Goal: Find contact information: Find contact information

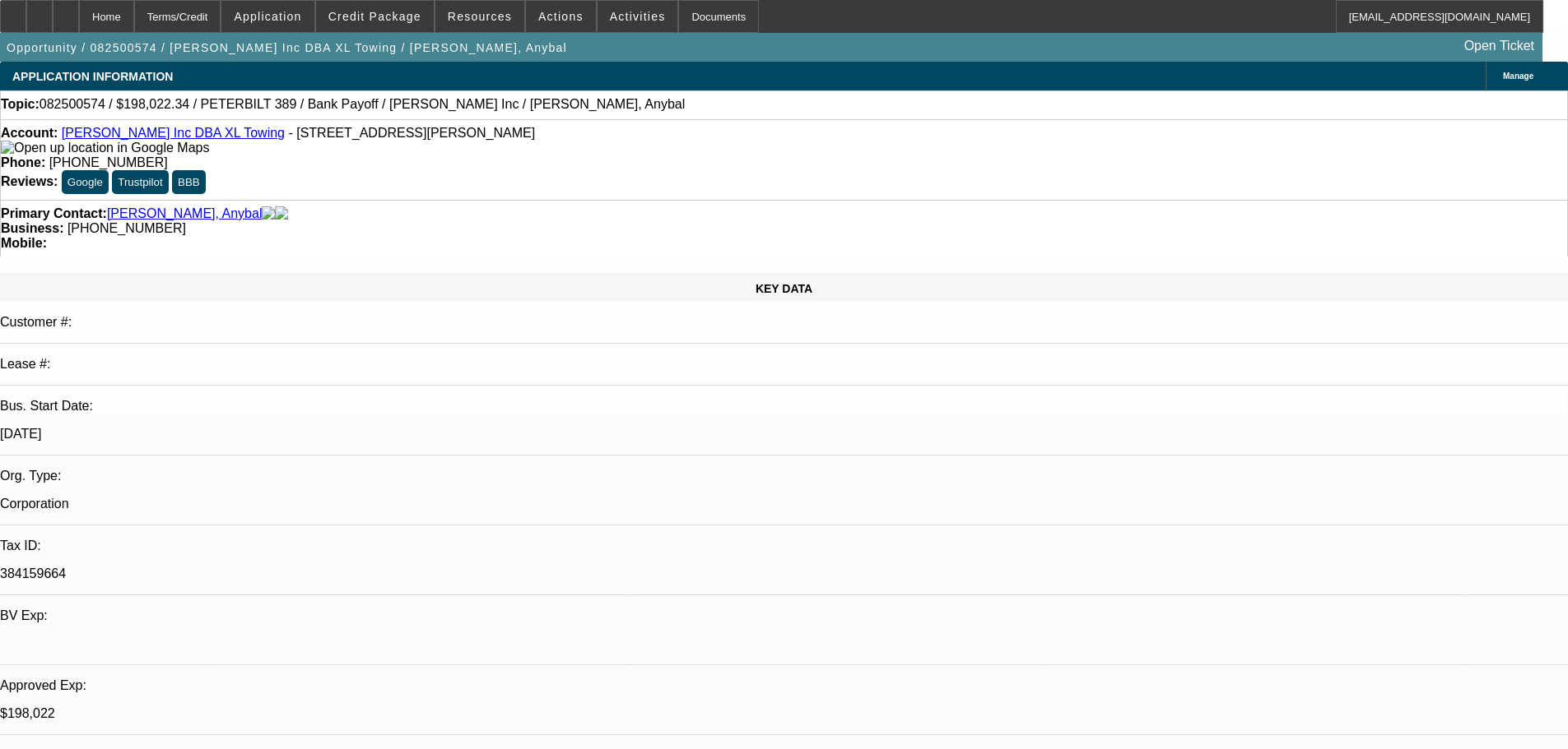
select select "0"
select select "2"
select select "0.15"
select select "16"
select select "0"
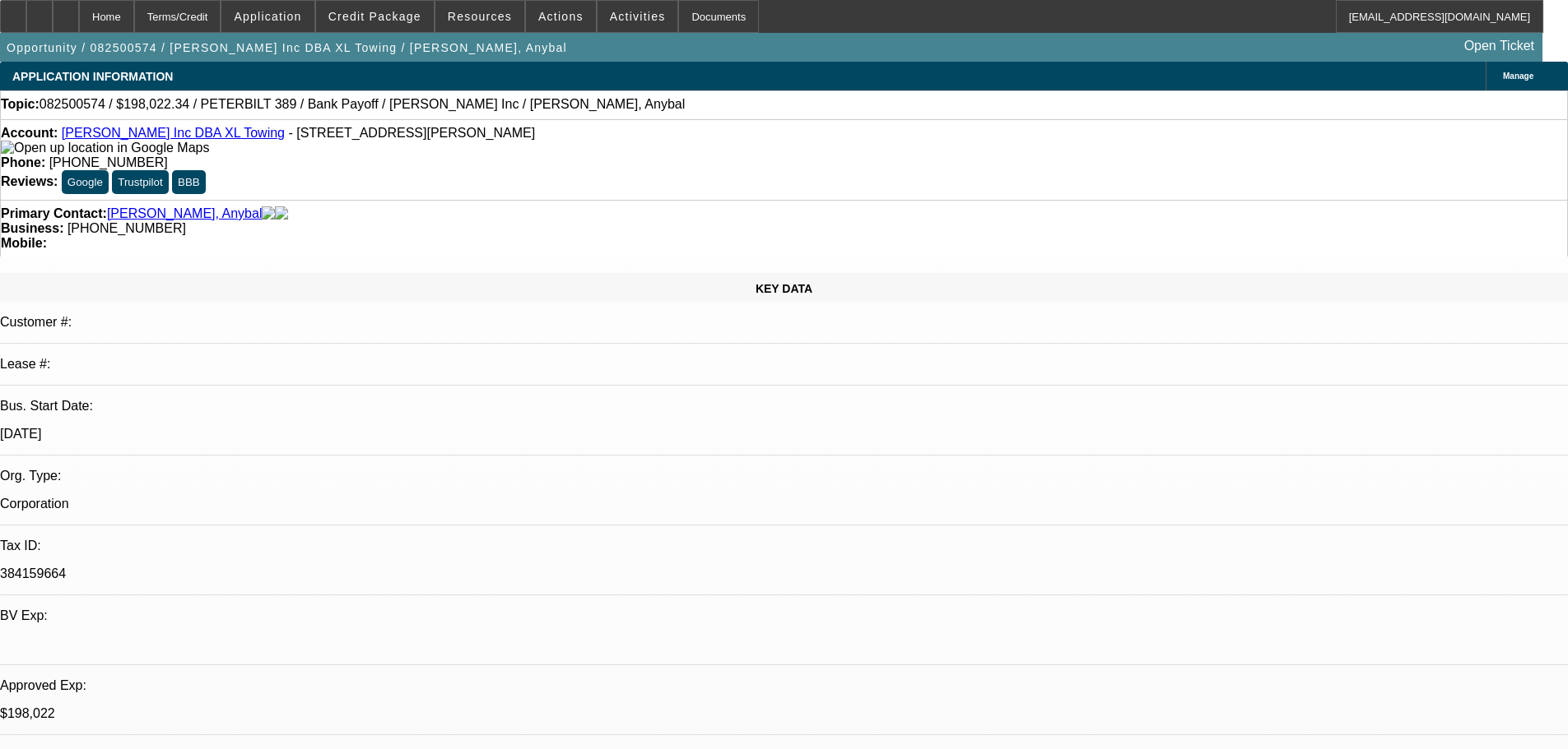
select select "2"
select select "0.15"
select select "16"
select select "0"
select select "2"
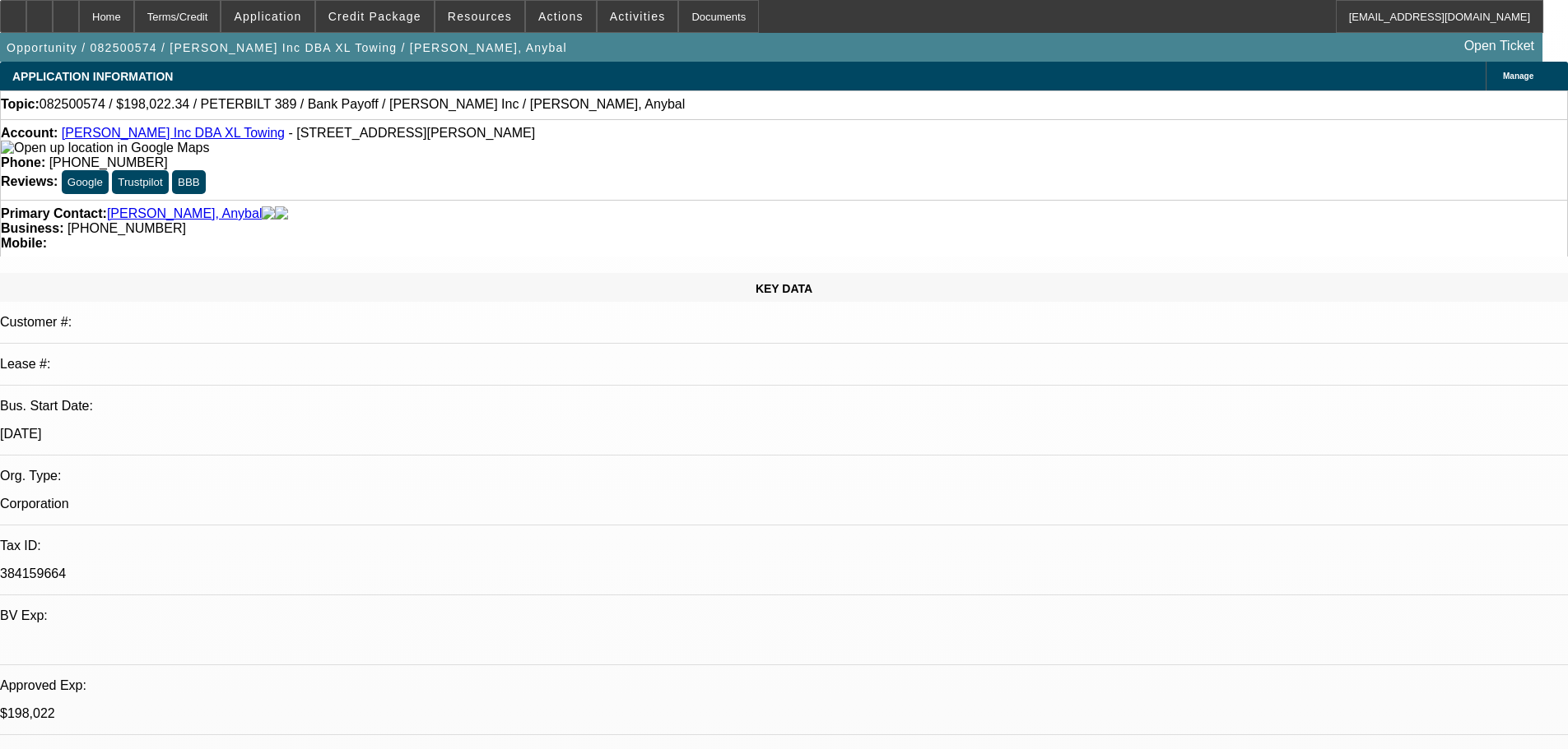
select select "0.15"
select select "4"
select select "0"
select select "2"
select select "0.15"
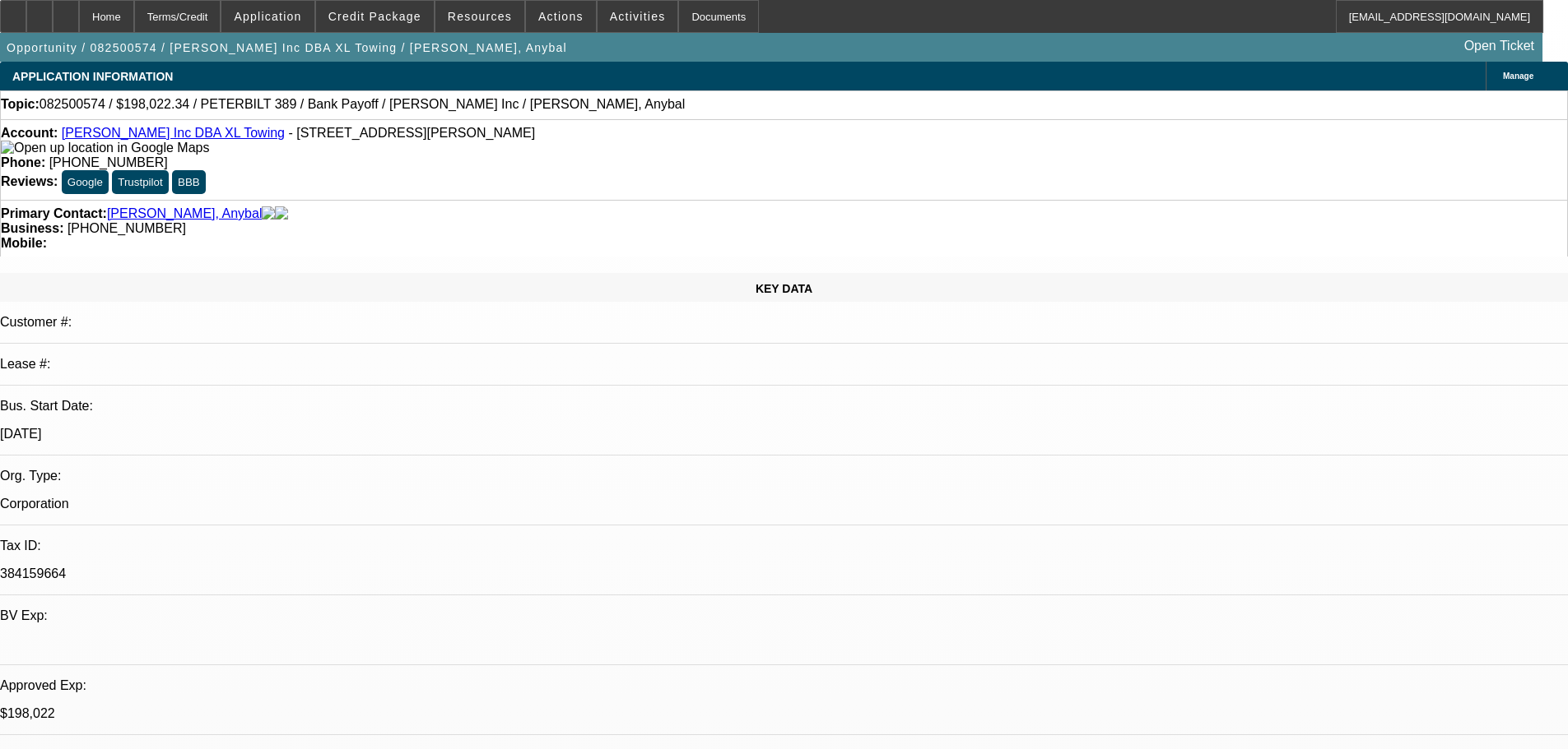
select select "4"
drag, startPoint x: 1127, startPoint y: 203, endPoint x: 1152, endPoint y: 207, distance: 25.3
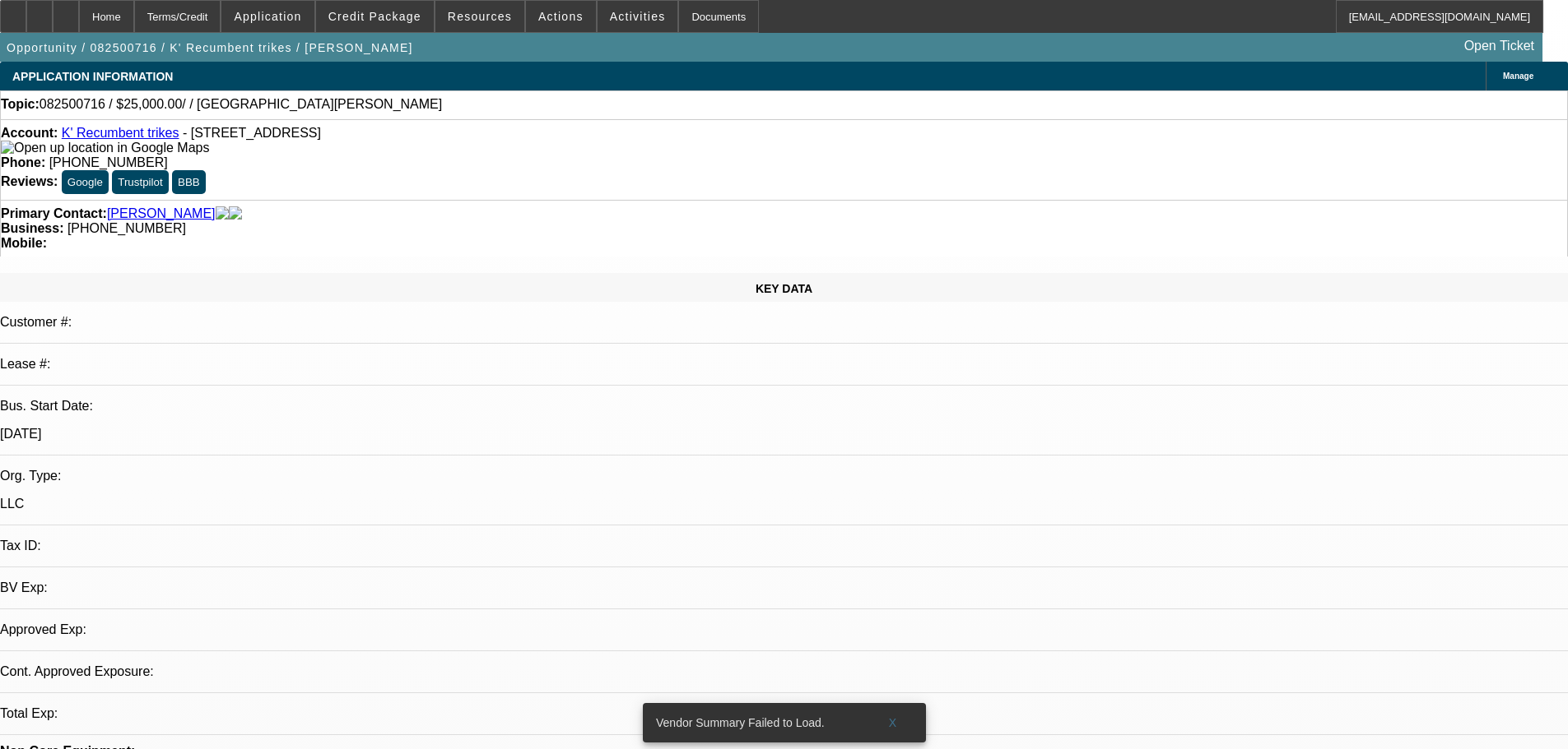
select select "0"
select select "2"
select select "0.1"
select select "4"
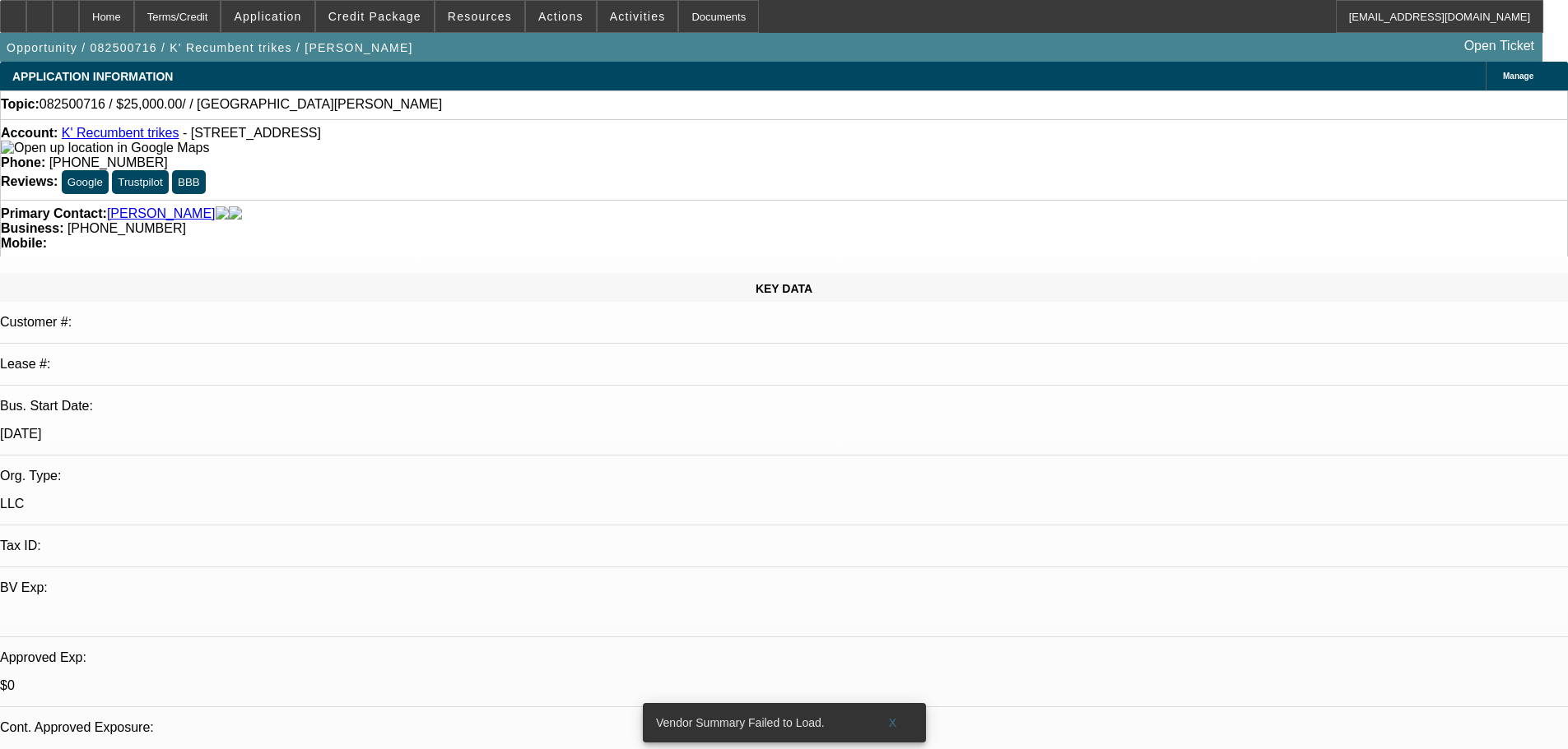
drag, startPoint x: 1197, startPoint y: 274, endPoint x: 1129, endPoint y: 278, distance: 68.1
copy b "(319) 939-3791"
click at [890, 716] on span "X" at bounding box center [892, 722] width 9 height 13
select select "0"
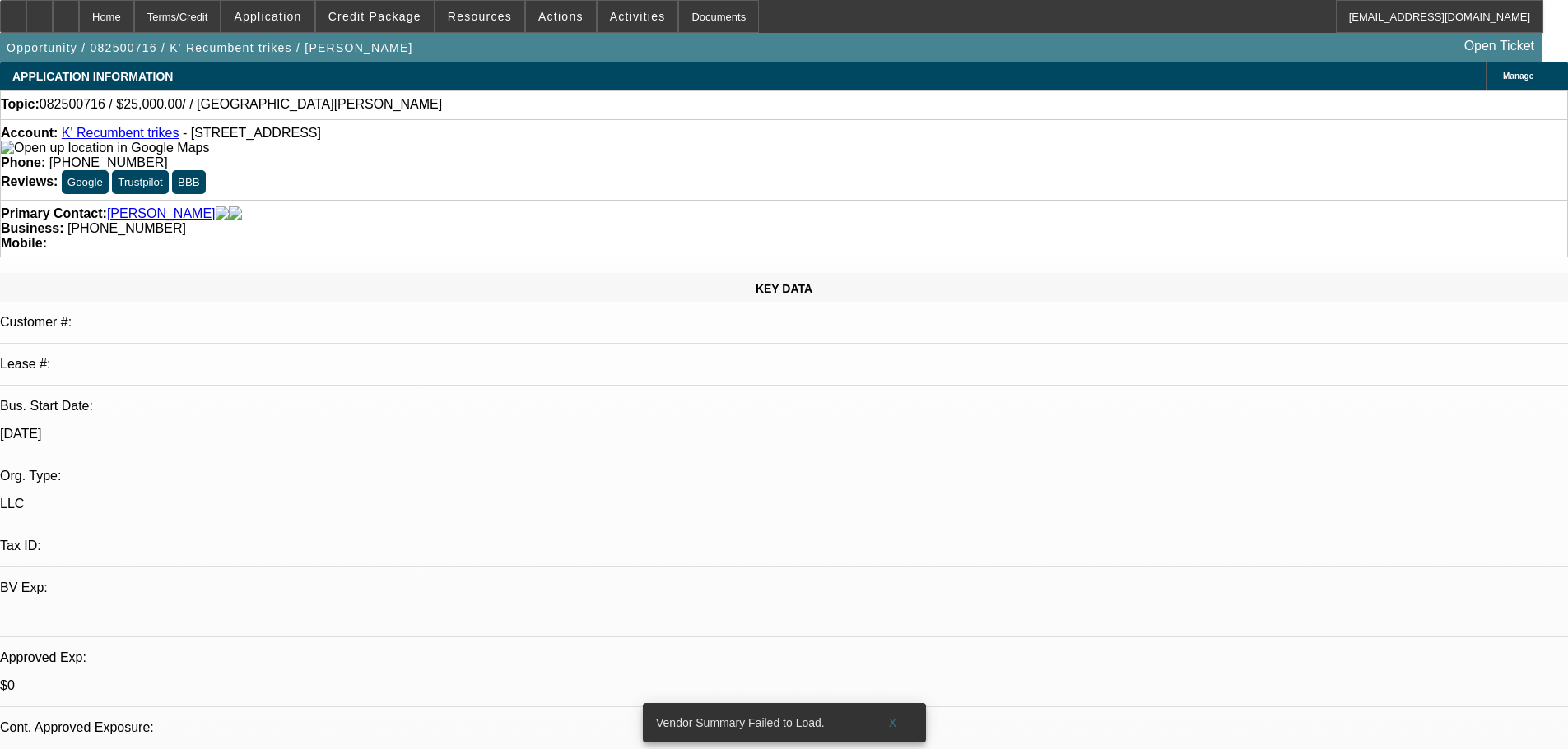
select select "2"
select select "0.1"
select select "4"
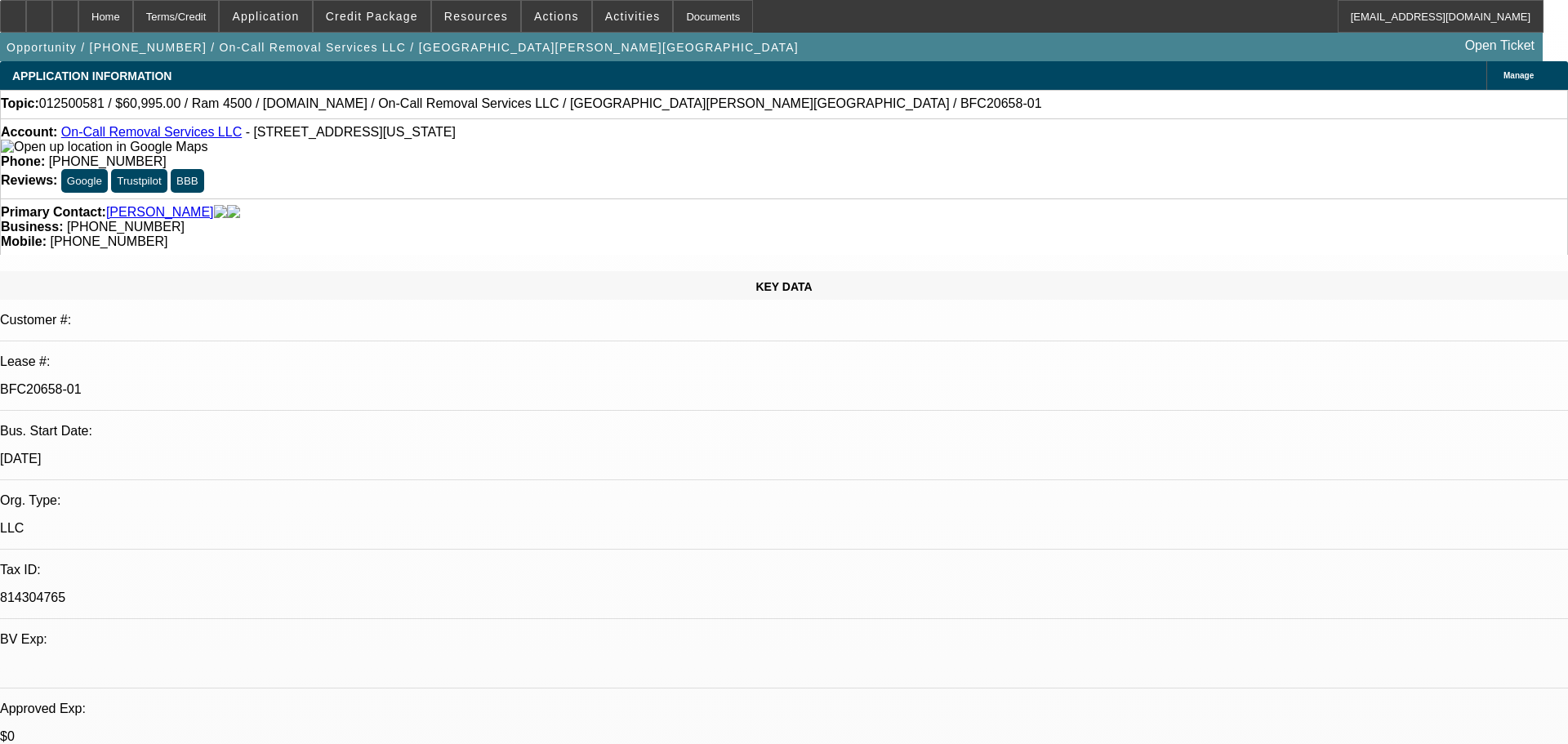
select select "0"
select select "2"
select select "0"
select select "6"
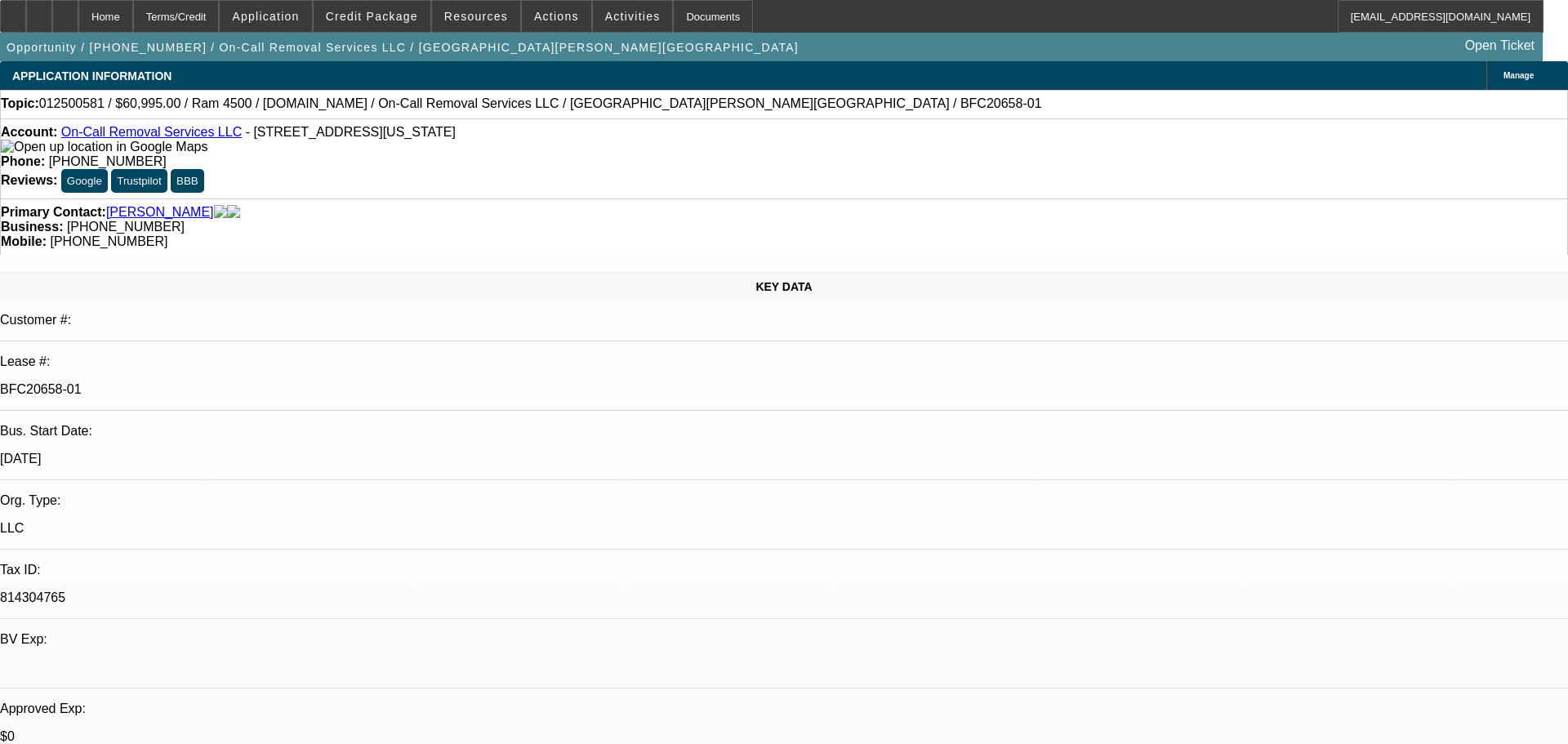
select select "0"
select select "2"
select select "0"
select select "6"
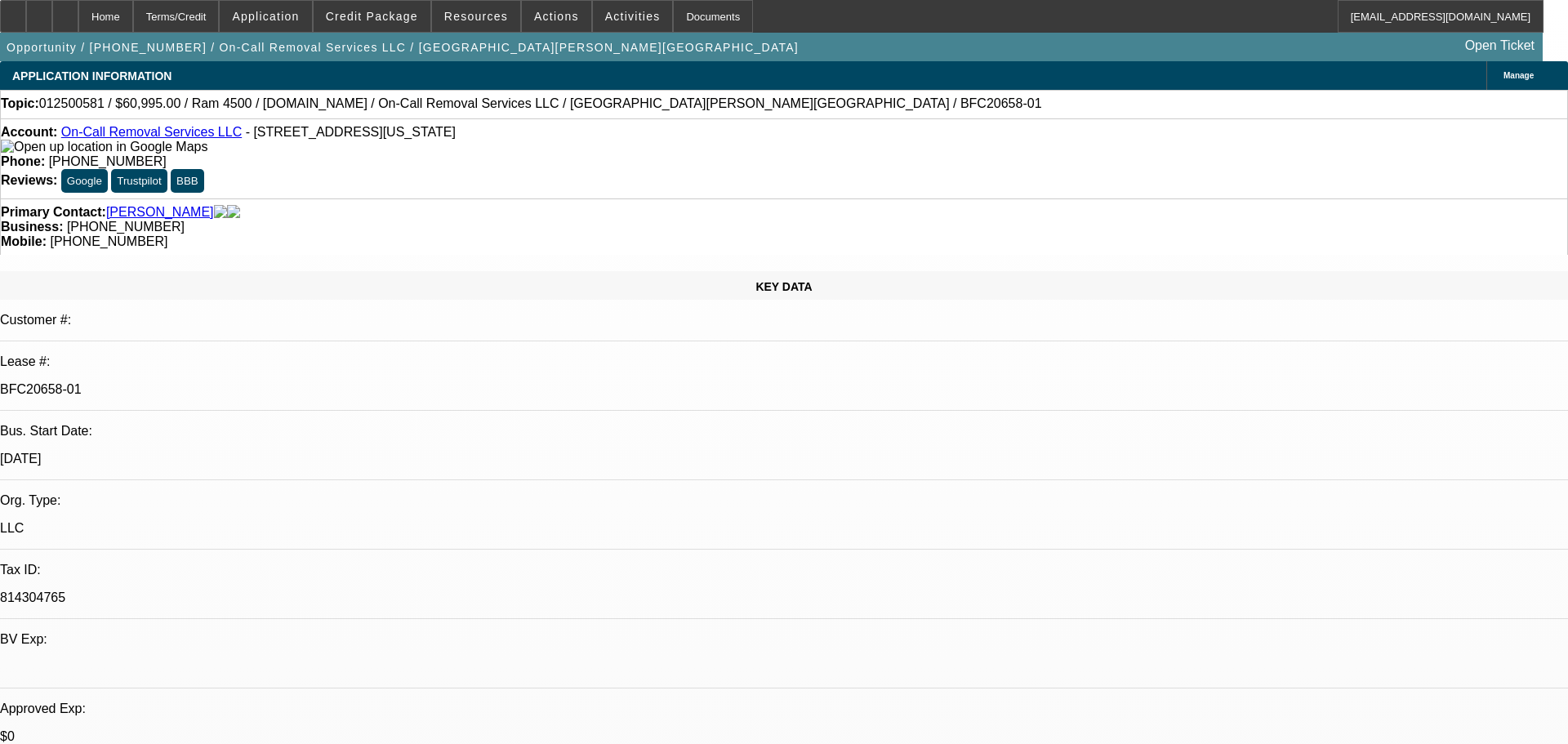
select select "0"
select select "2"
select select "0"
select select "6"
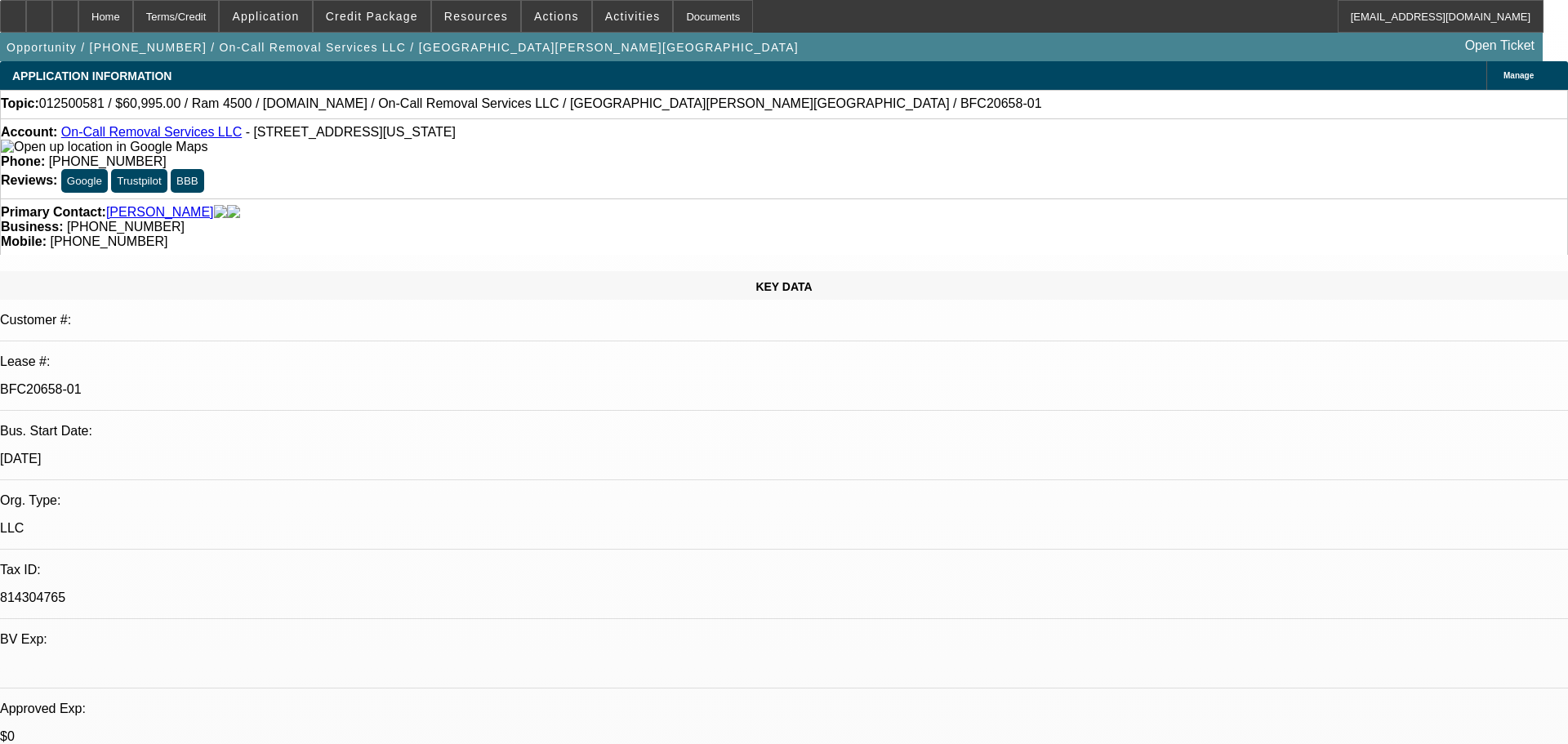
select select "0"
select select "2"
select select "0"
select select "6"
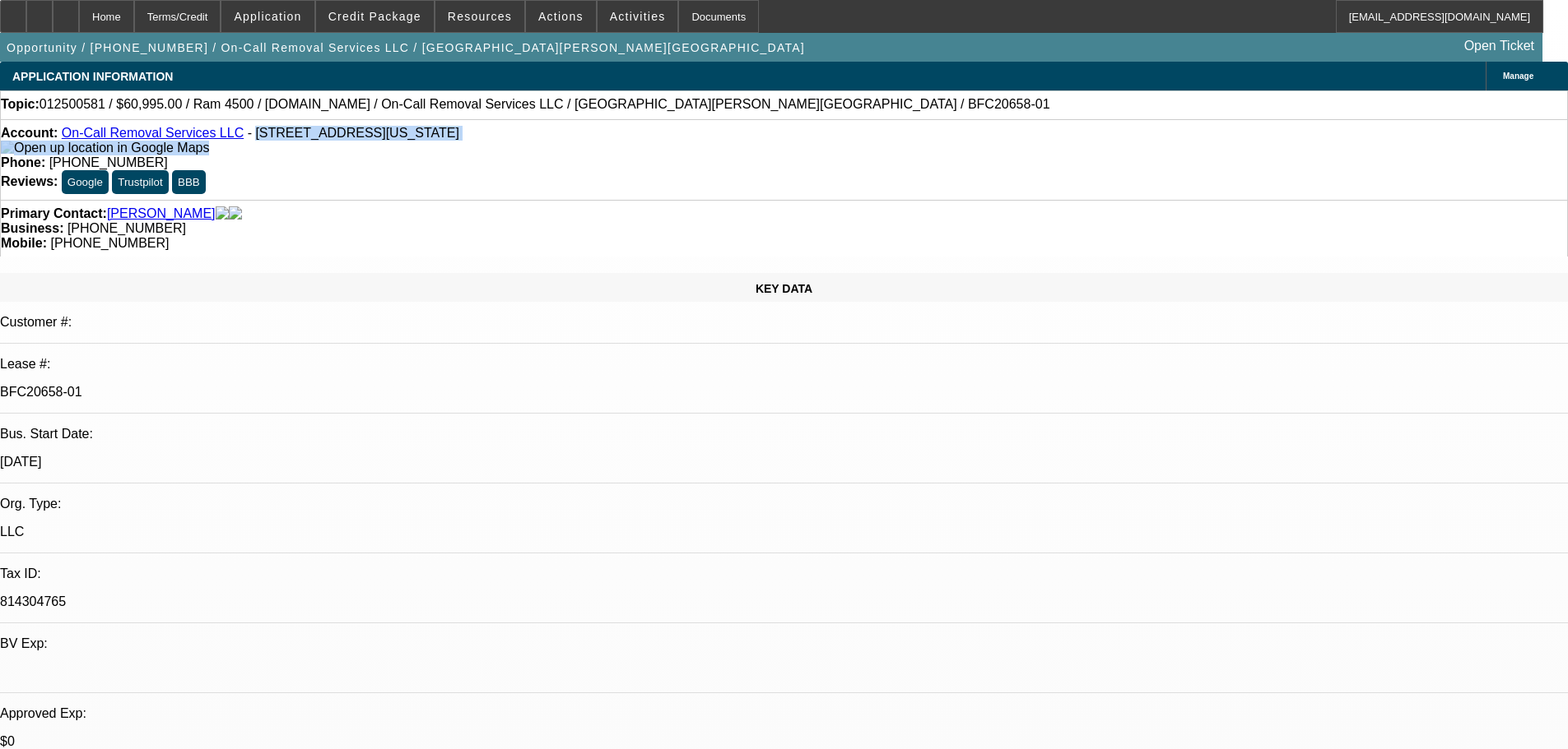
drag, startPoint x: 234, startPoint y: 138, endPoint x: 534, endPoint y: 154, distance: 300.4
click at [534, 154] on div "Account: On-Call Removal Services LLC - 1239 Kenilworth Ave NE Ste G, Washingto…" at bounding box center [784, 159] width 1568 height 80
copy div "1239 Kenilworth Ave NE Ste G, Washington, DC 20019"
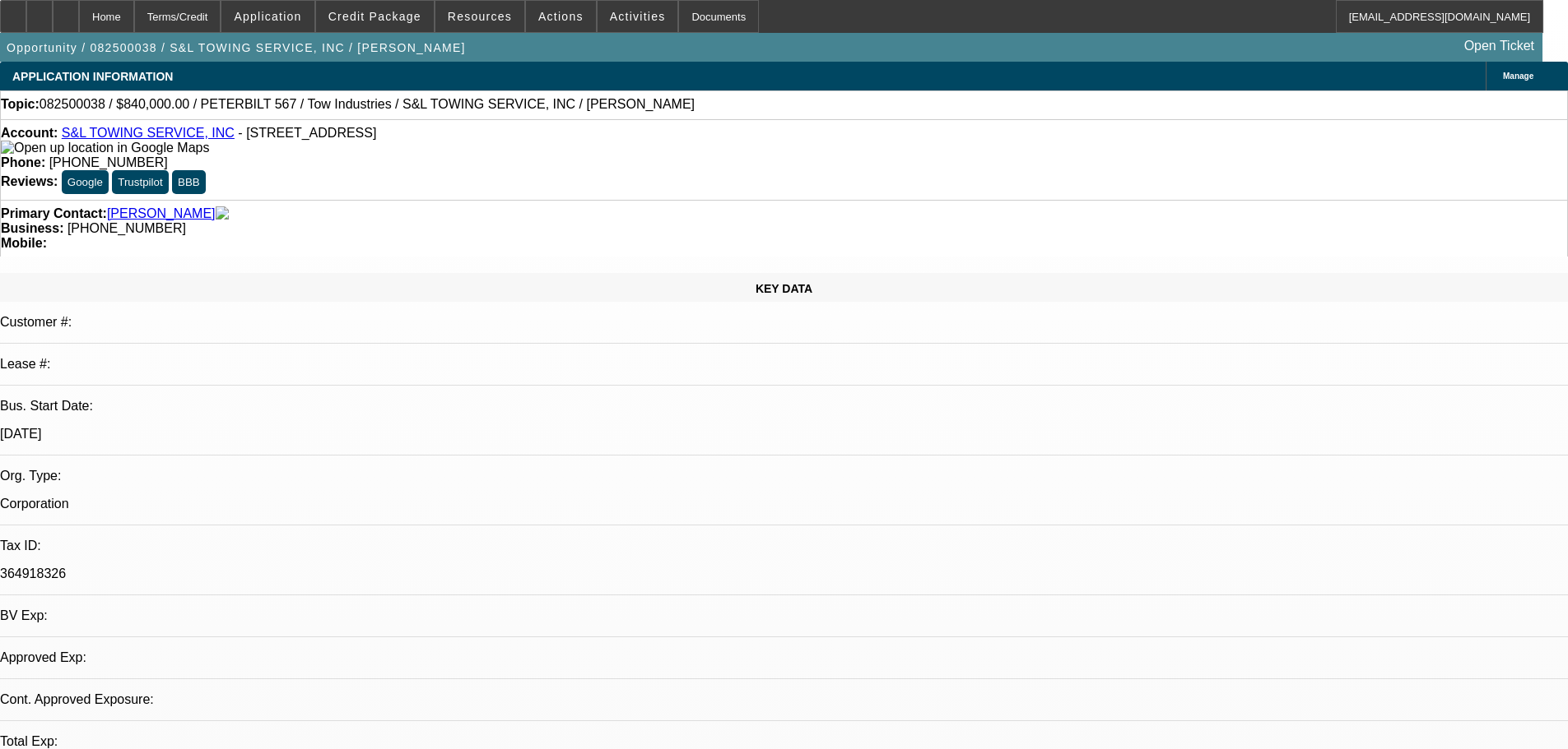
select select "0"
select select "2"
select select "0.1"
select select "4"
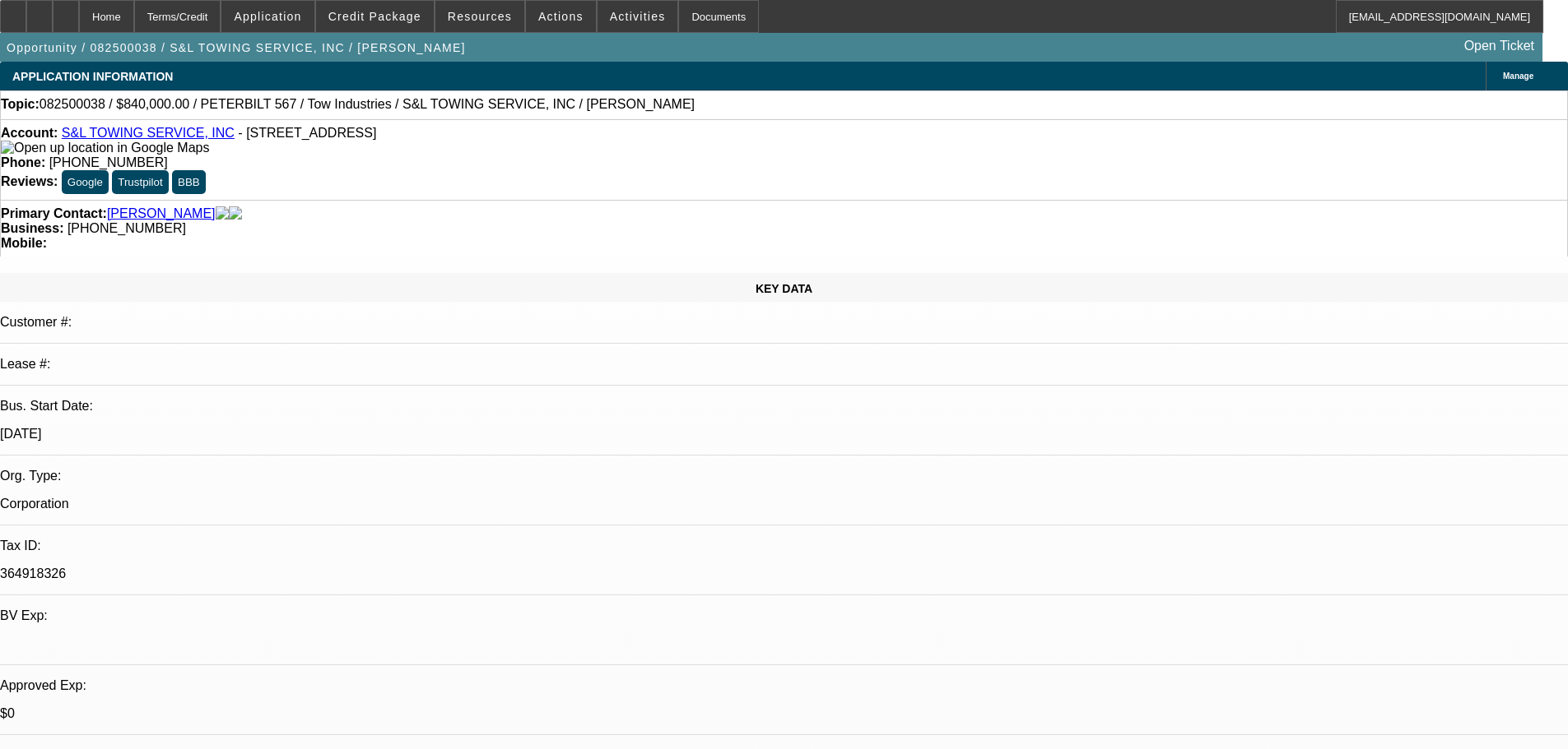
click at [114, 140] on link "S&L TOWING SERVICE, INC" at bounding box center [148, 133] width 172 height 14
drag, startPoint x: 1576, startPoint y: 30, endPoint x: 1262, endPoint y: 540, distance: 598.9
drag, startPoint x: 1278, startPoint y: 530, endPoint x: 1083, endPoint y: 533, distance: 195.0
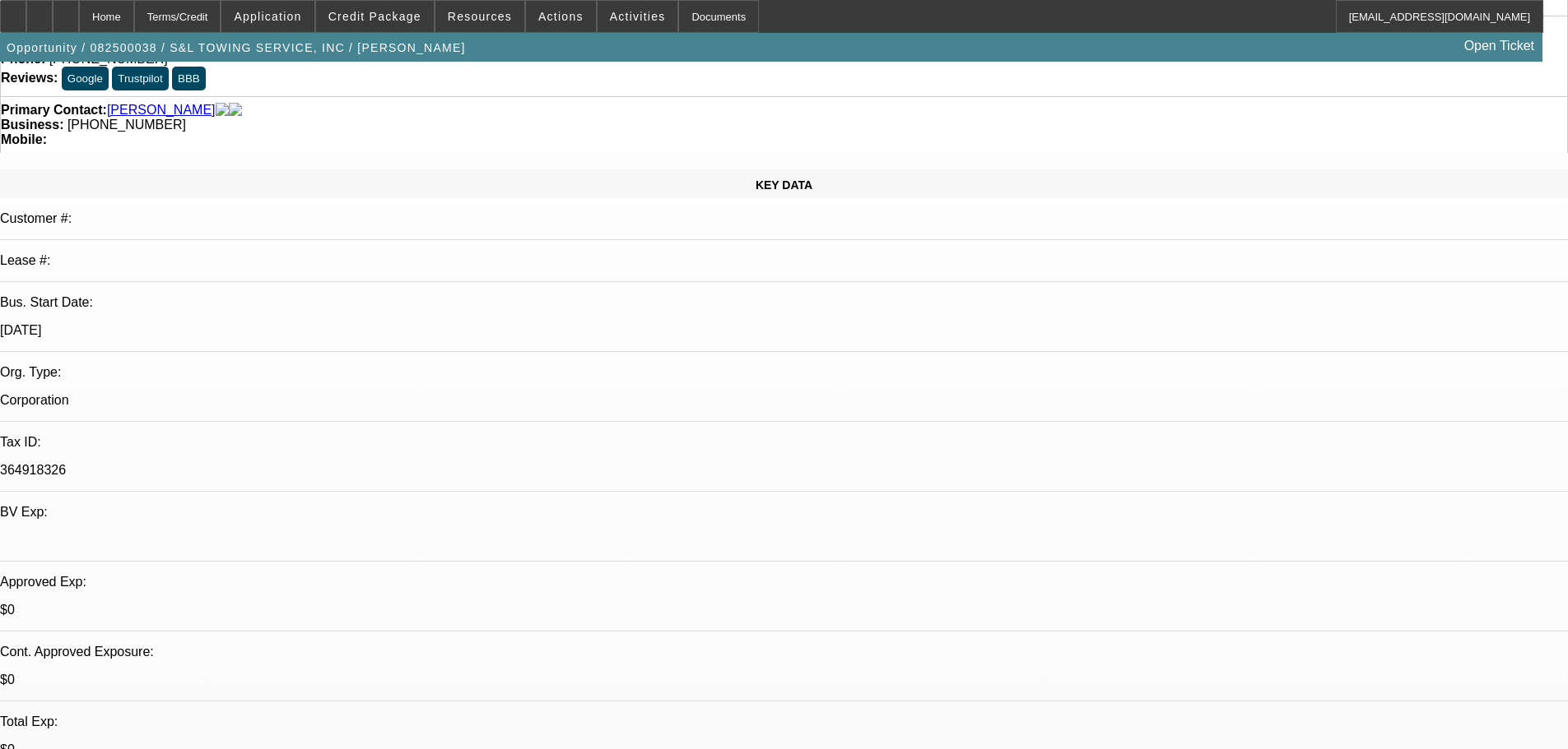
scroll to position [164, 0]
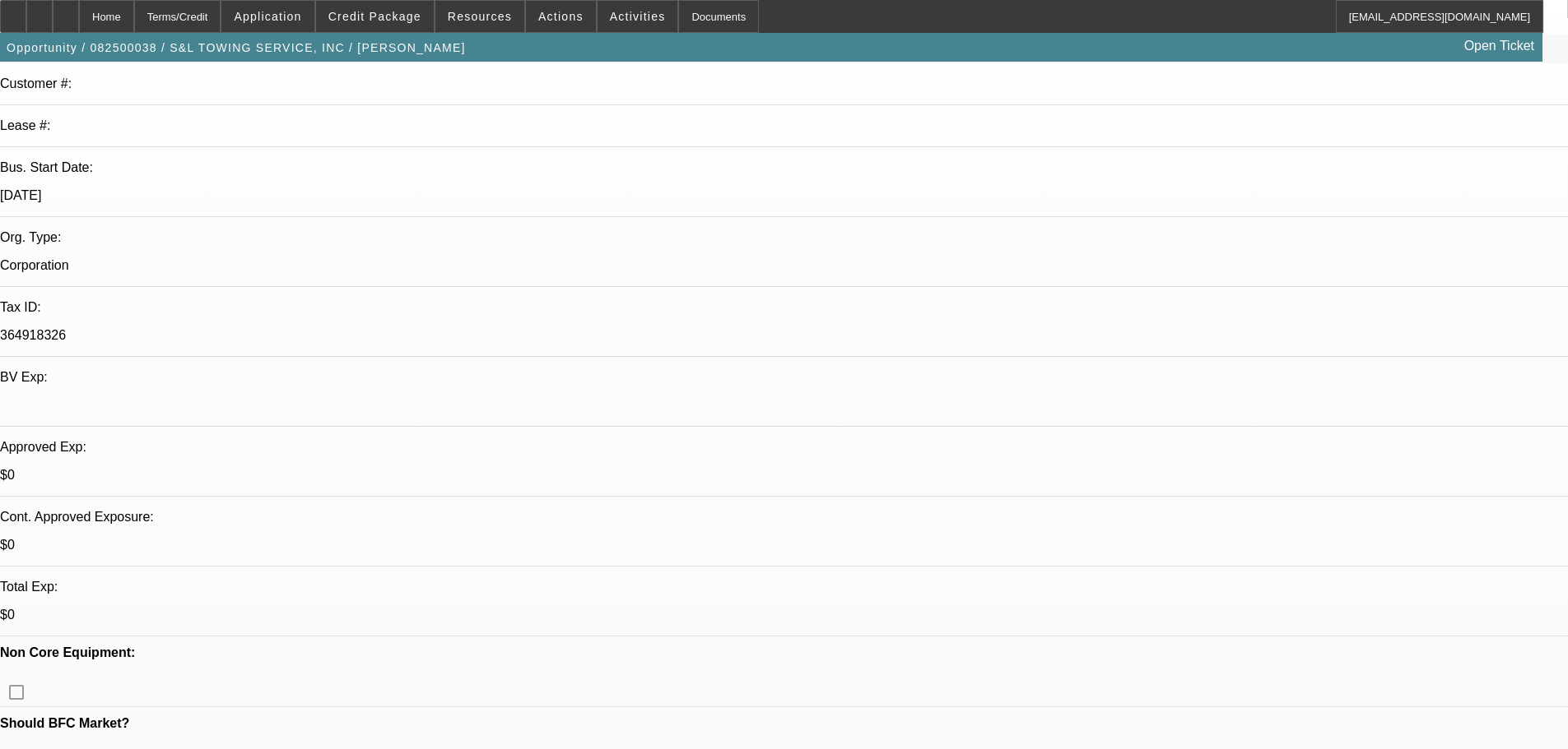
scroll to position [329, 0]
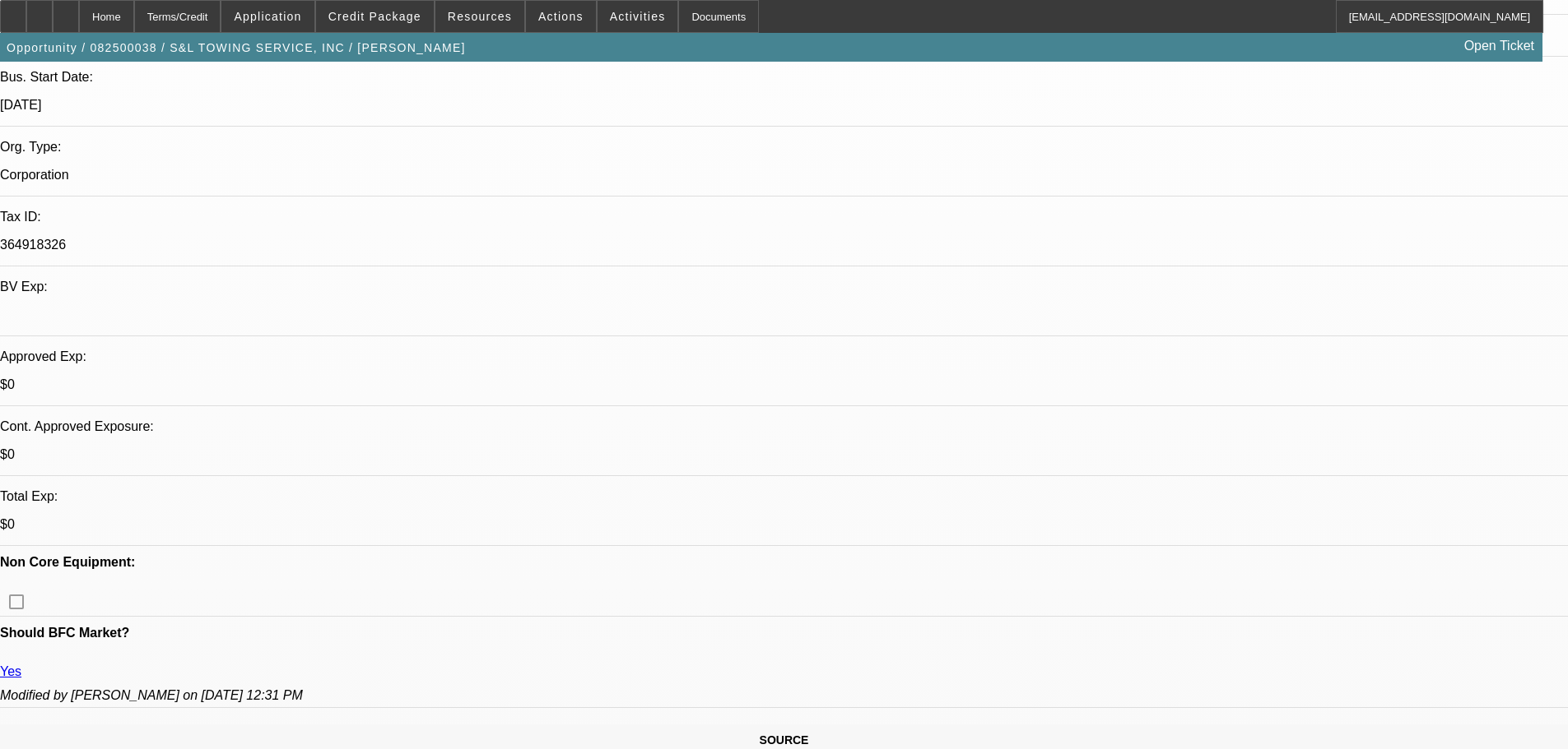
drag, startPoint x: 1038, startPoint y: 515, endPoint x: 1030, endPoint y: 546, distance: 32.0
drag, startPoint x: 1030, startPoint y: 546, endPoint x: 1055, endPoint y: 561, distance: 29.2
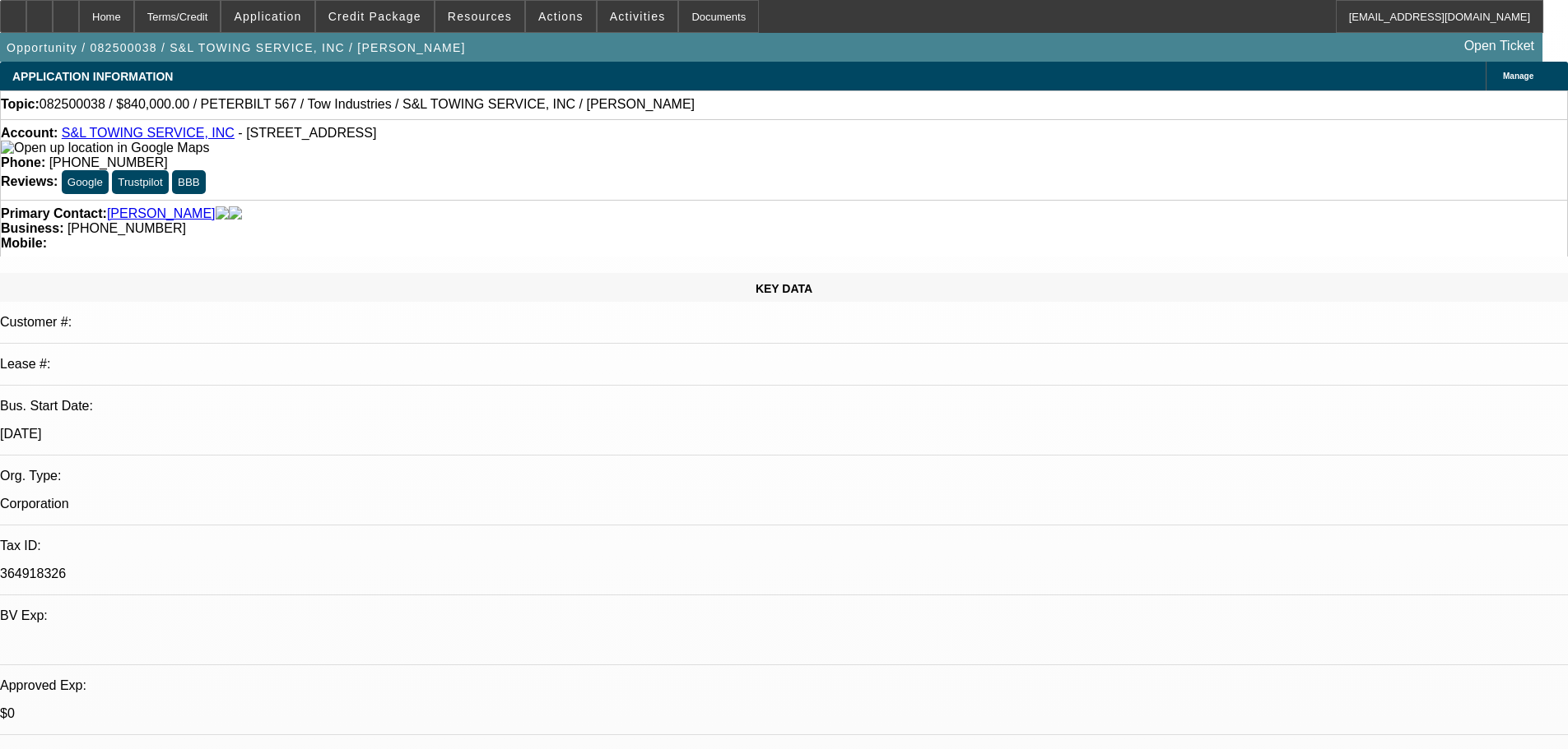
drag, startPoint x: 646, startPoint y: 133, endPoint x: 575, endPoint y: 157, distance: 74.9
click at [575, 157] on div "Account: S&L TOWING SERVICE, INC - 14529 Keswick St, Van Nuys, CA 91405 Phone: …" at bounding box center [784, 159] width 1568 height 80
copy span "(818) 437-3268"
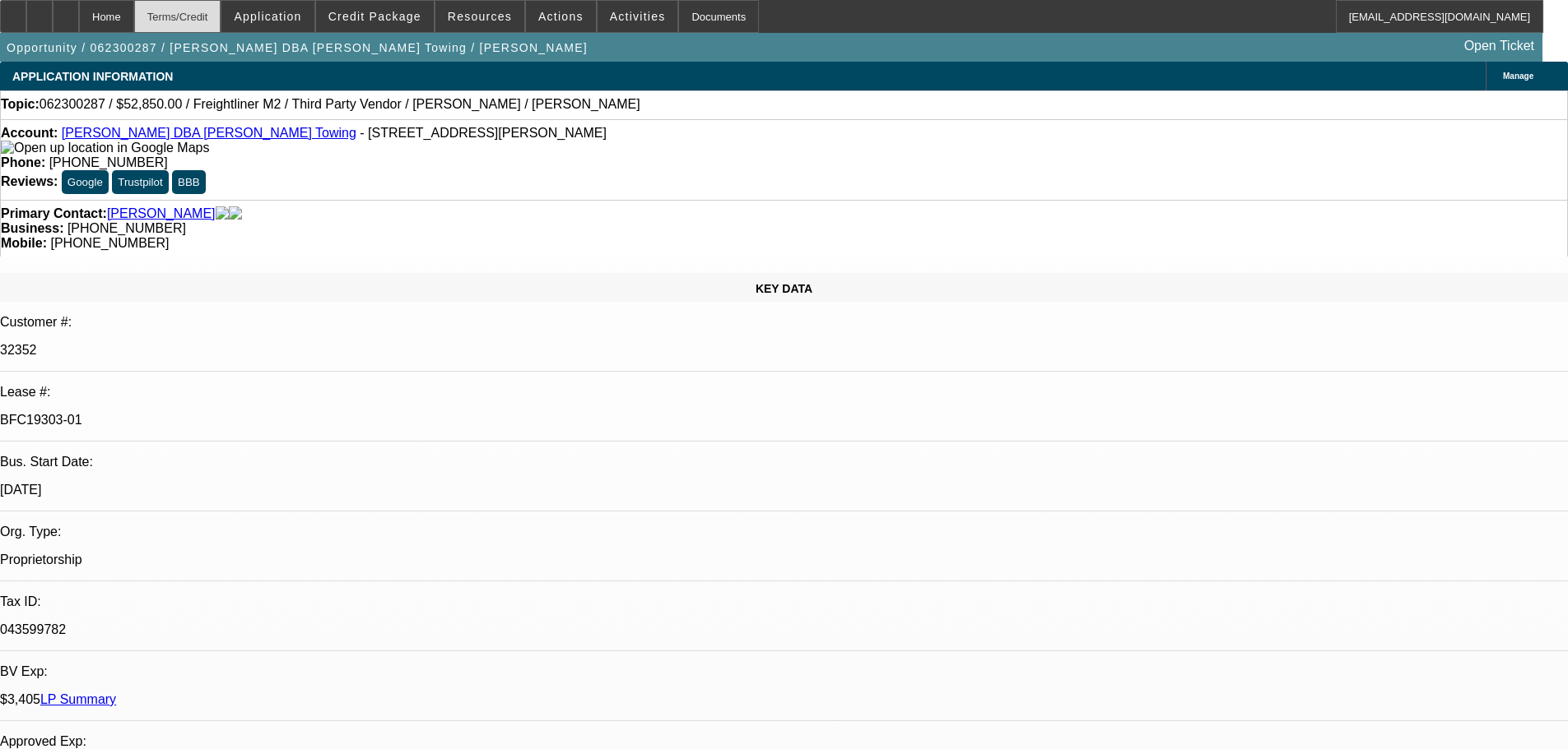
select select "0"
select select "2"
select select "0.1"
select select "4"
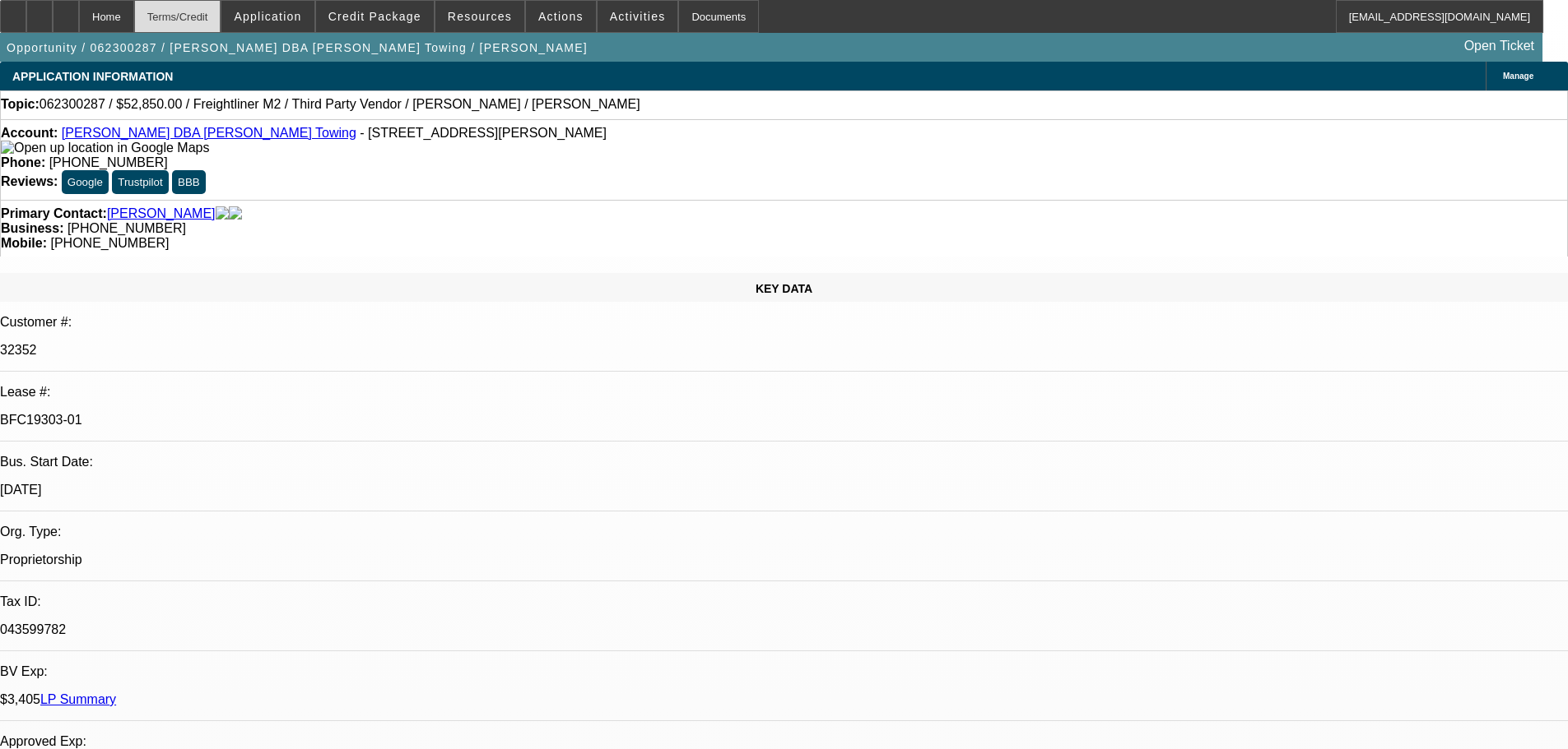
select select "0"
select select "2"
select select "0.1"
select select "6"
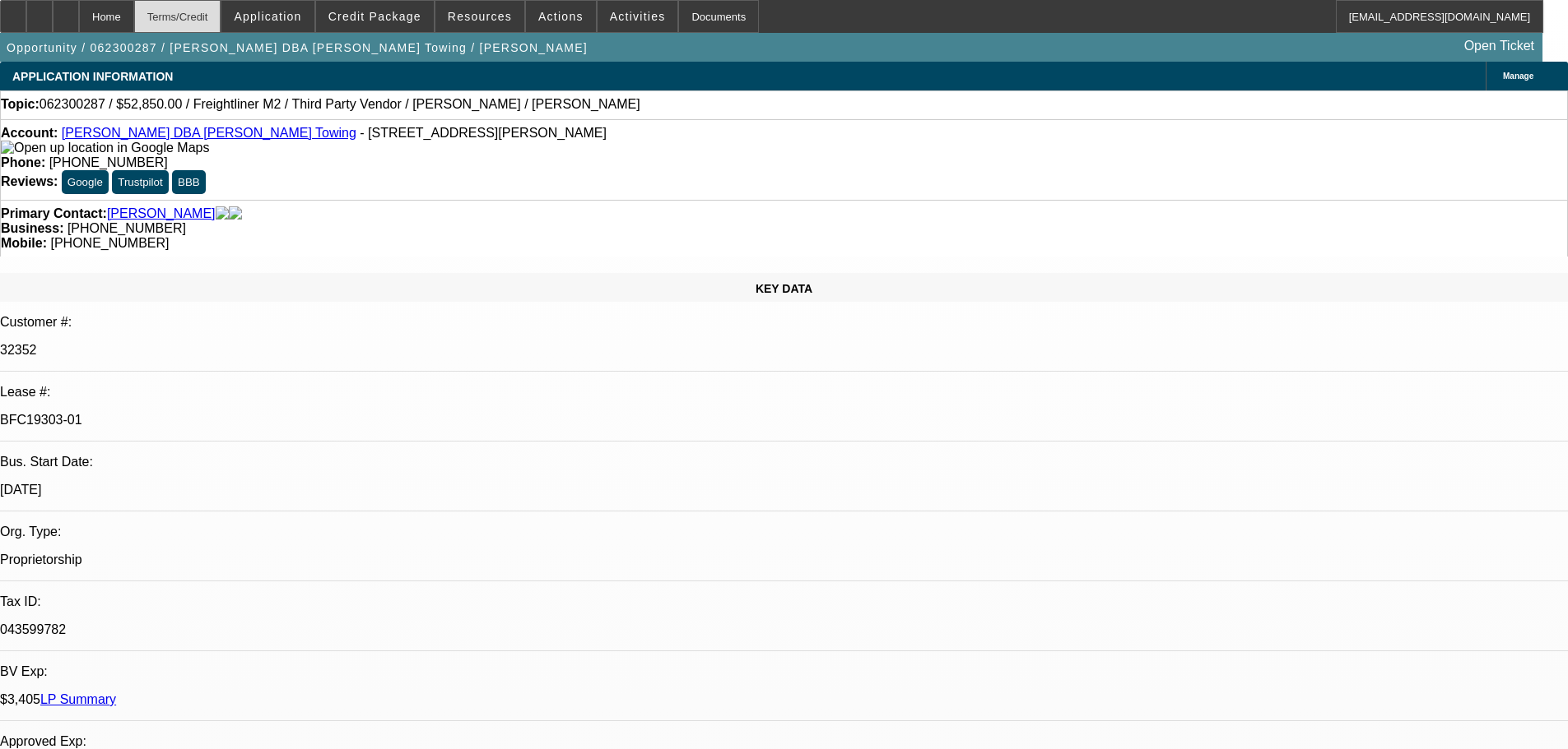
select select "0"
select select "2"
select select "0.1"
select select "6"
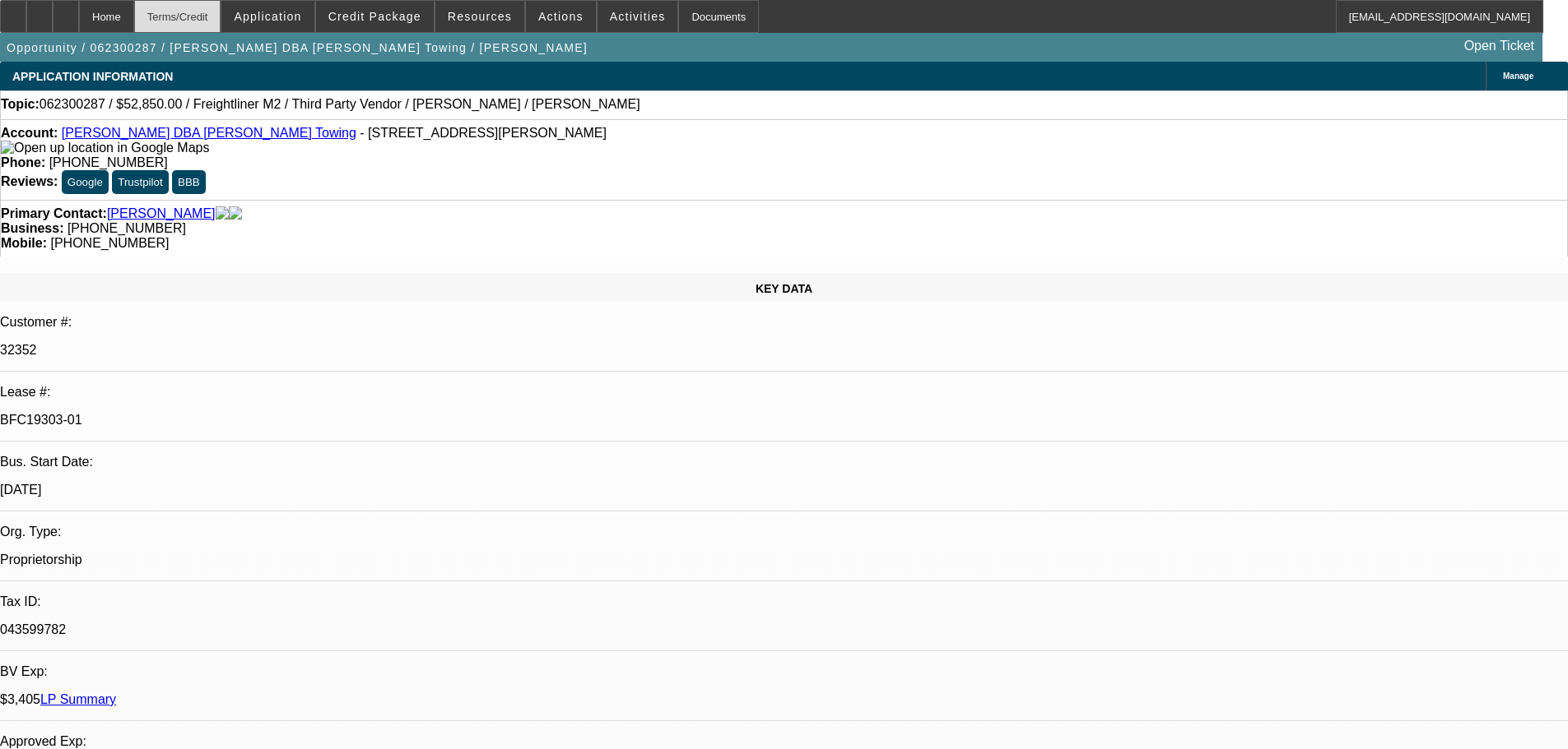
select select "0"
select select "2"
select select "0.1"
select select "4"
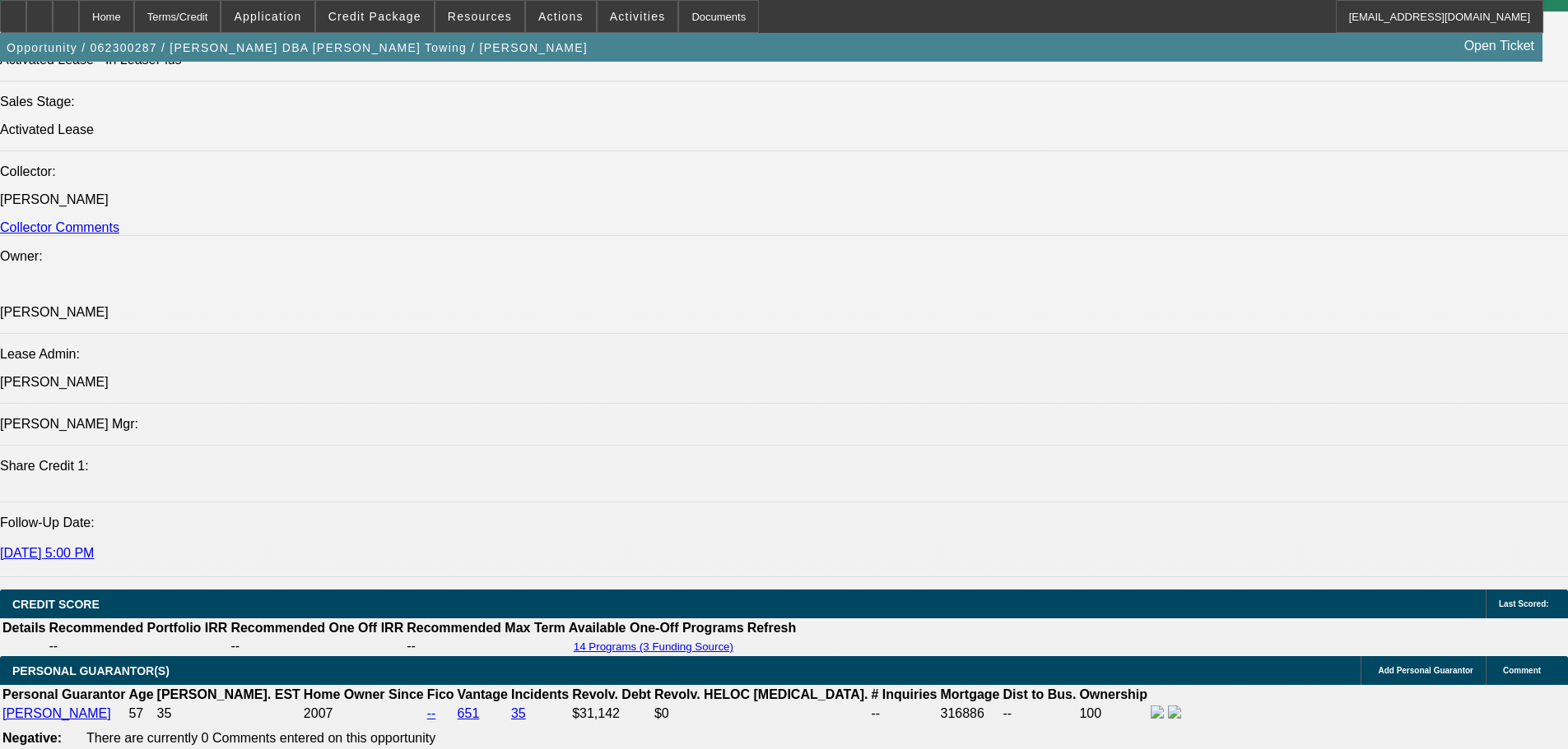
scroll to position [1975, 0]
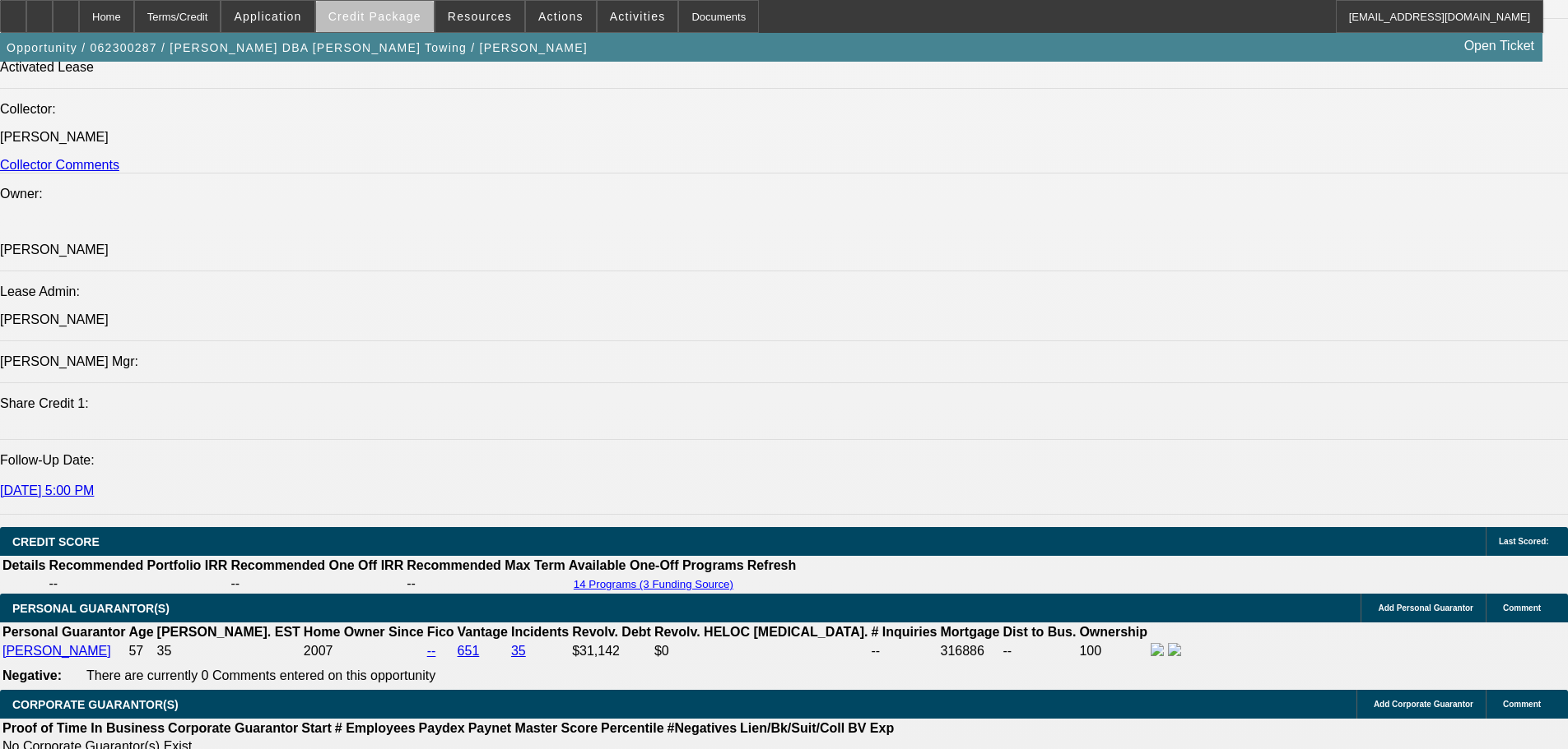
click at [408, 23] on span at bounding box center [375, 17] width 118 height 40
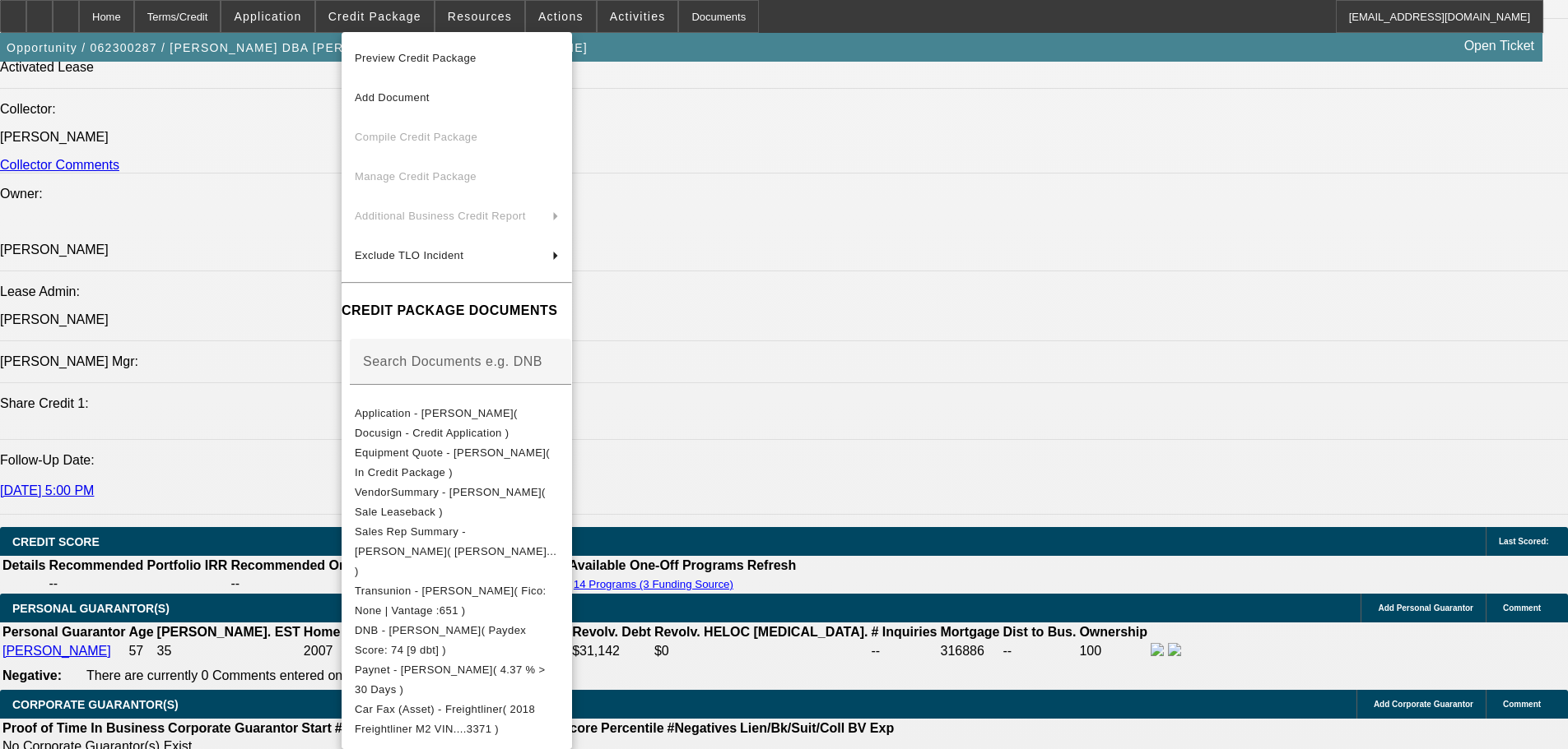
click at [939, 186] on div at bounding box center [784, 374] width 1568 height 749
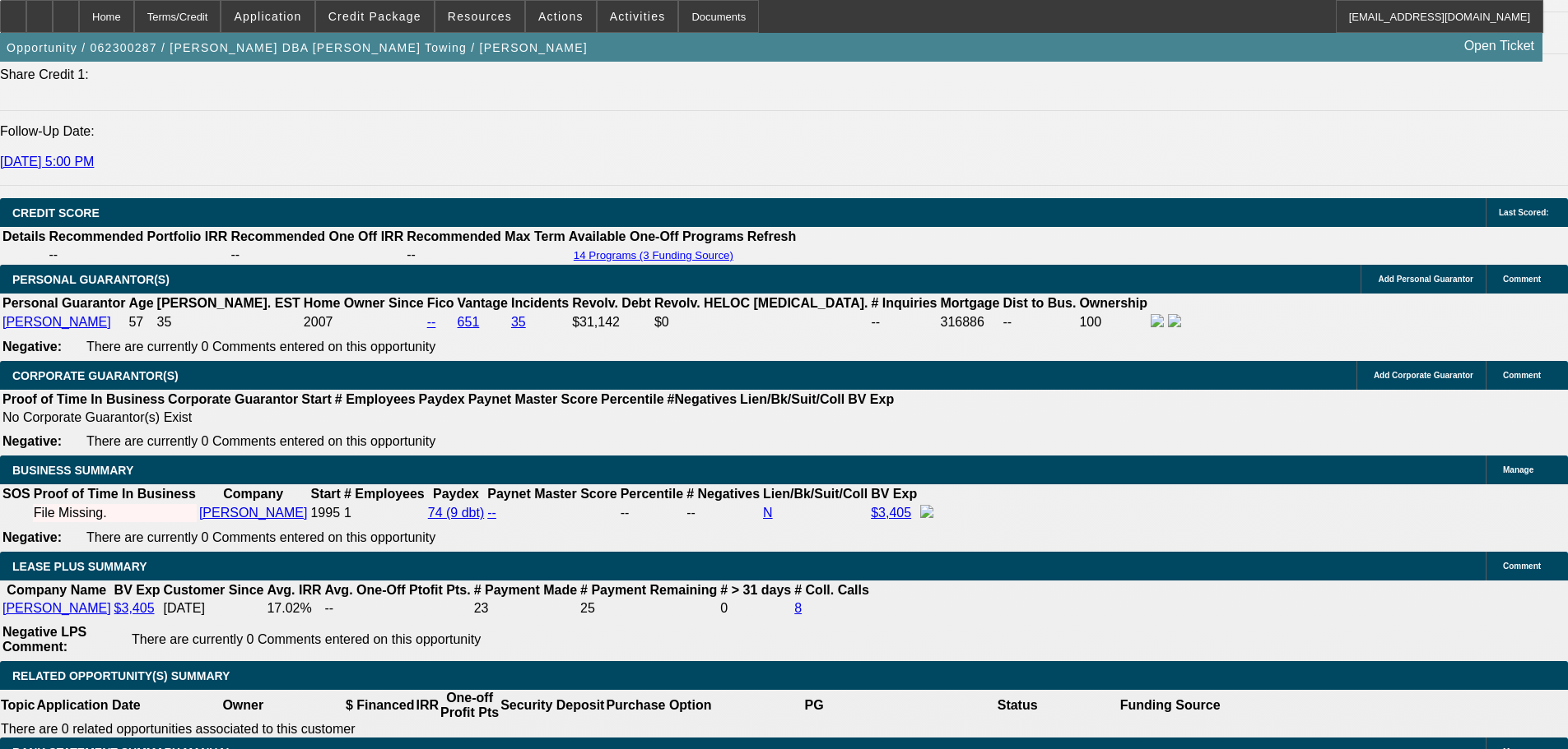
scroll to position [2468, 0]
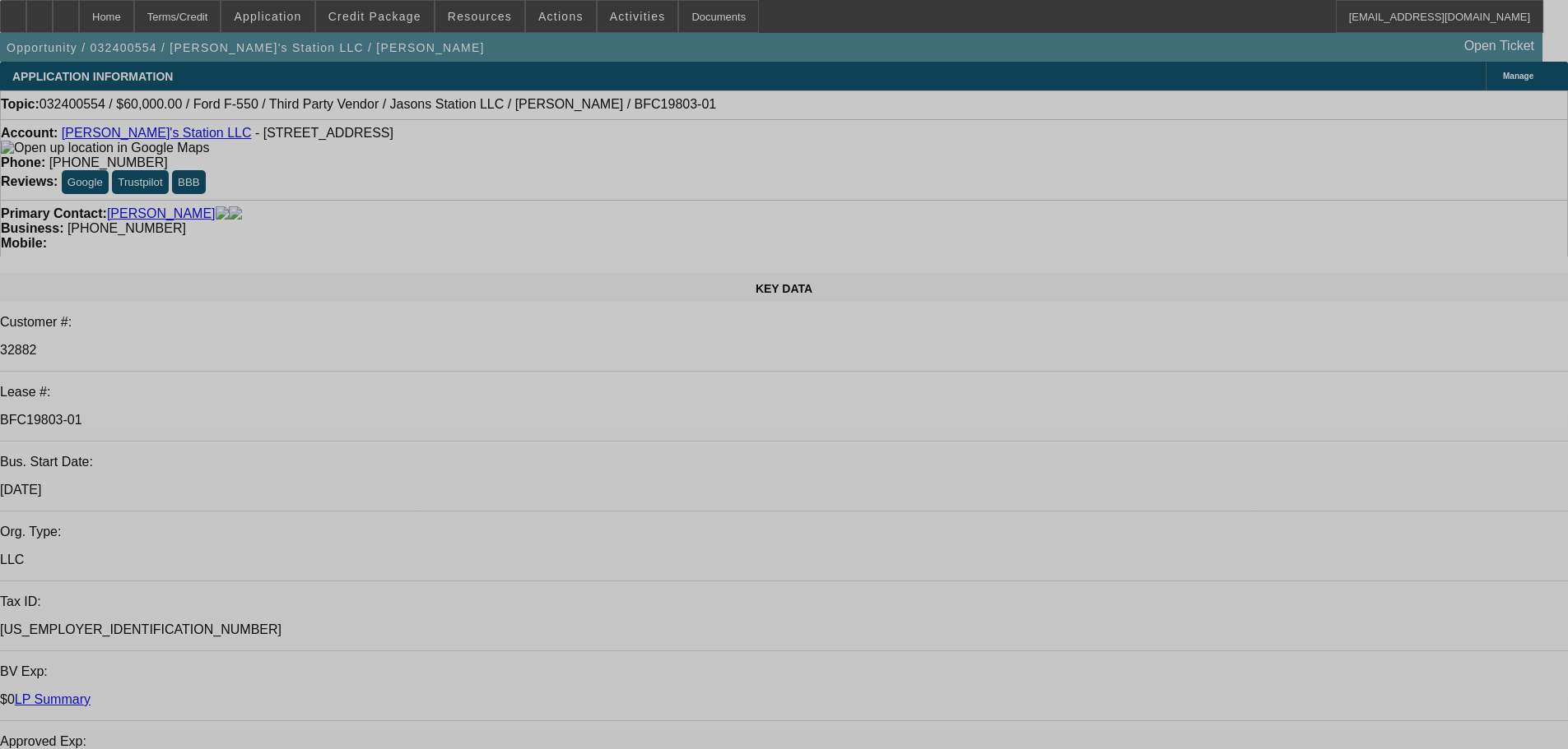
select select "0"
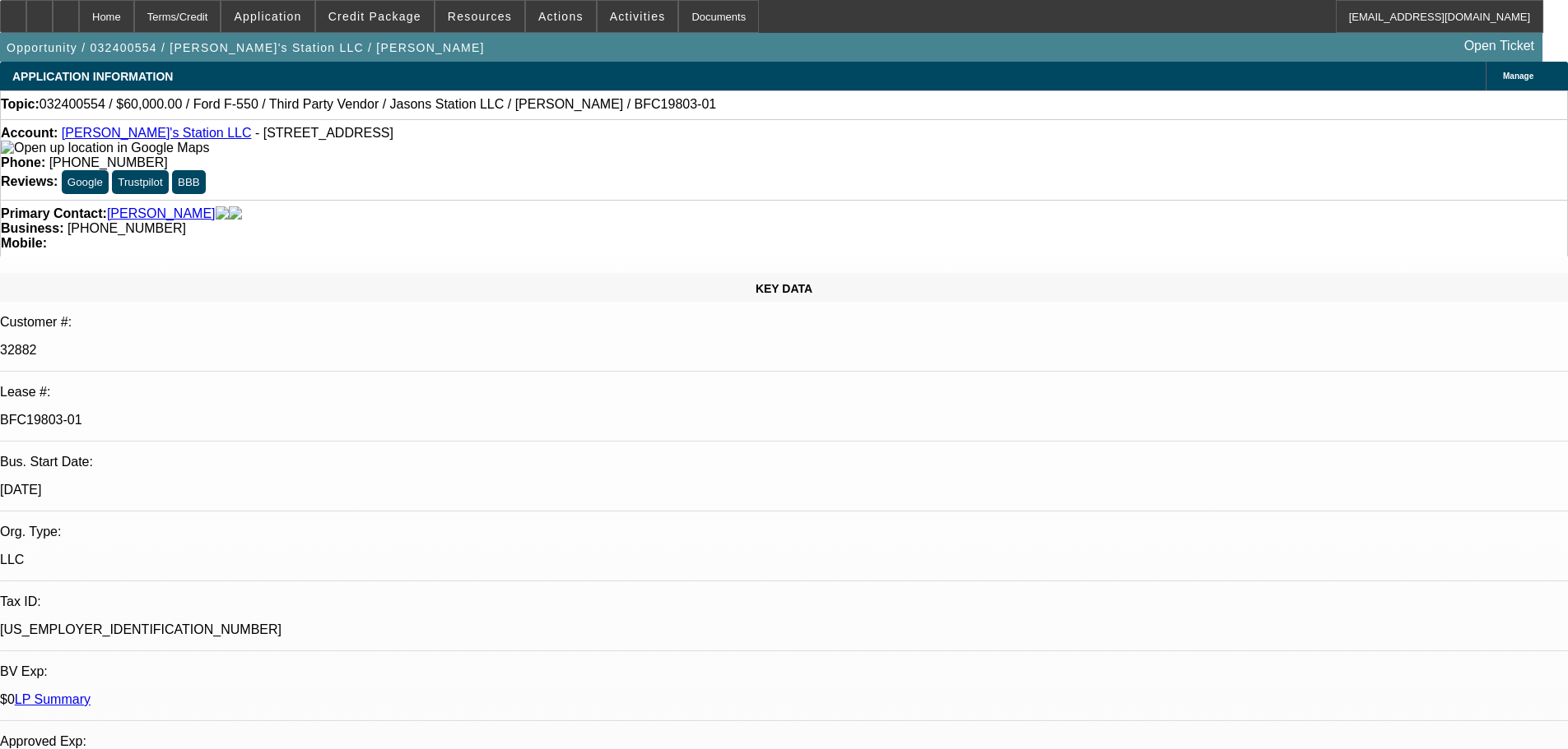
select select "0"
select select "6"
select select "0"
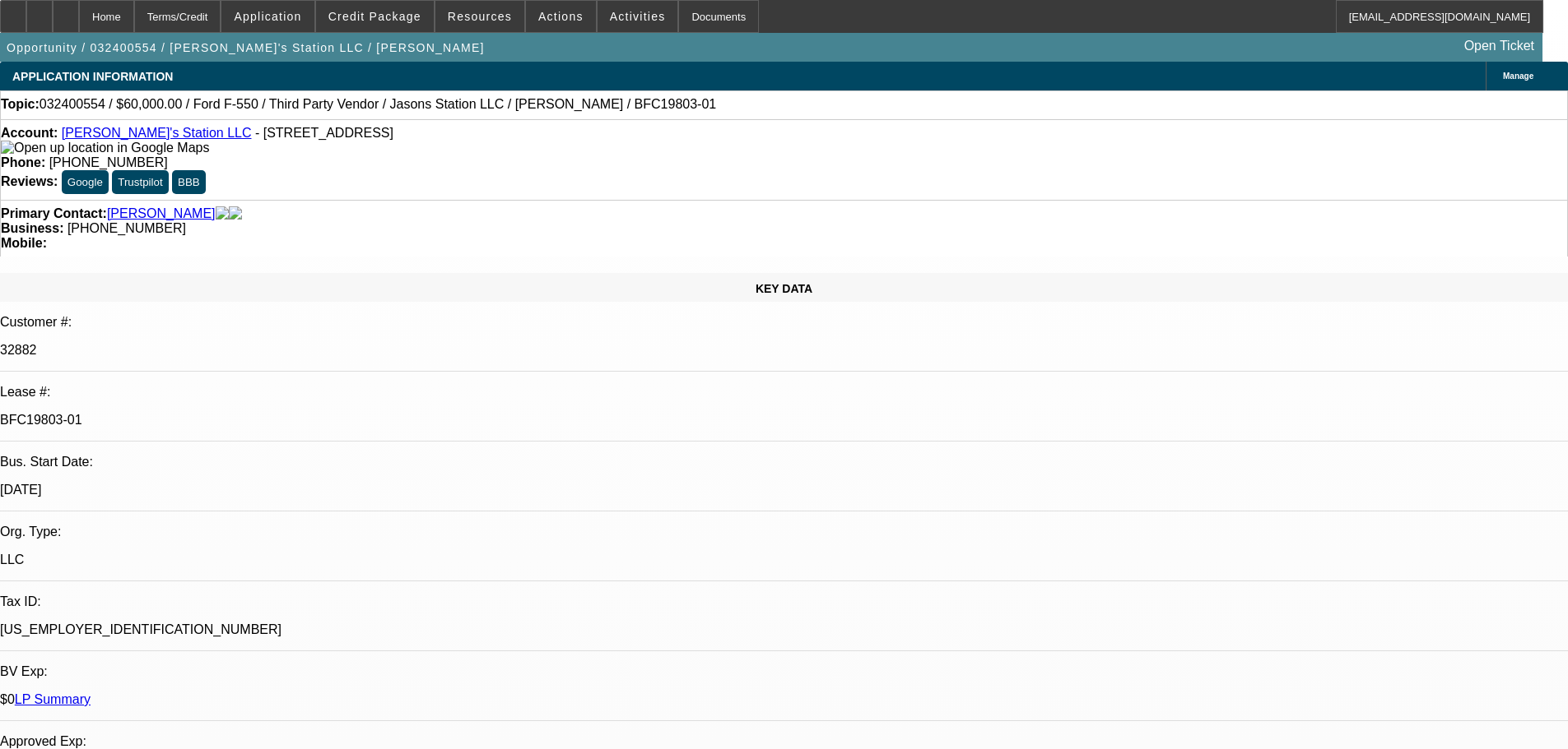
select select "6"
select select "0"
select select "6"
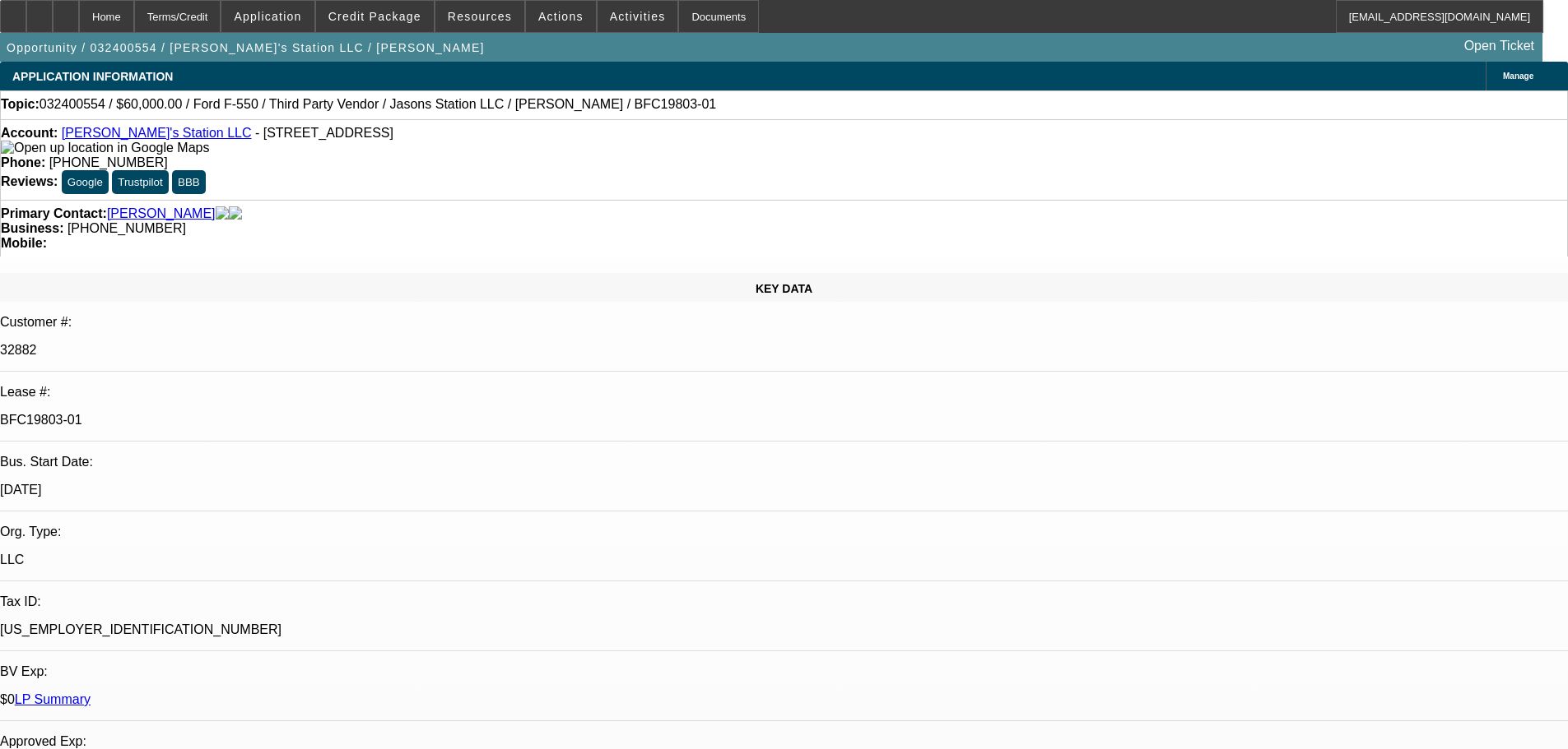
select select "0"
select select "6"
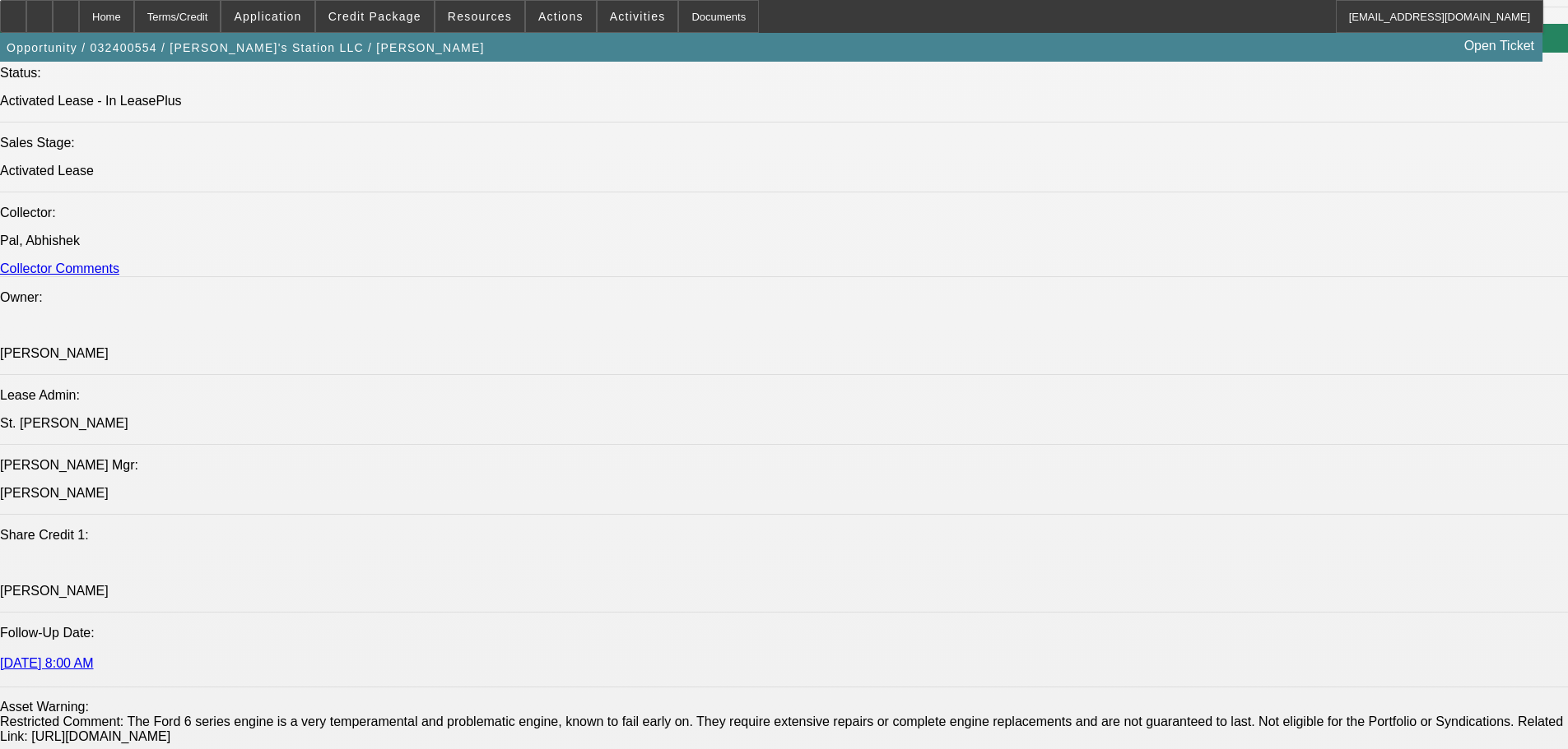
scroll to position [1975, 0]
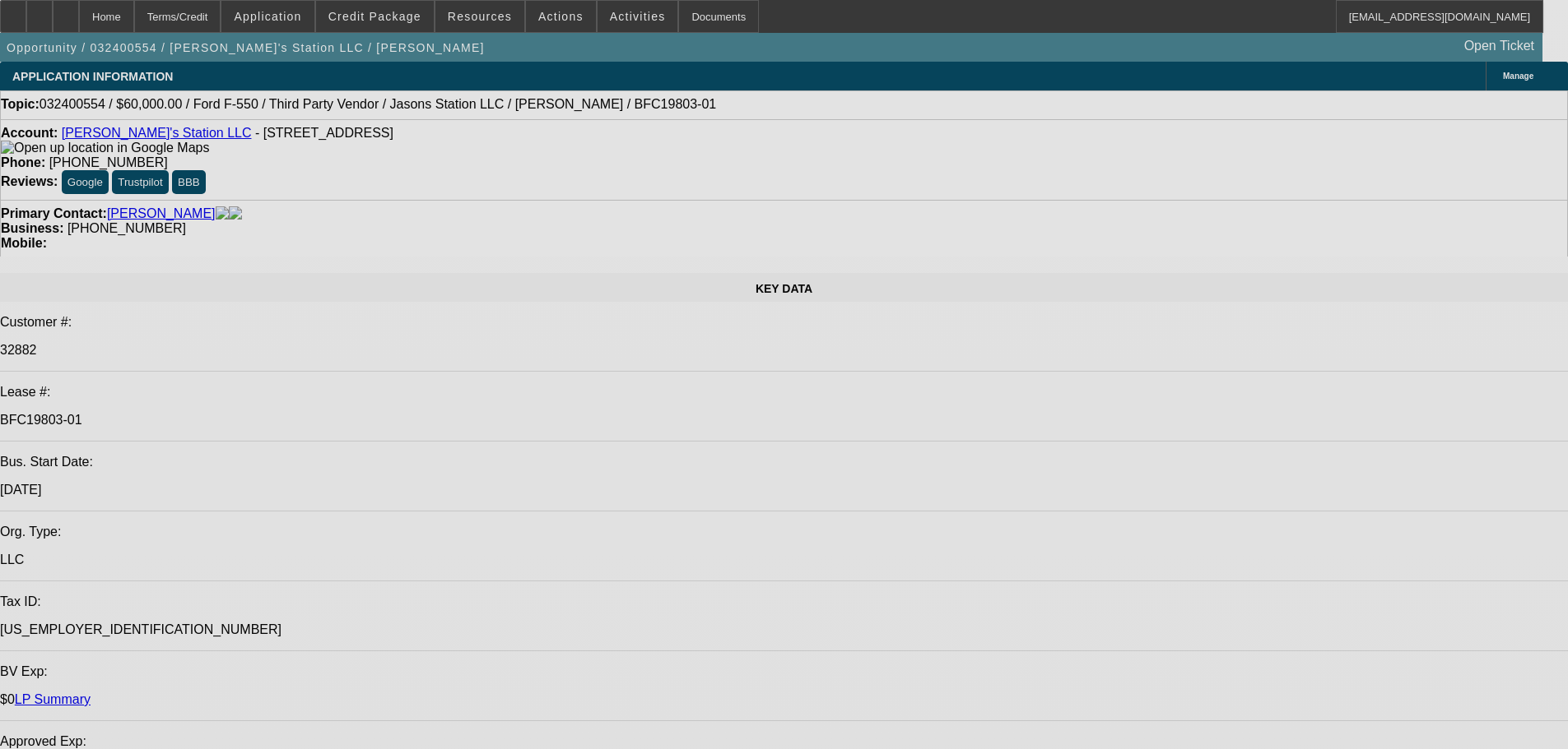
select select "0"
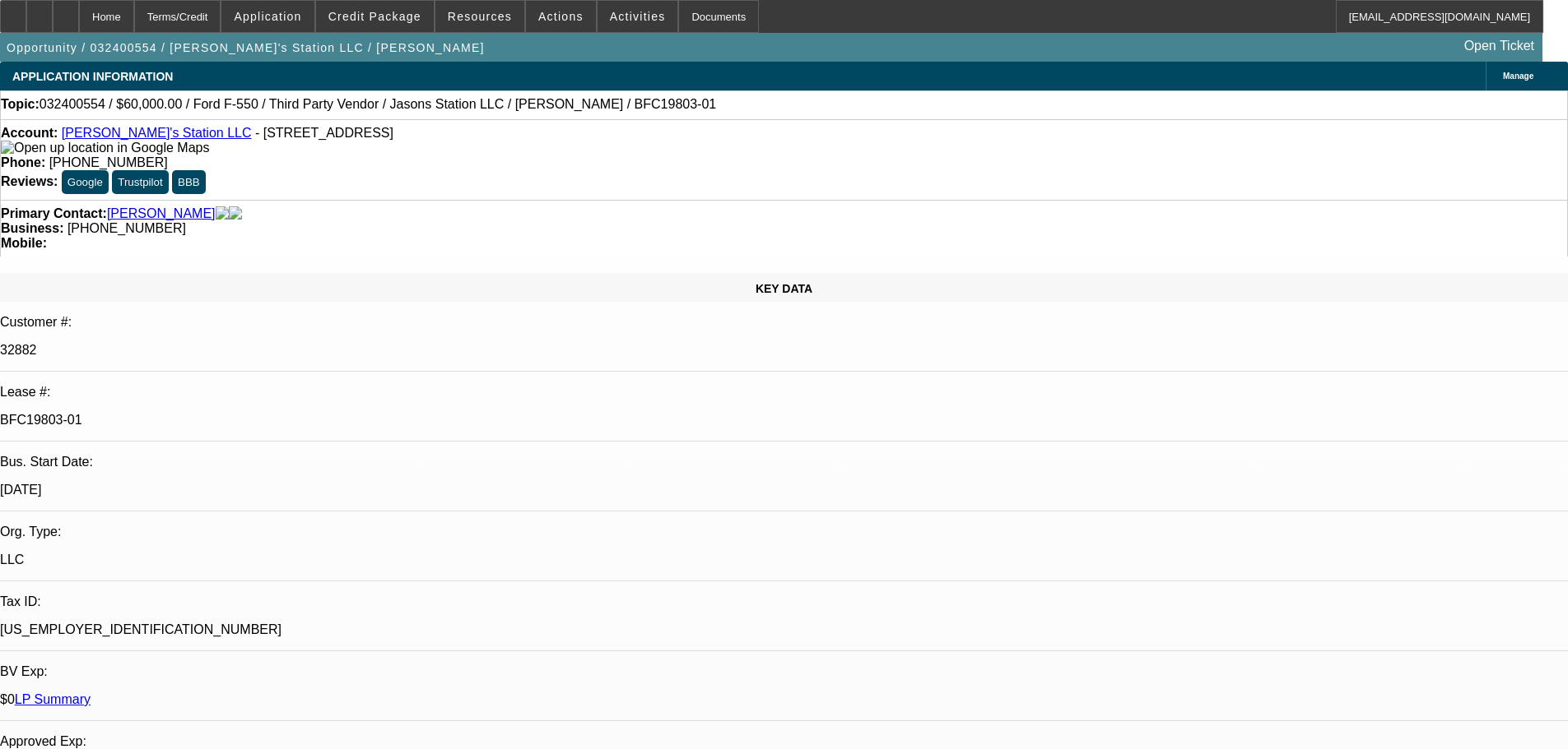
select select "0"
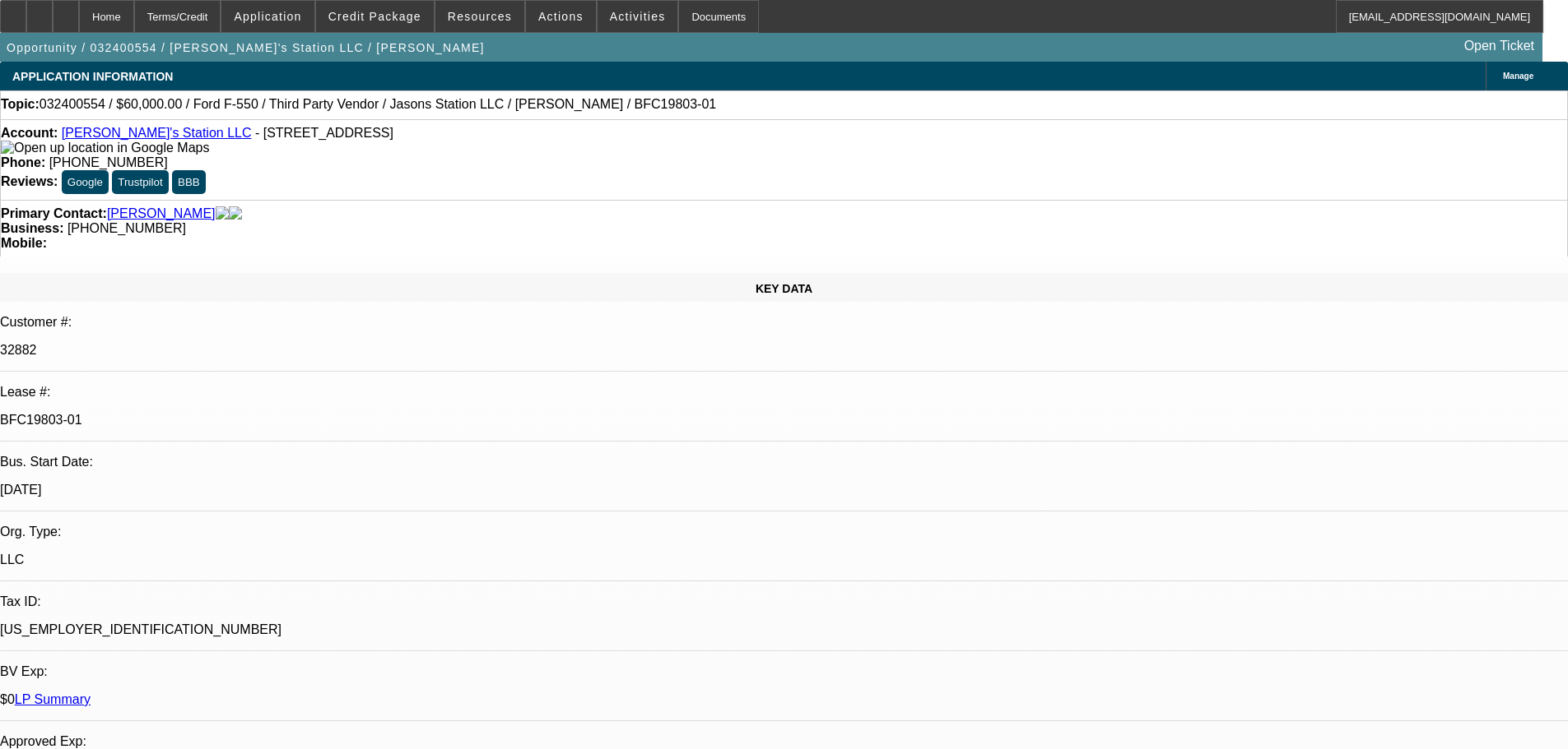
select select "0"
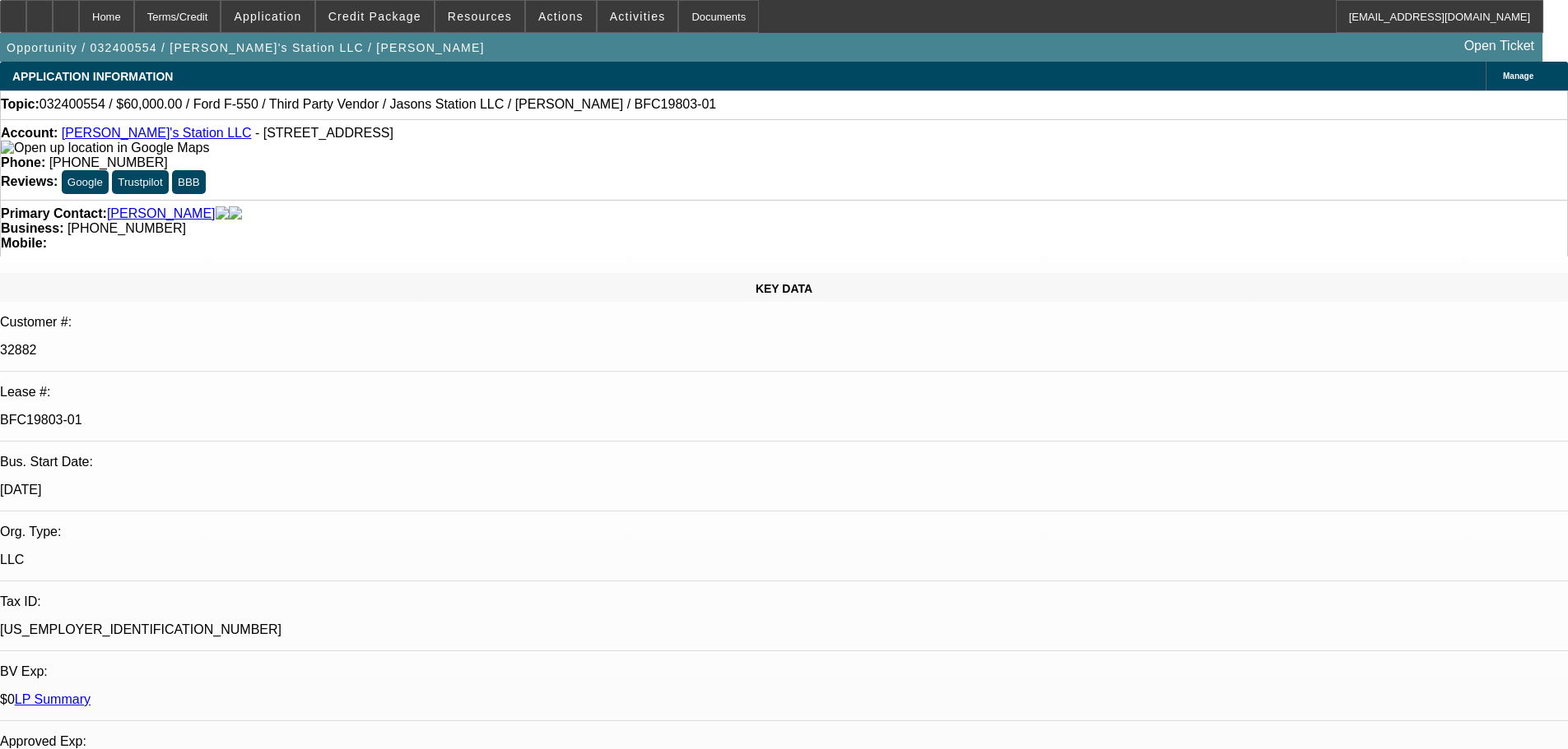
select select "0"
select select "1"
select select "6"
select select "1"
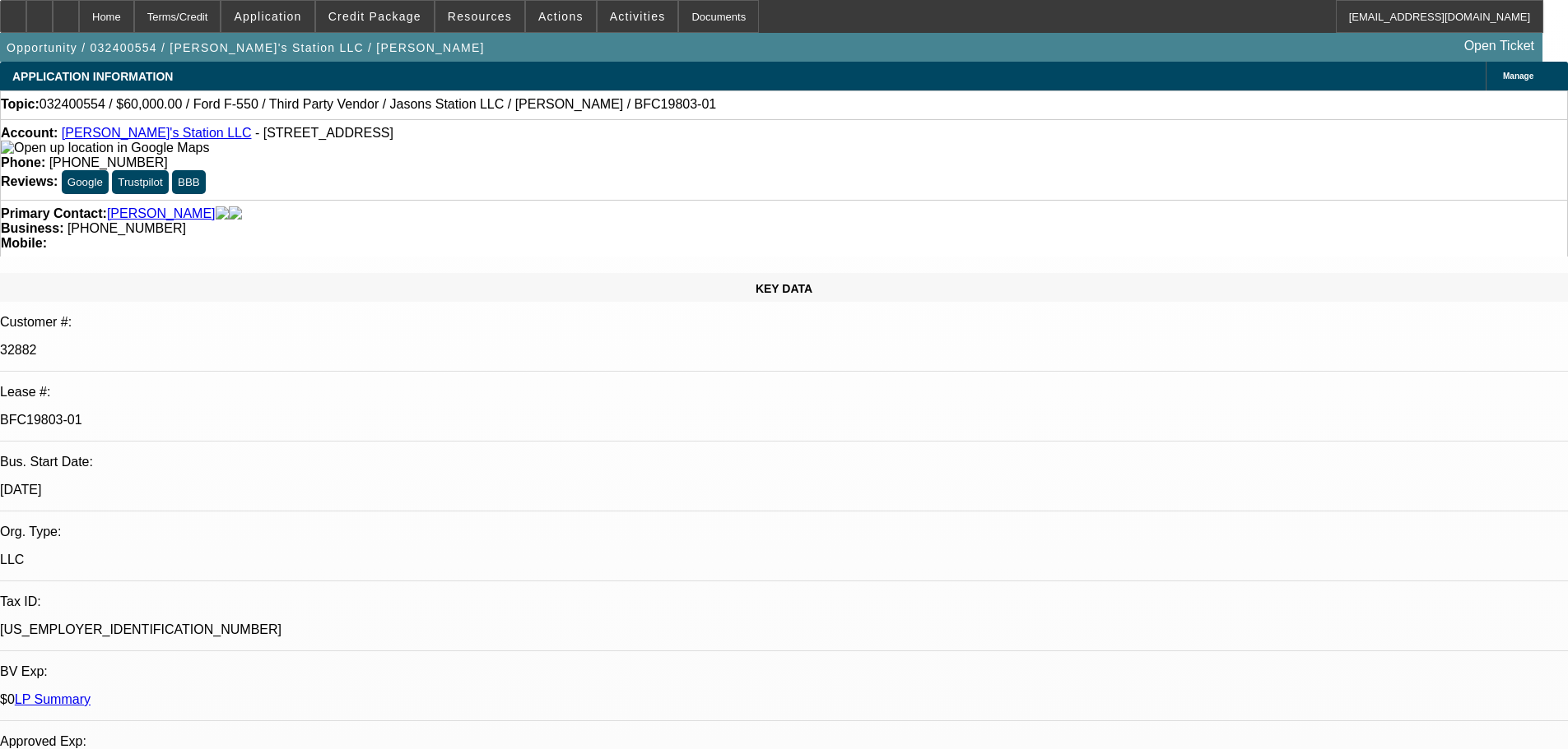
select select "1"
select select "6"
select select "1"
select select "6"
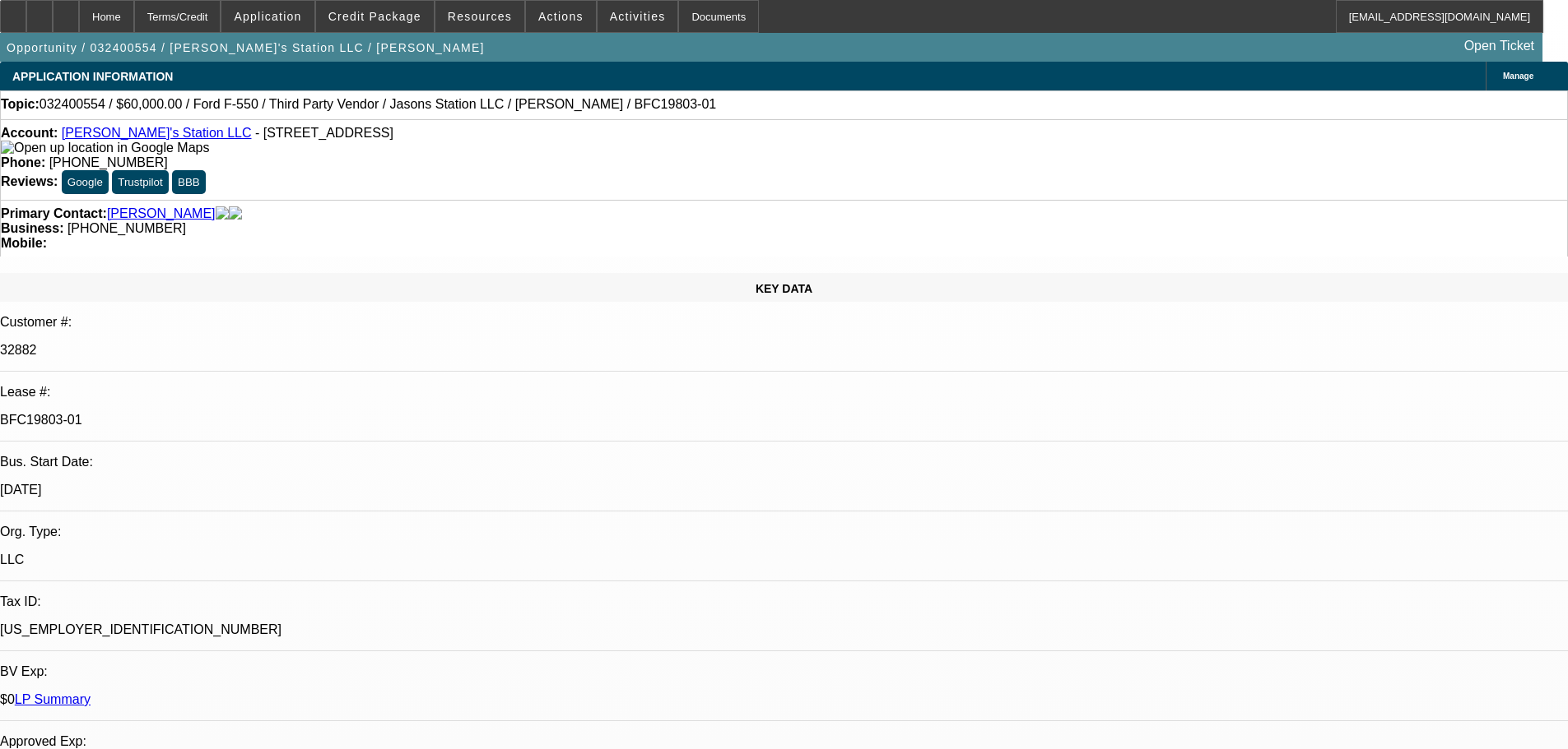
select select "1"
select select "6"
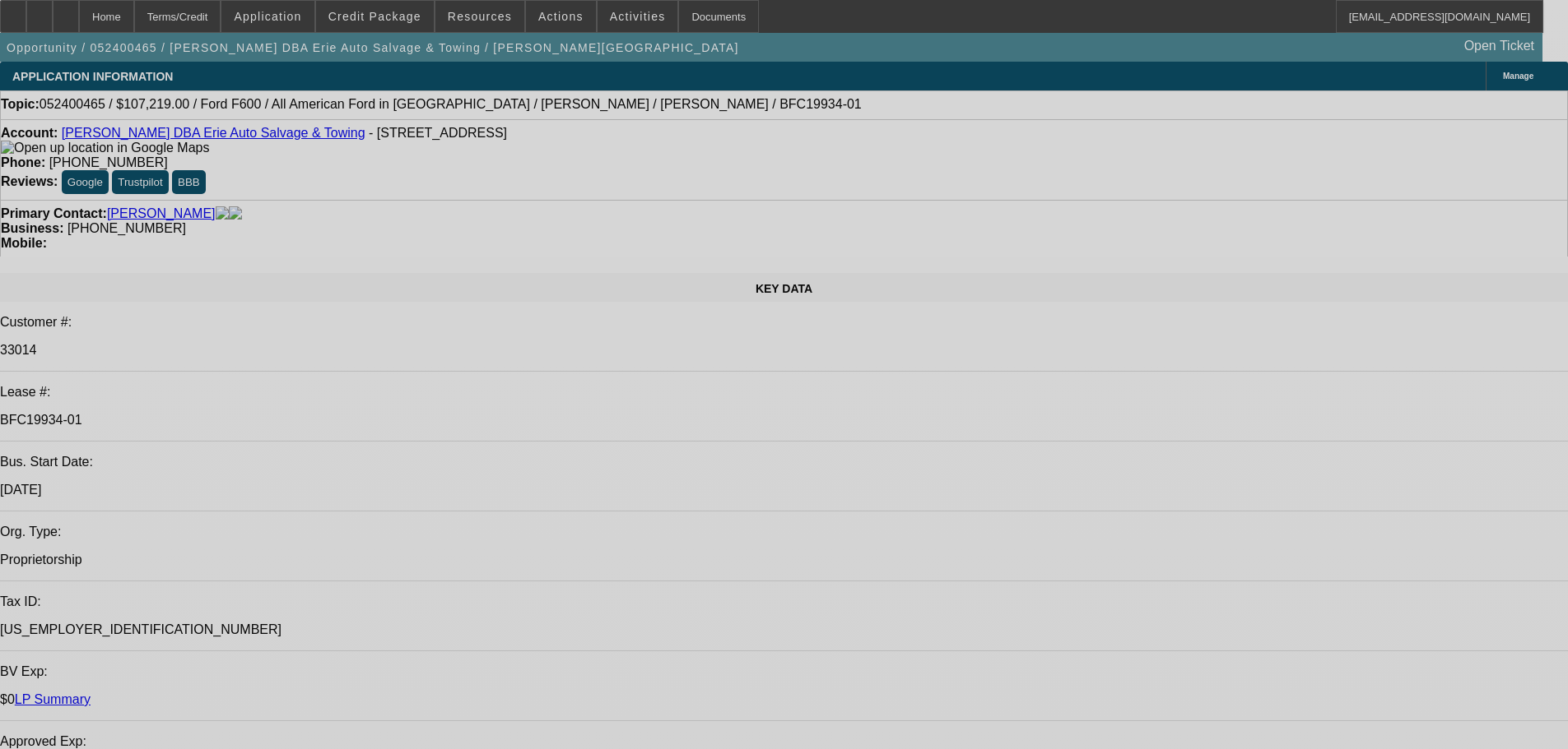
select select "0"
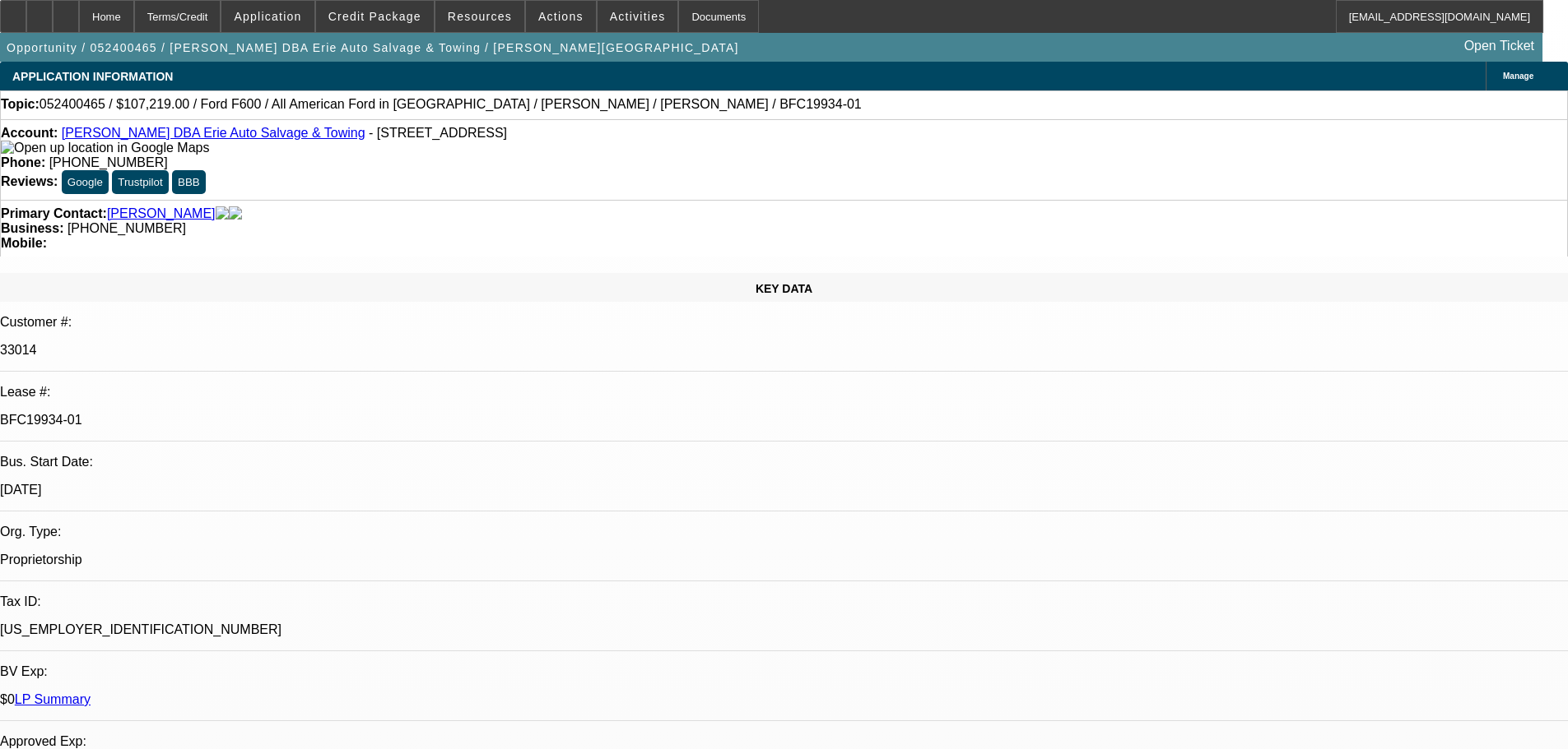
select select "0"
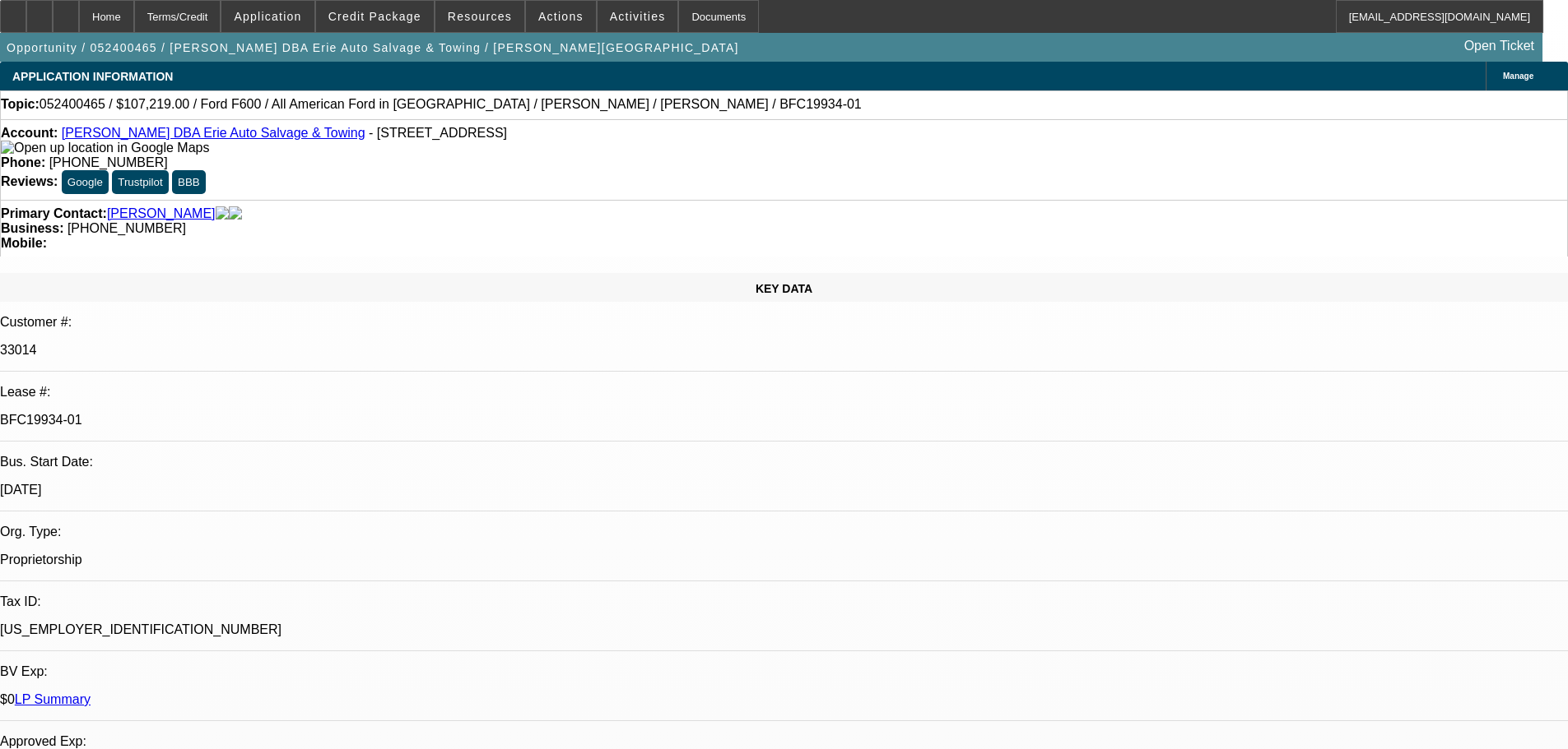
select select "0"
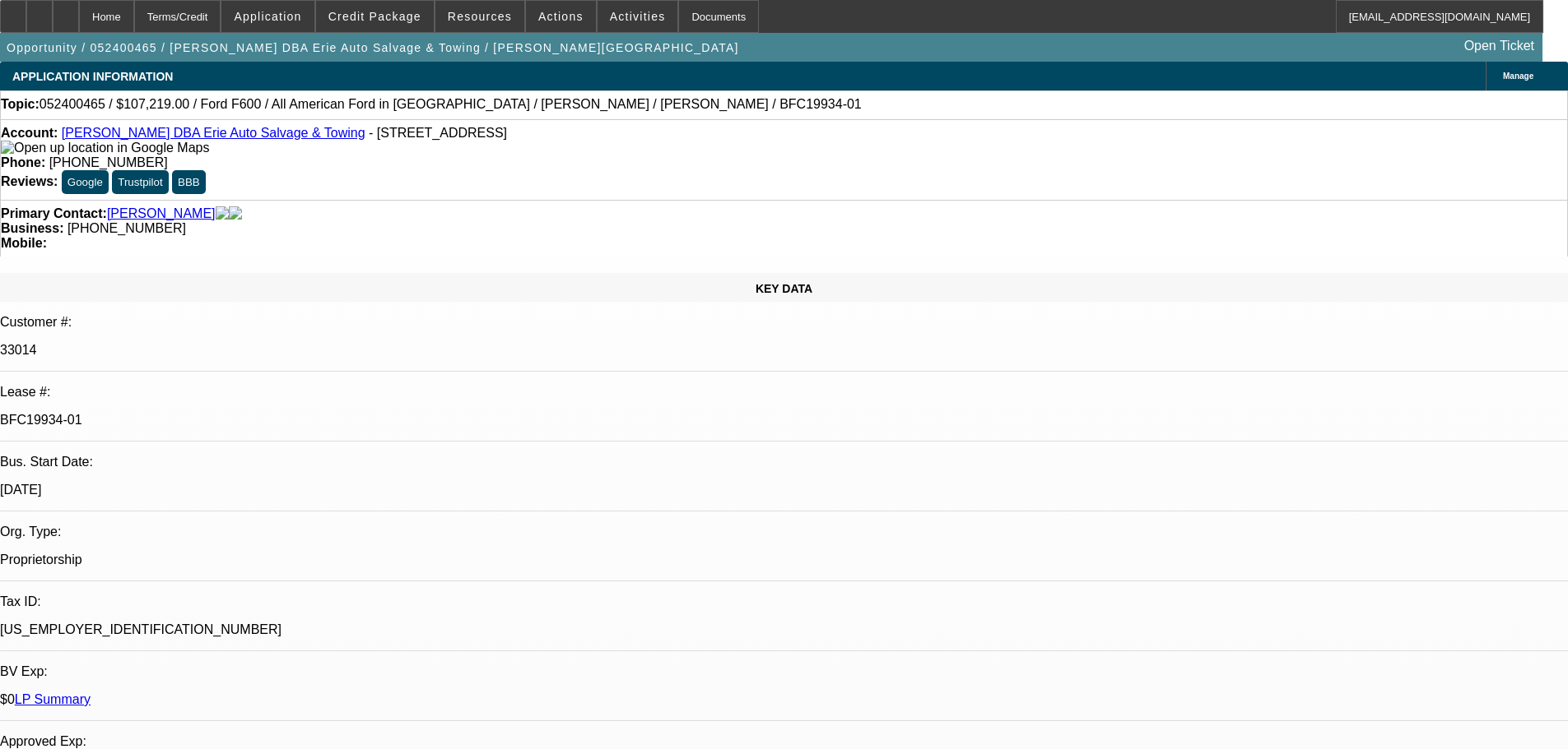
select select "0"
select select "1"
select select "6"
select select "1"
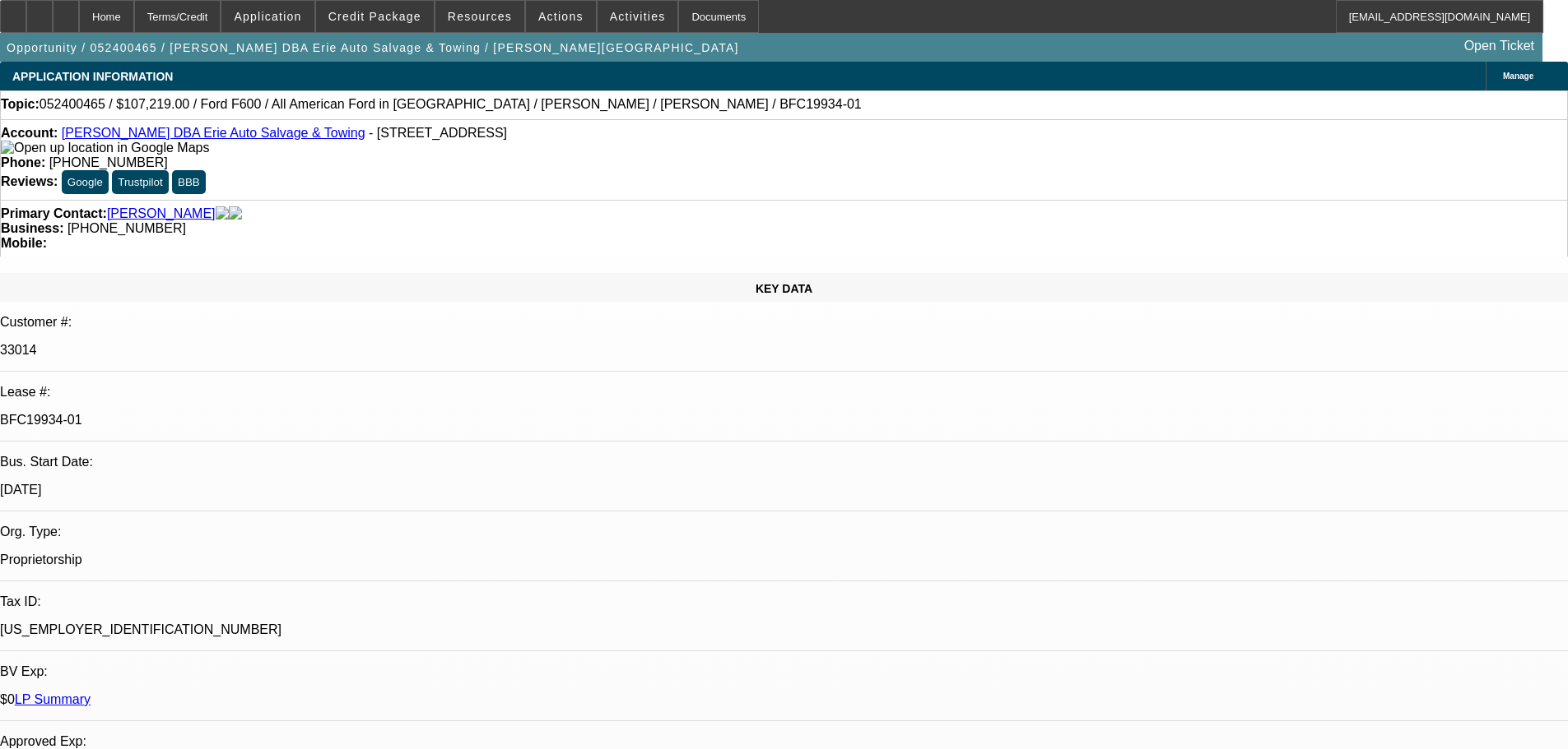
select select "1"
select select "6"
select select "1"
select select "6"
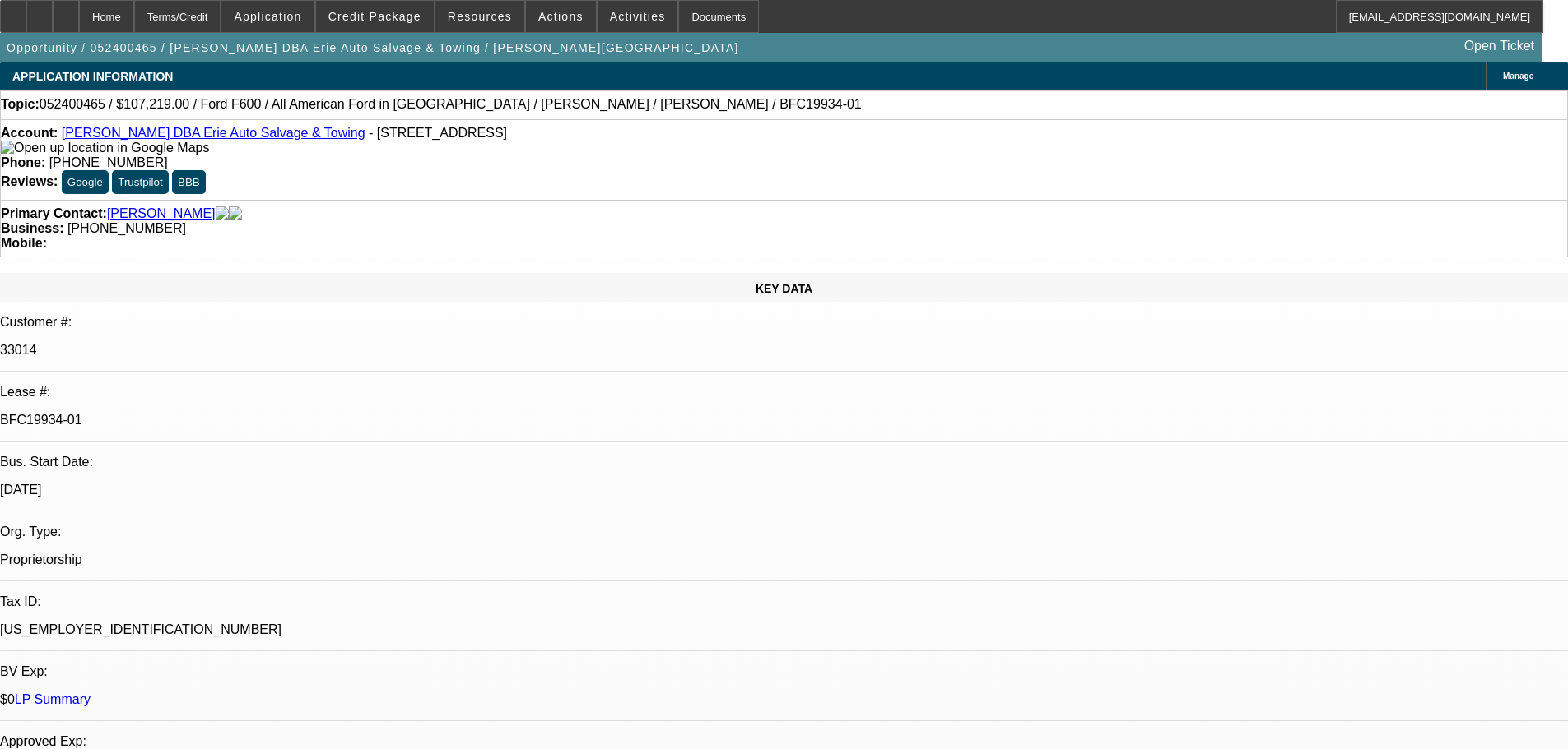
select select "1"
select select "6"
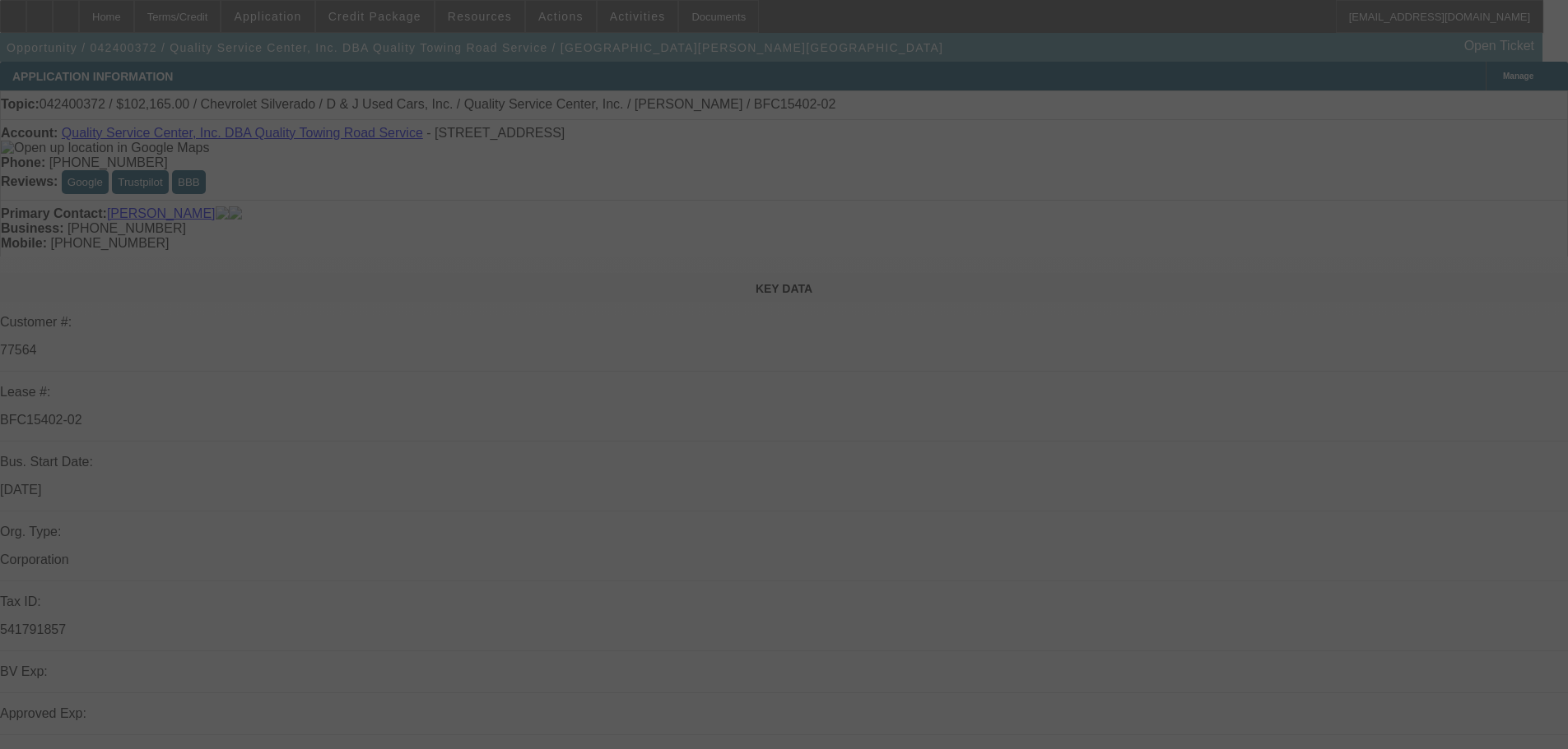
click at [812, 31] on div at bounding box center [784, 374] width 1568 height 749
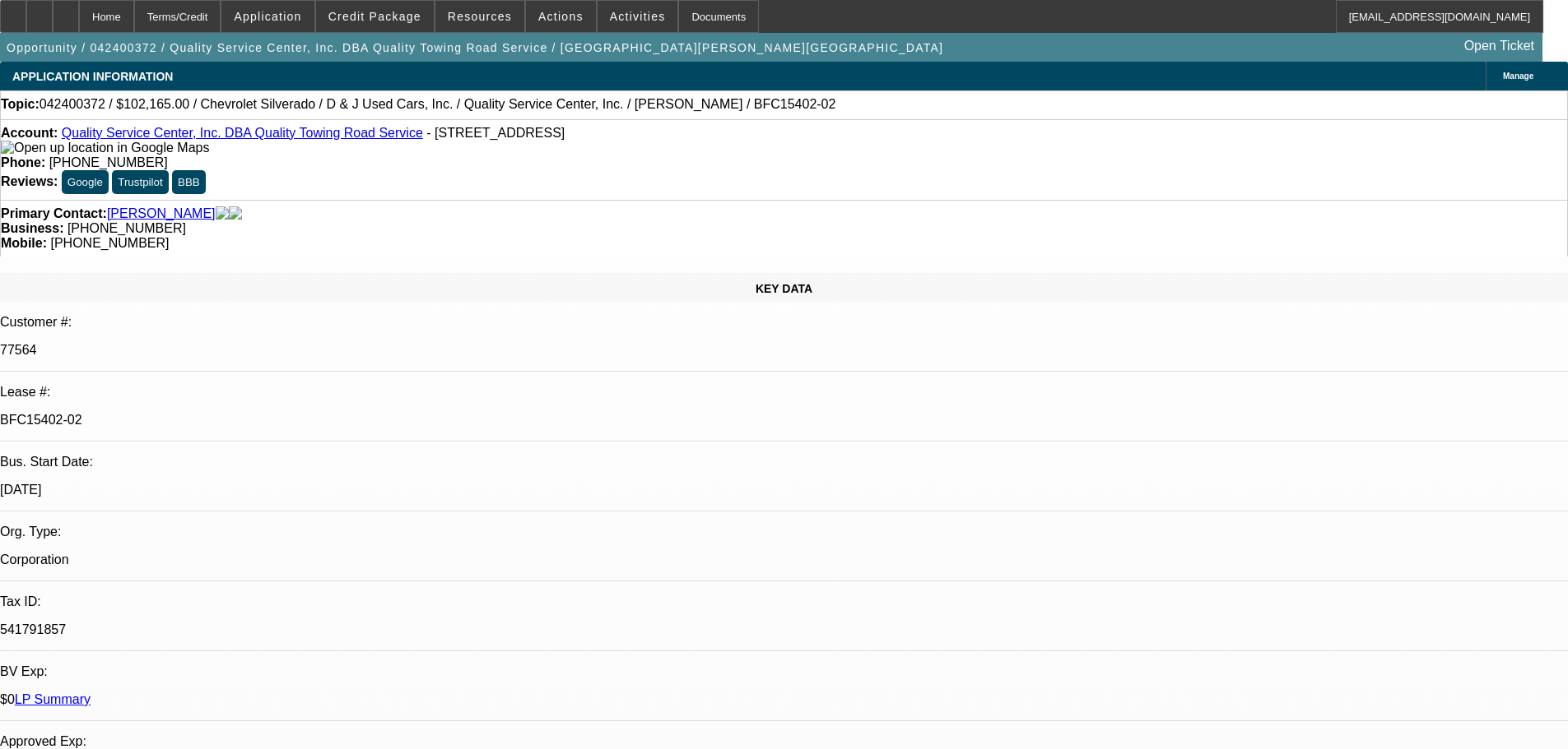
select select "0"
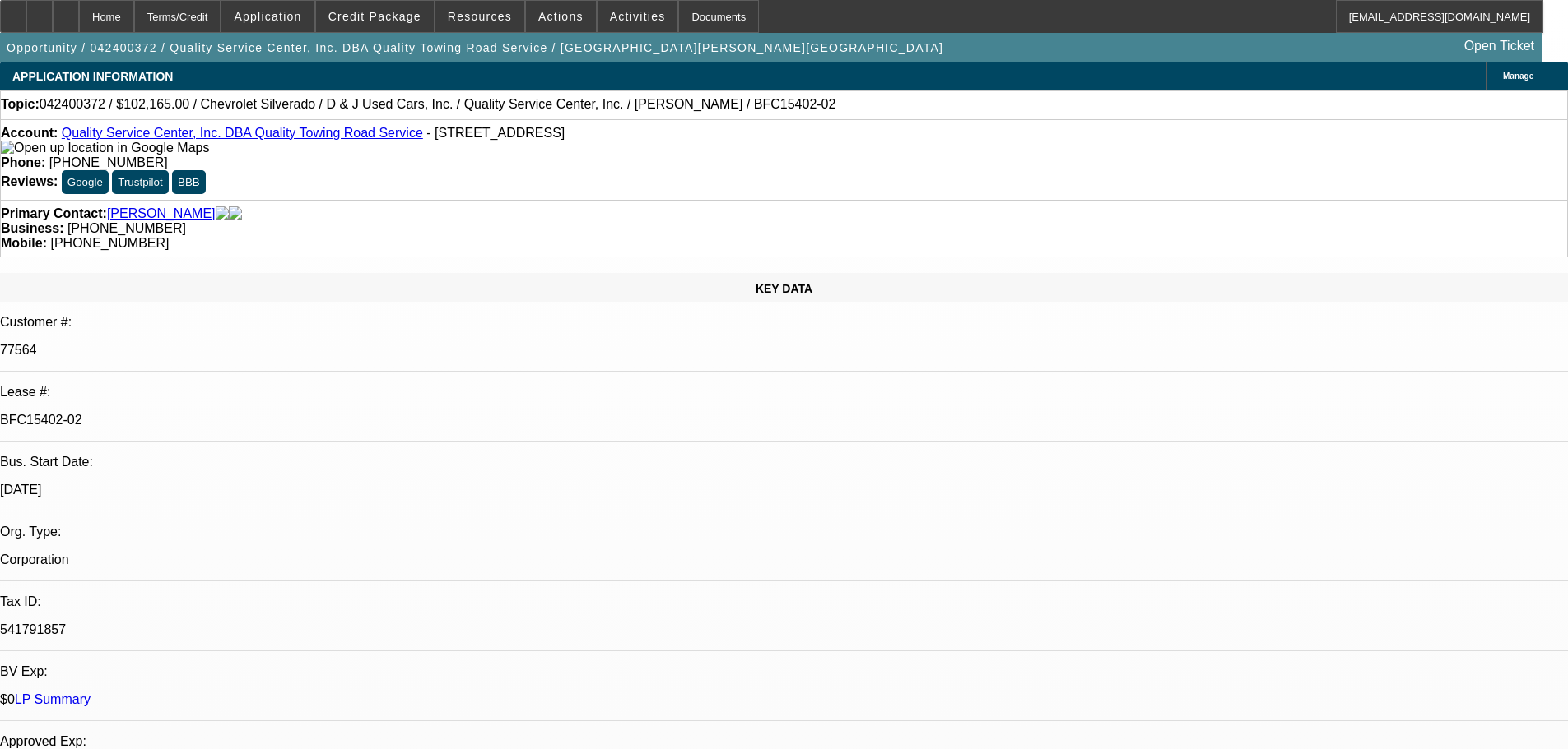
select select "0"
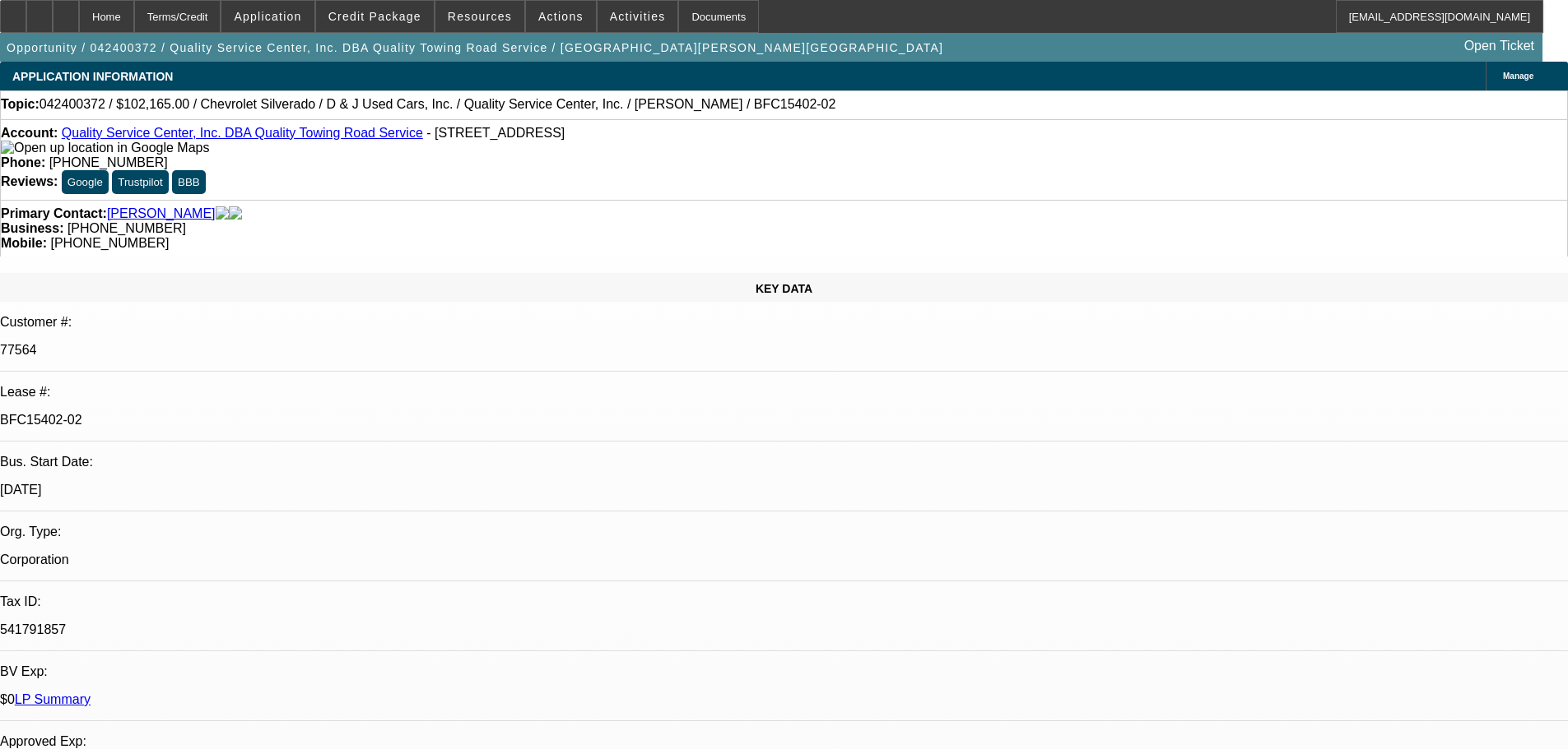
select select "0"
select select "1"
select select "6"
select select "1"
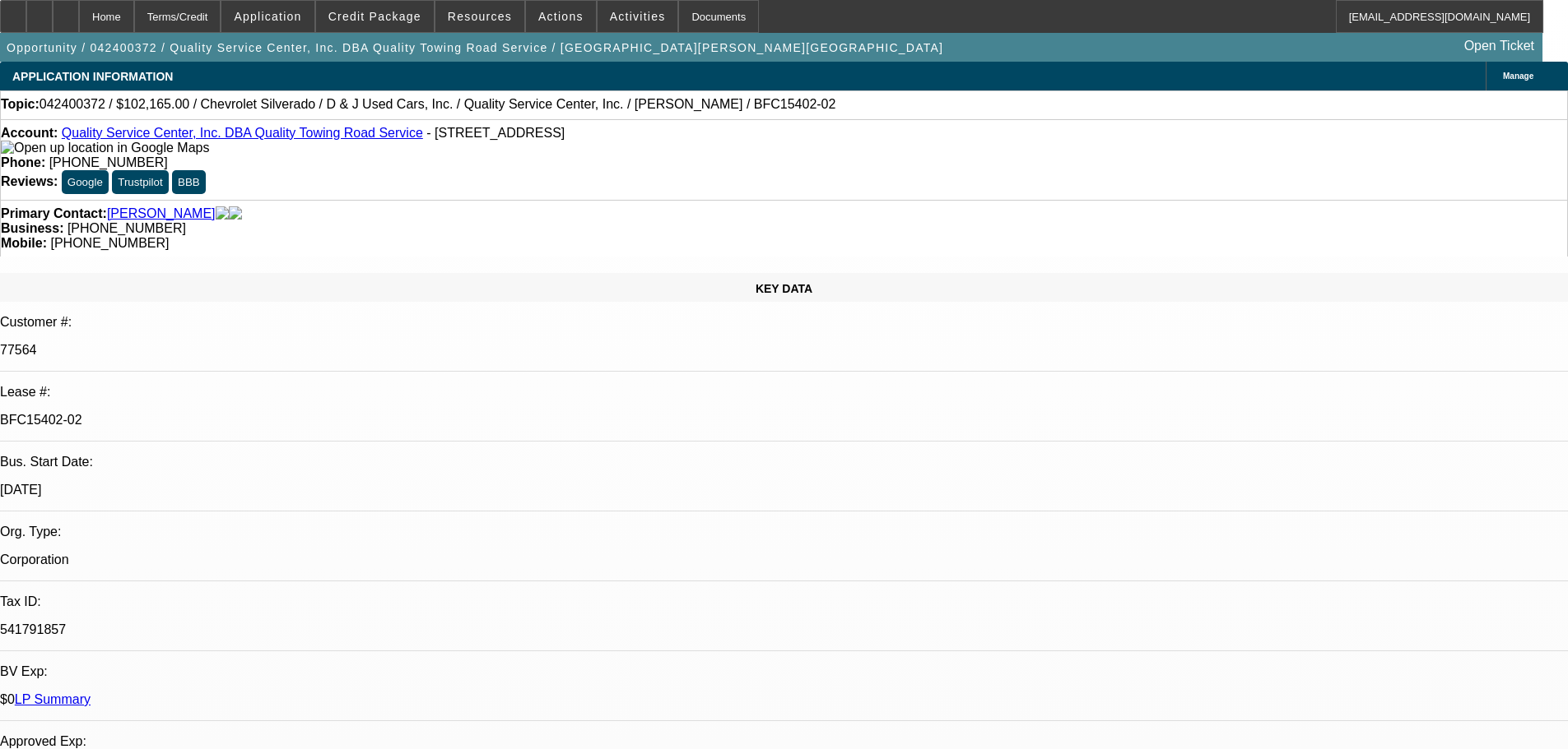
select select "6"
select select "1"
select select "6"
select select "1"
select select "6"
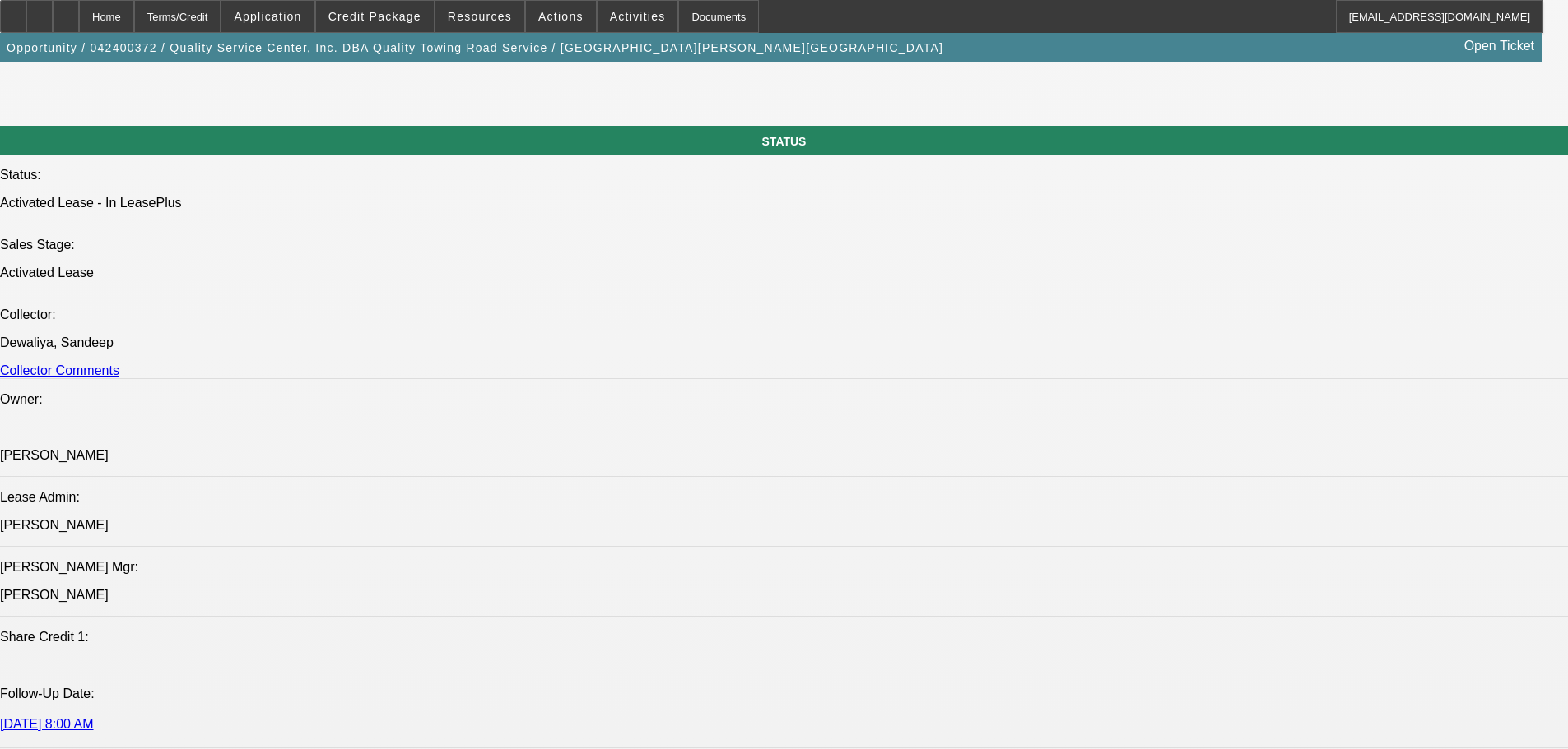
scroll to position [1138, 0]
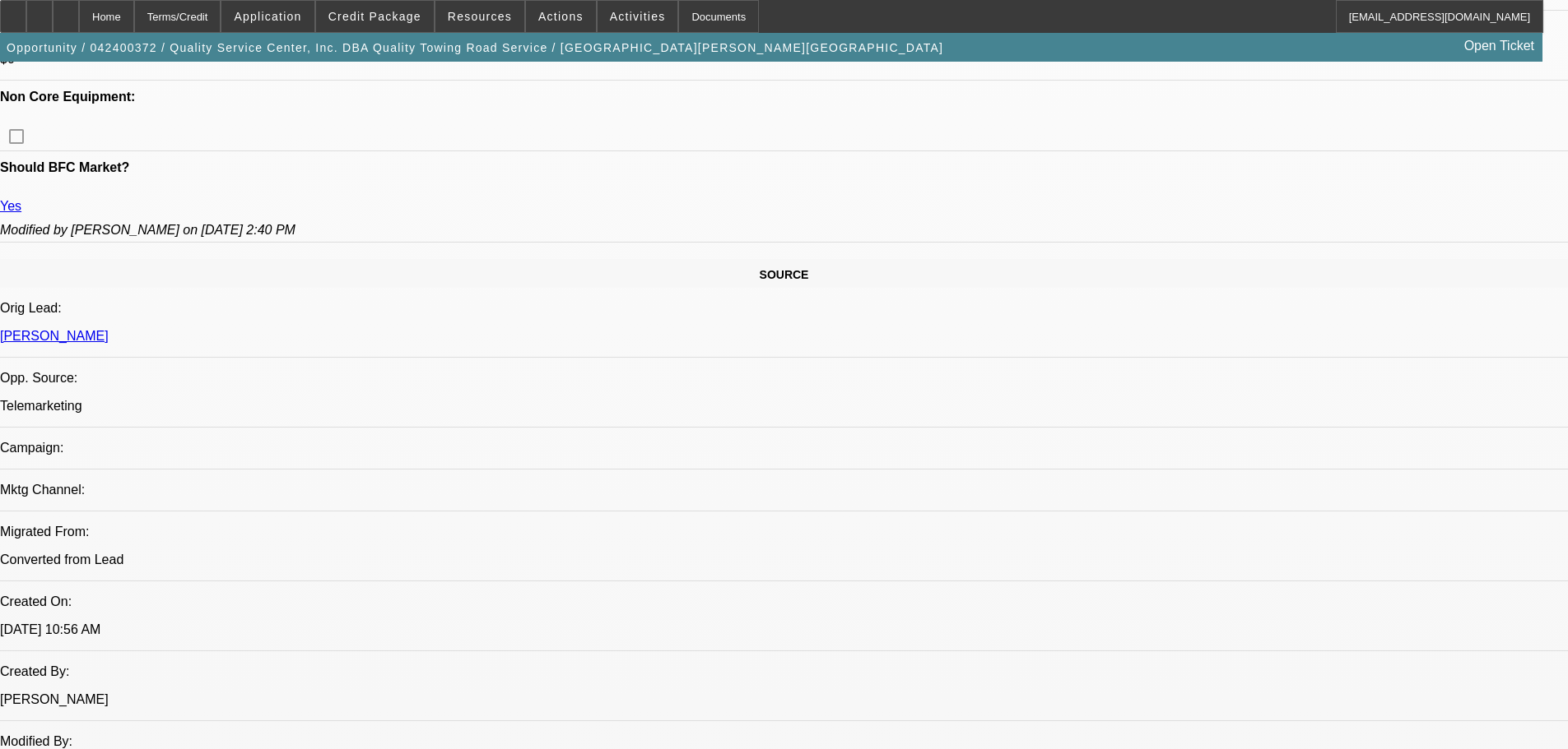
scroll to position [0, 0]
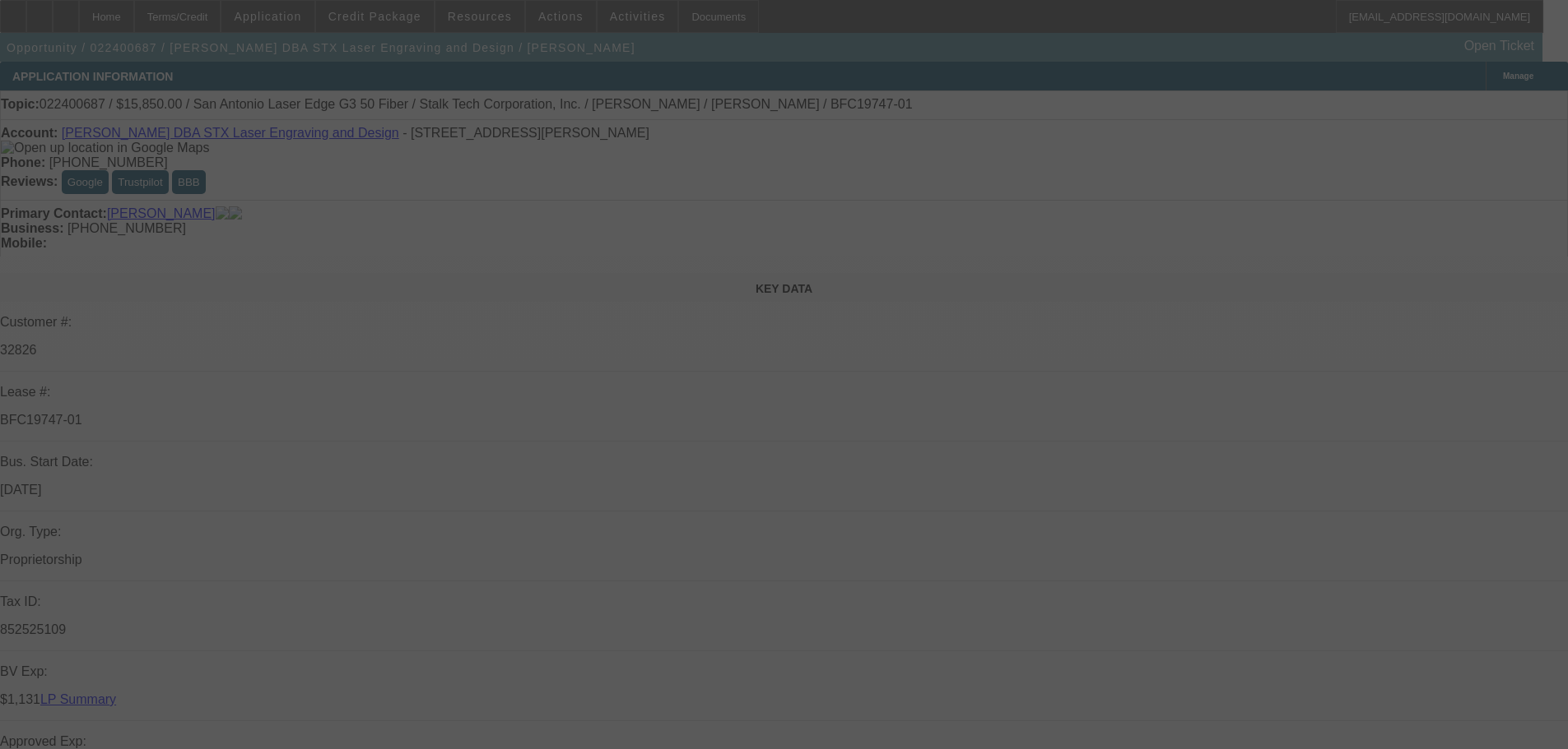
select select "0"
select select "2"
select select "0.1"
select select "4"
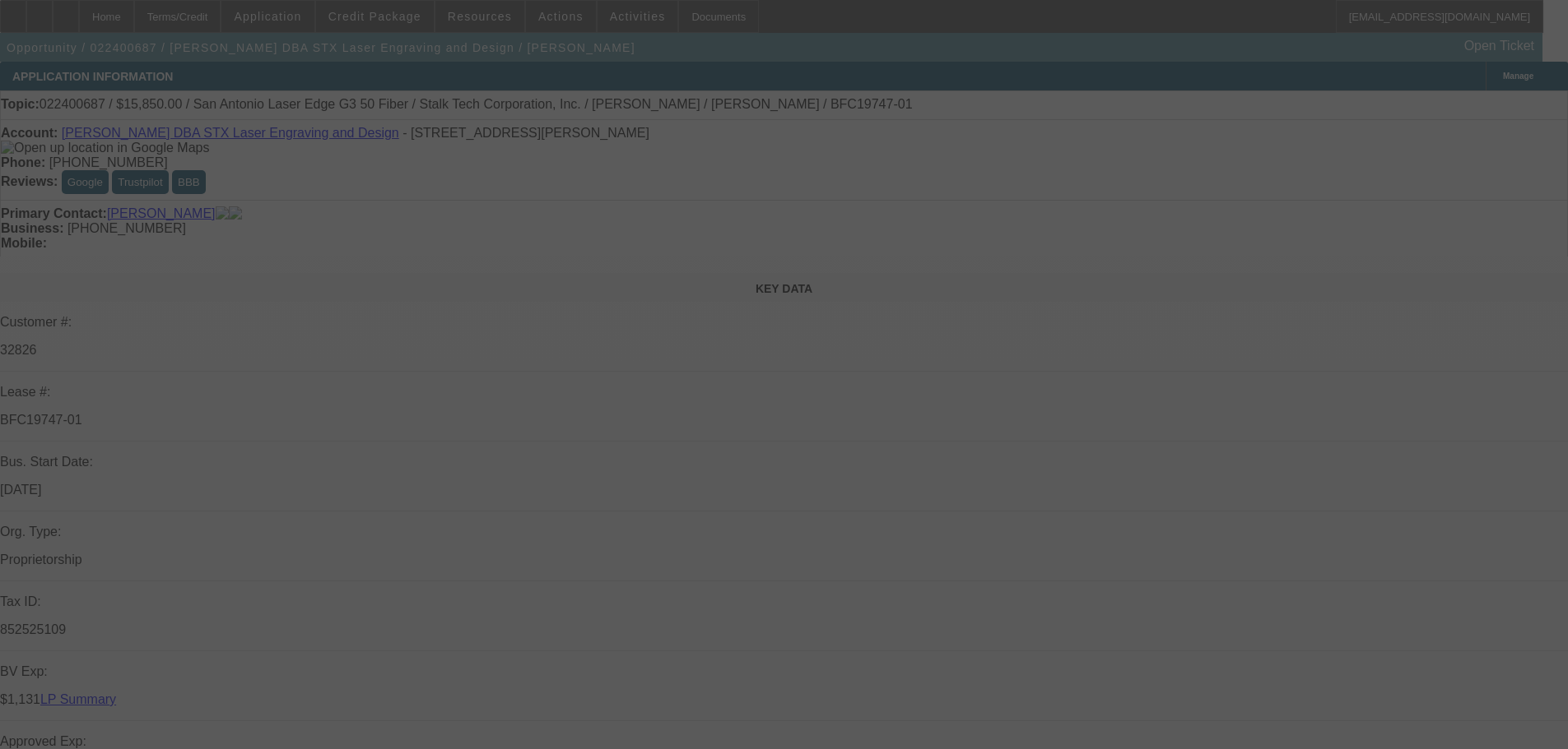
select select "0"
select select "2"
select select "0.1"
select select "4"
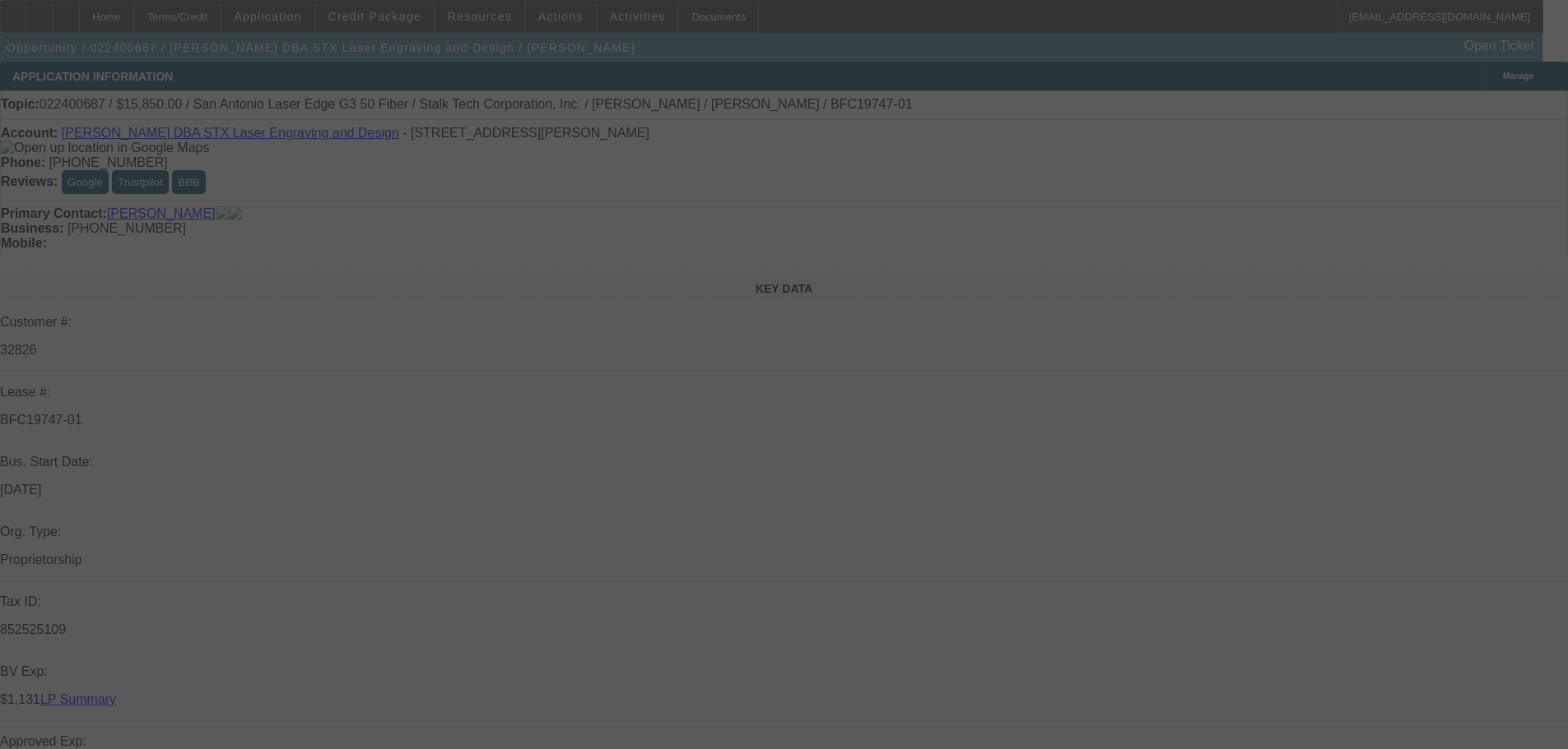
select select "0"
select select "3"
select select "0"
select select "6"
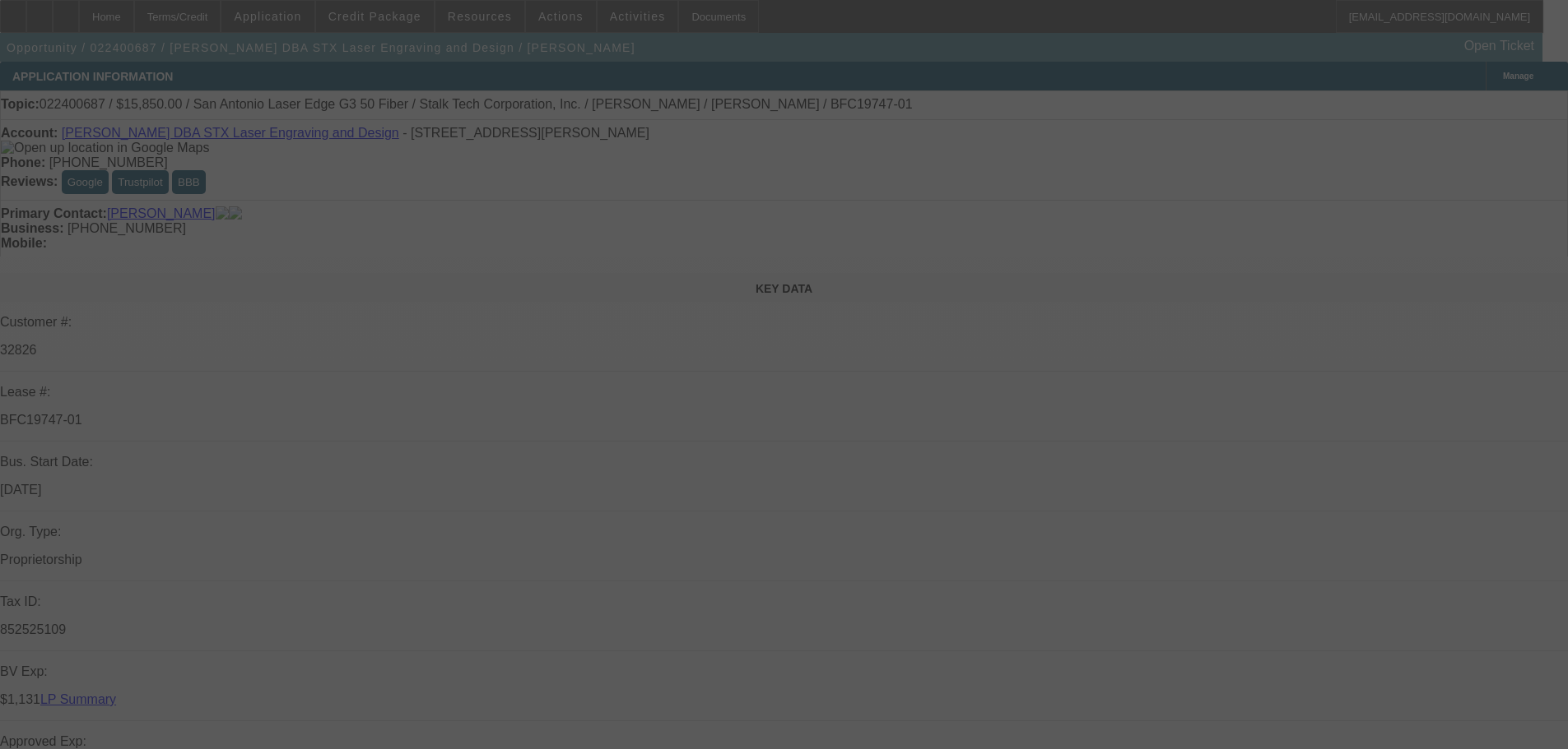
select select "0"
select select "3"
select select "0"
select select "6"
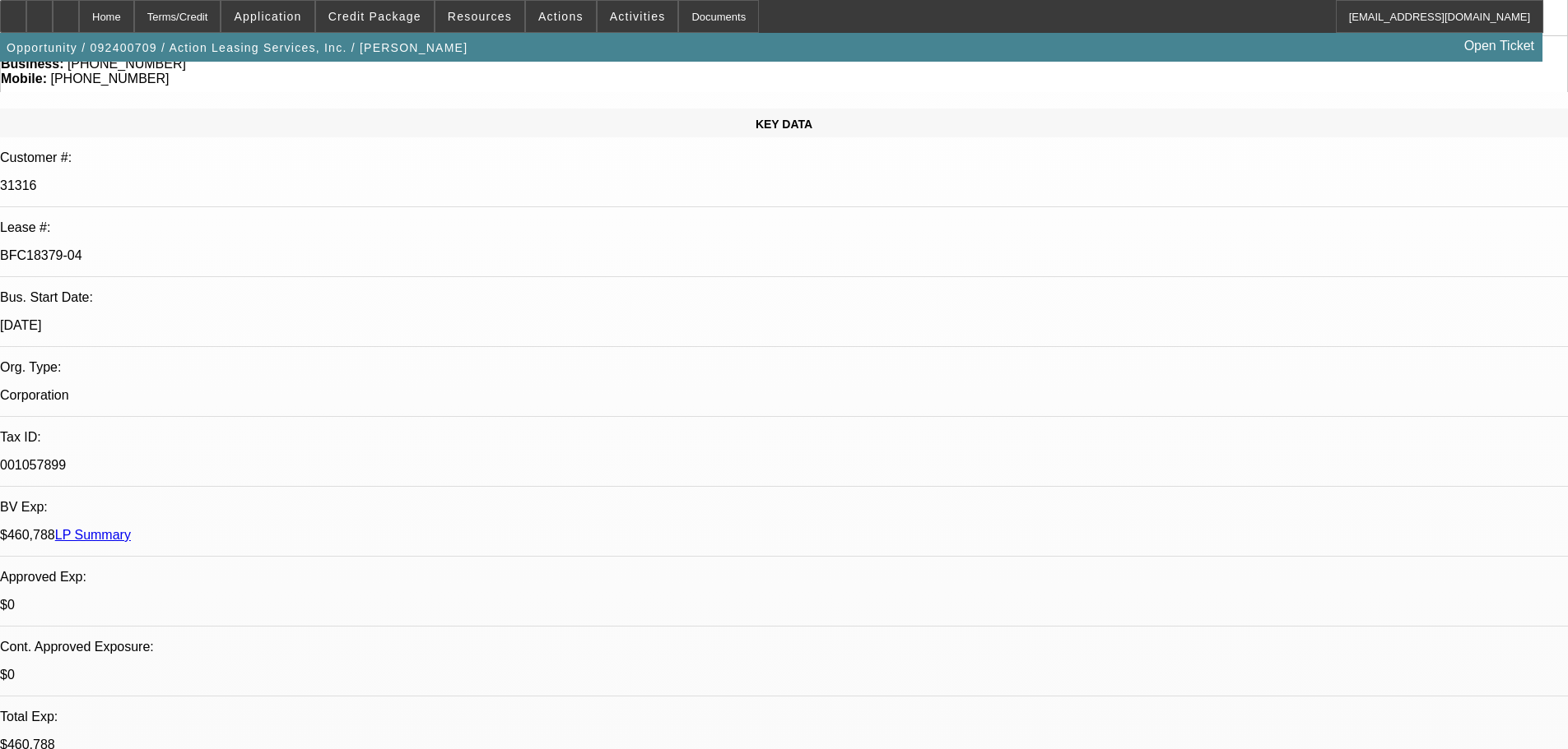
select select "0.1"
select select "2"
select select "0"
select select "6"
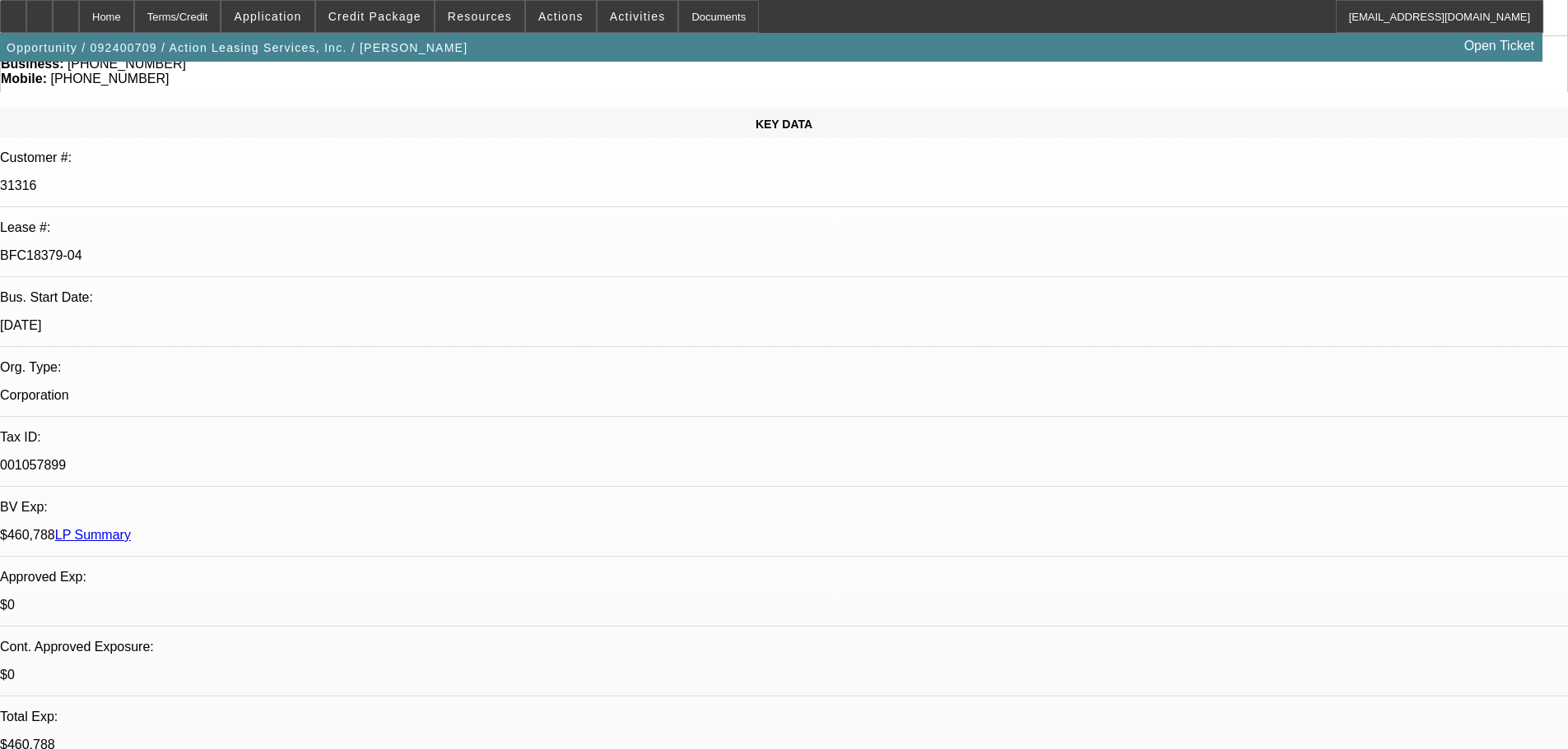
select select "0.1"
select select "2"
select select "0"
select select "6"
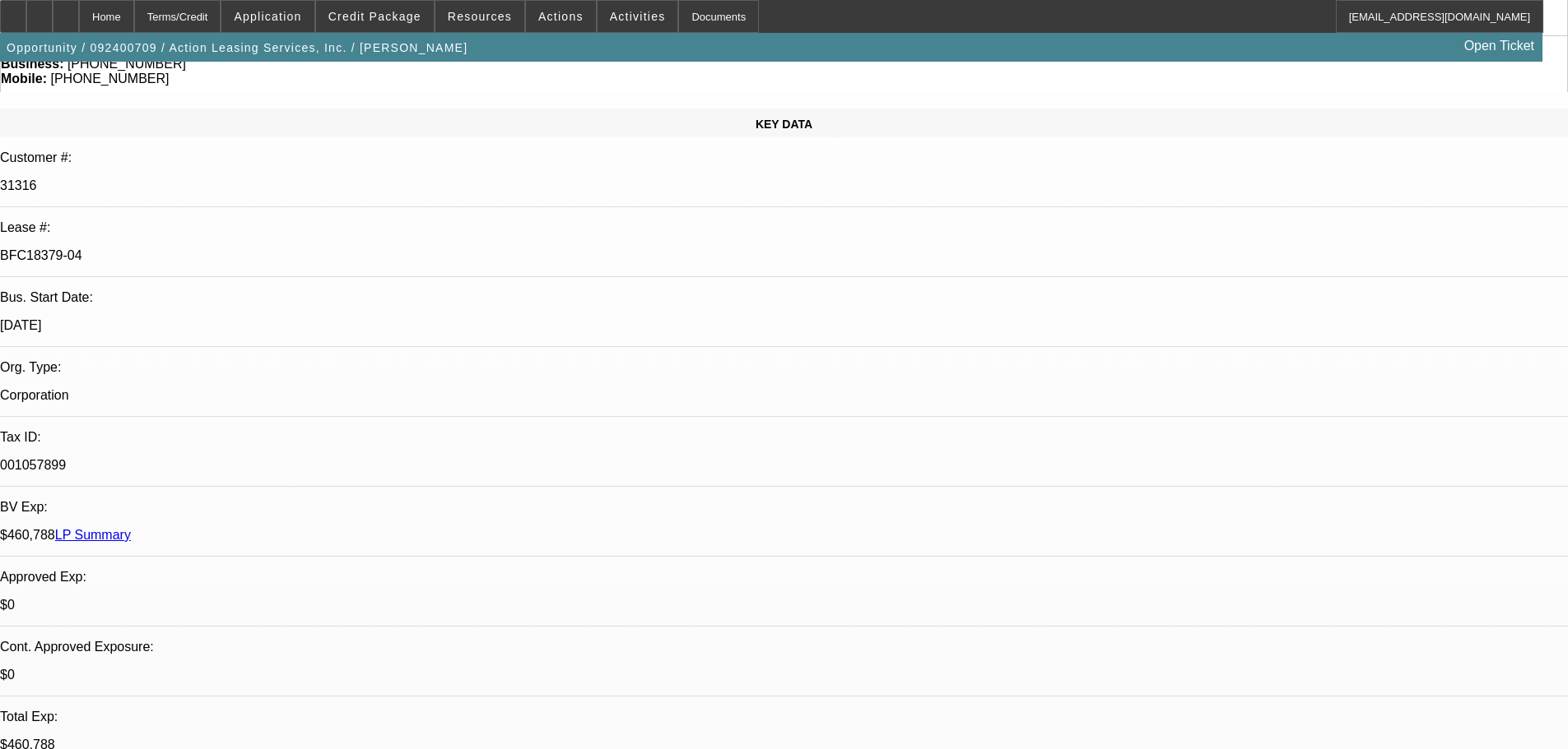
select select "0"
select select "3"
select select "0"
select select "6"
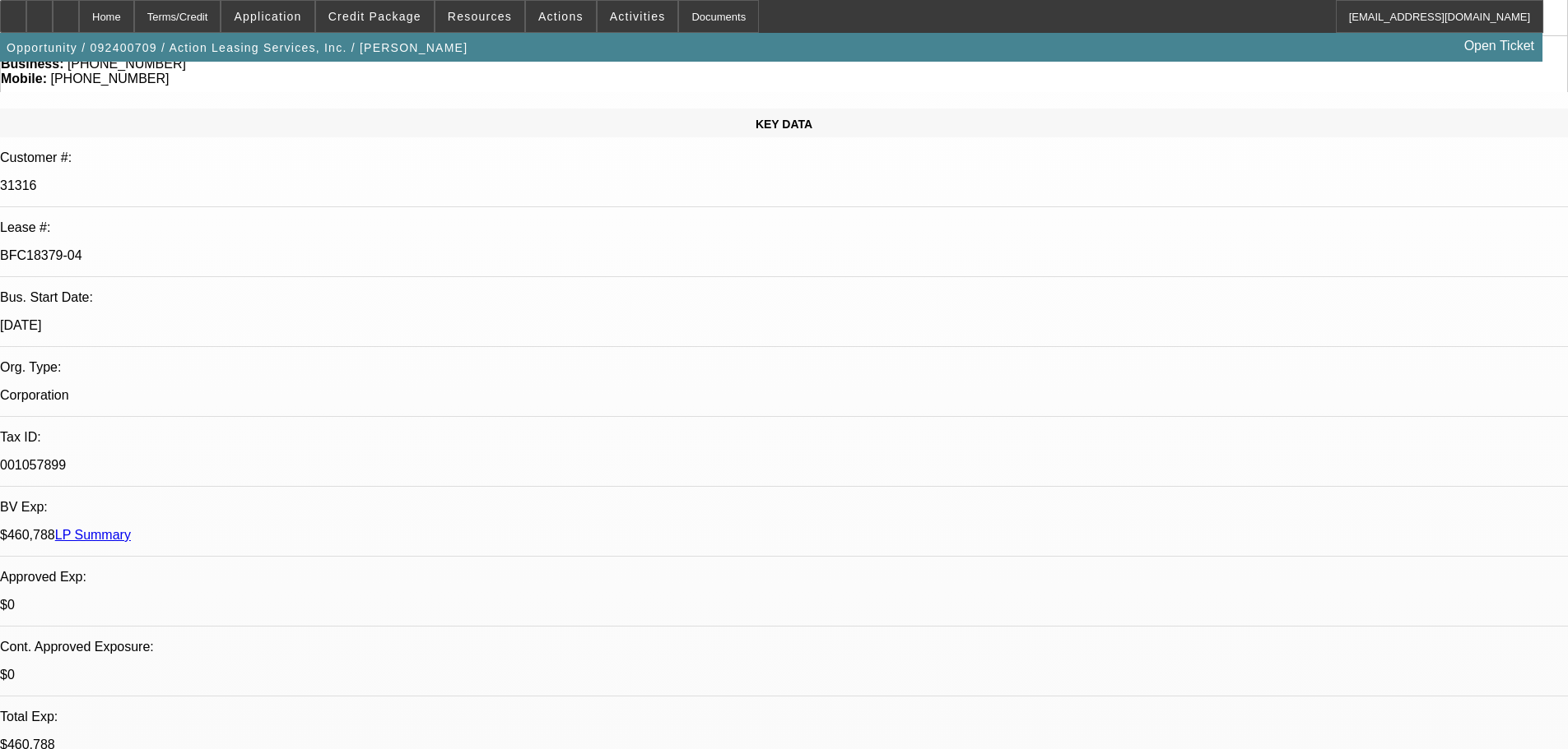
select select "0"
select select "3"
select select "0"
select select "6"
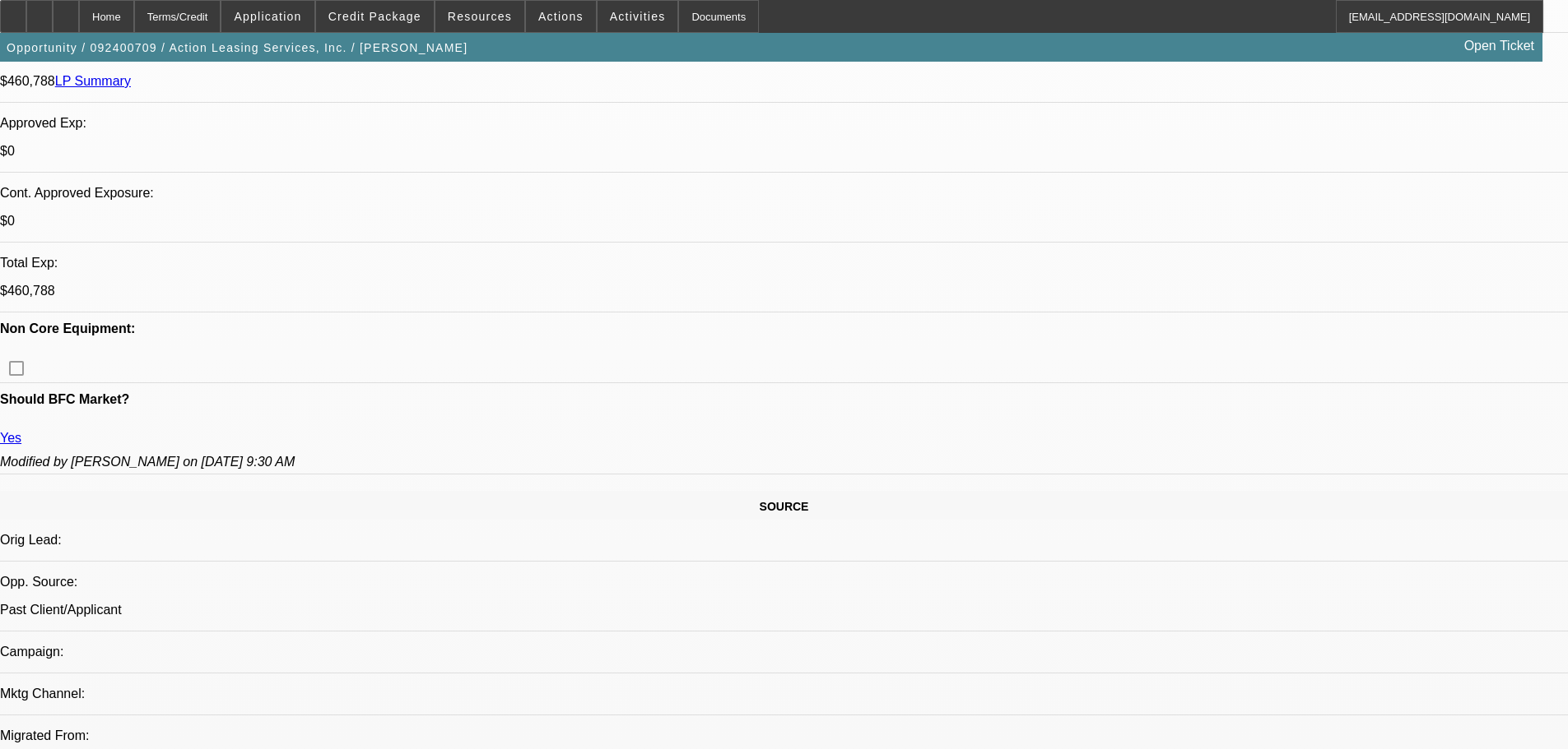
scroll to position [658, 0]
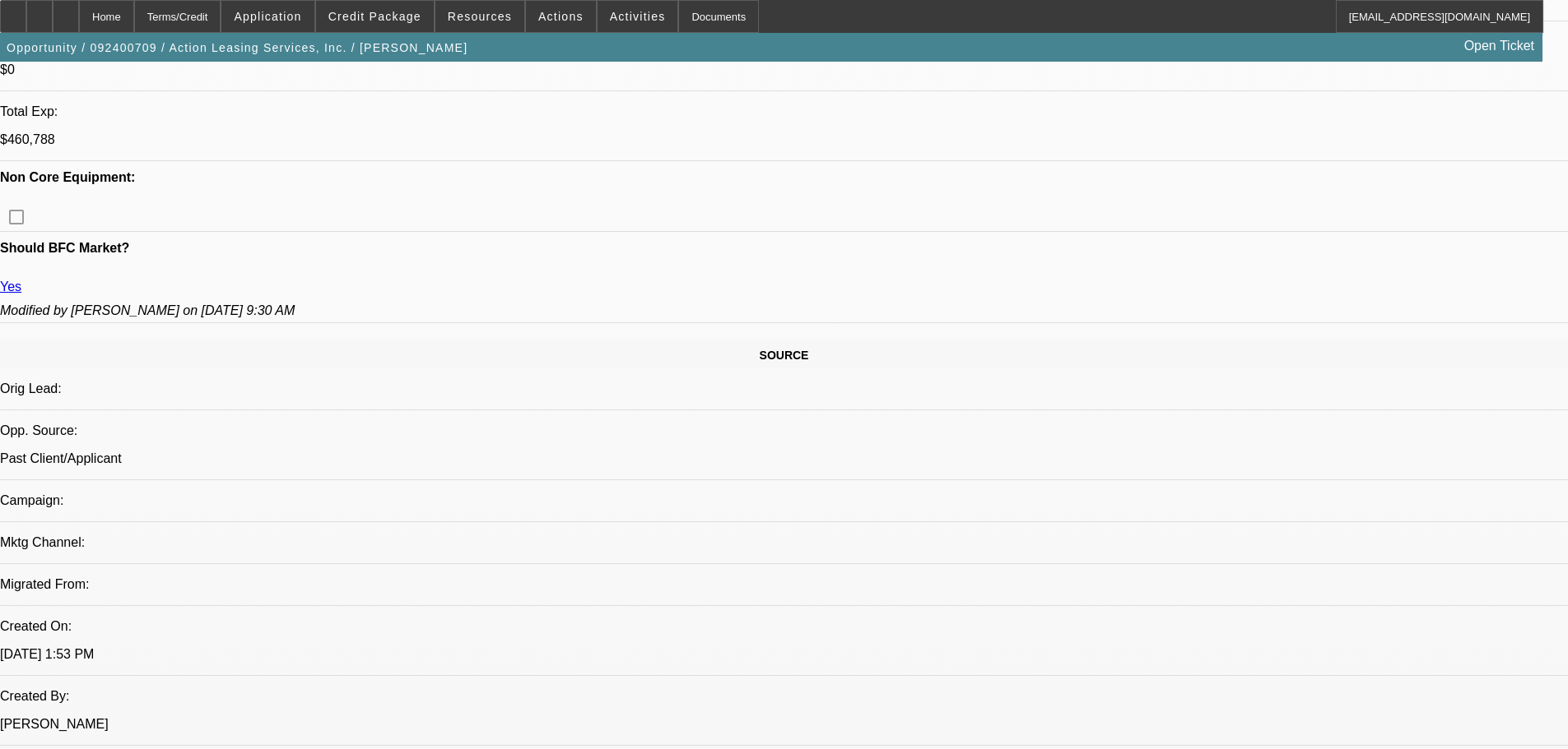
scroll to position [763, 0]
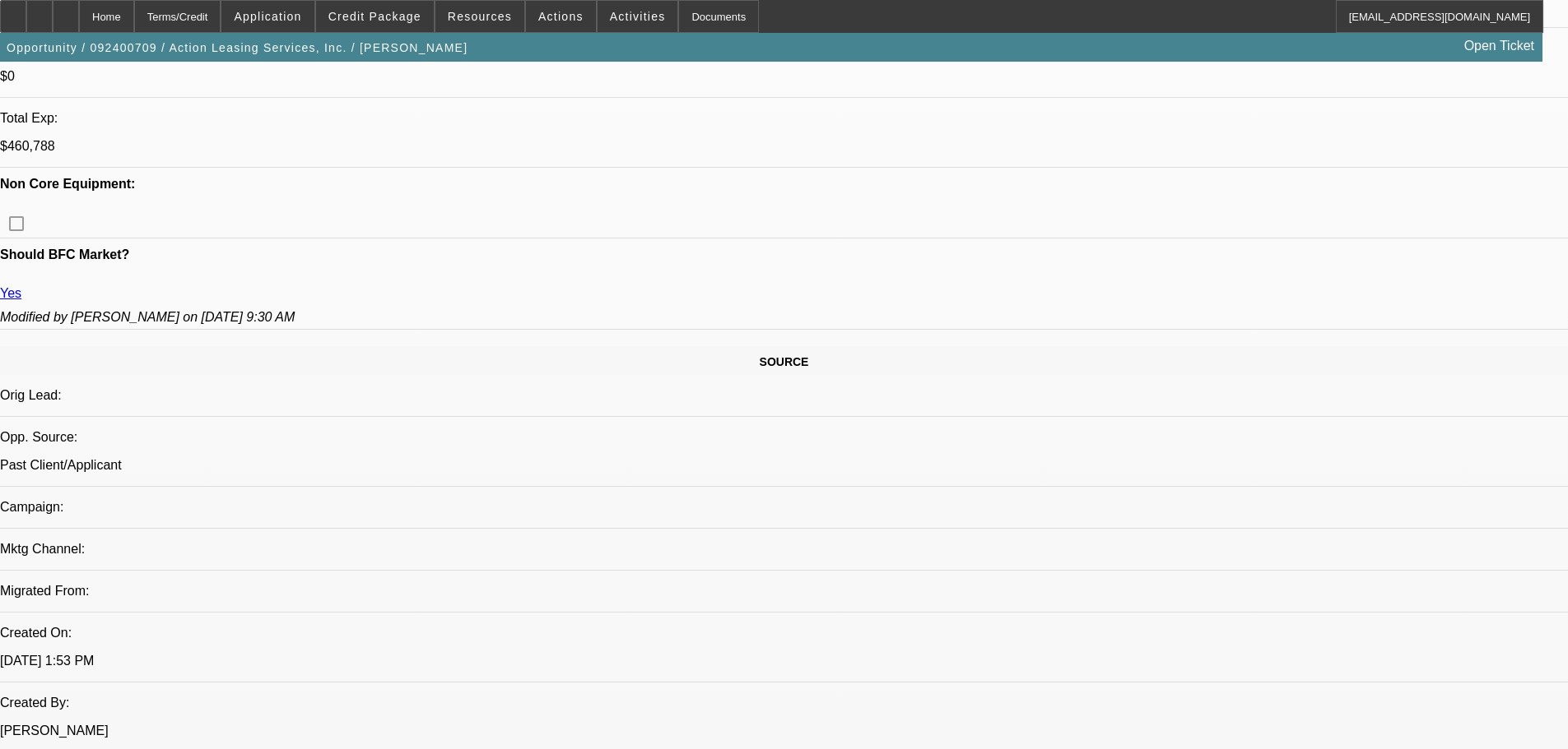
drag, startPoint x: 1288, startPoint y: 350, endPoint x: 1220, endPoint y: 350, distance: 68.0
copy b "[PHONE_NUMBER]"
drag, startPoint x: 558, startPoint y: 2, endPoint x: 855, endPoint y: 334, distance: 445.5
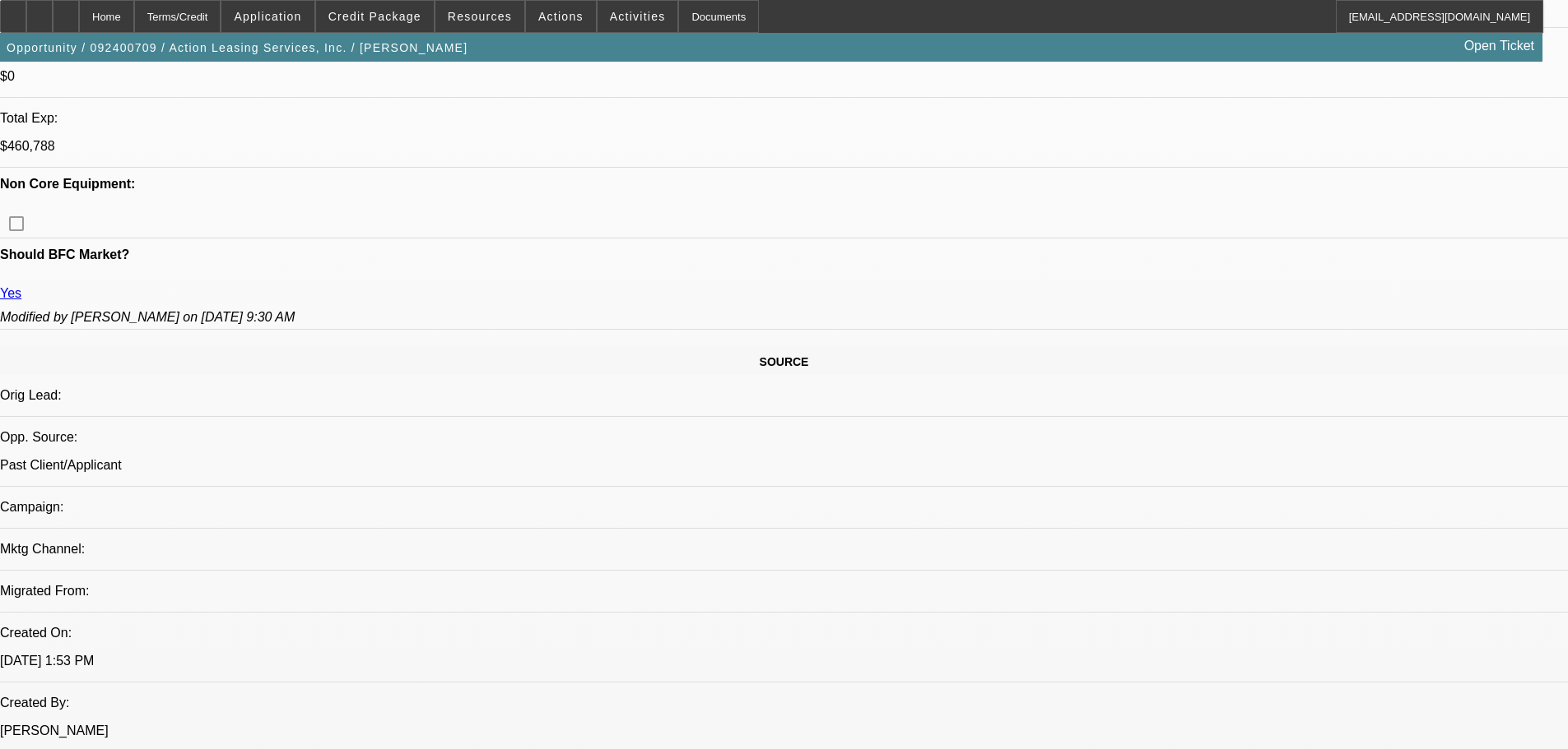
scroll to position [407, 0]
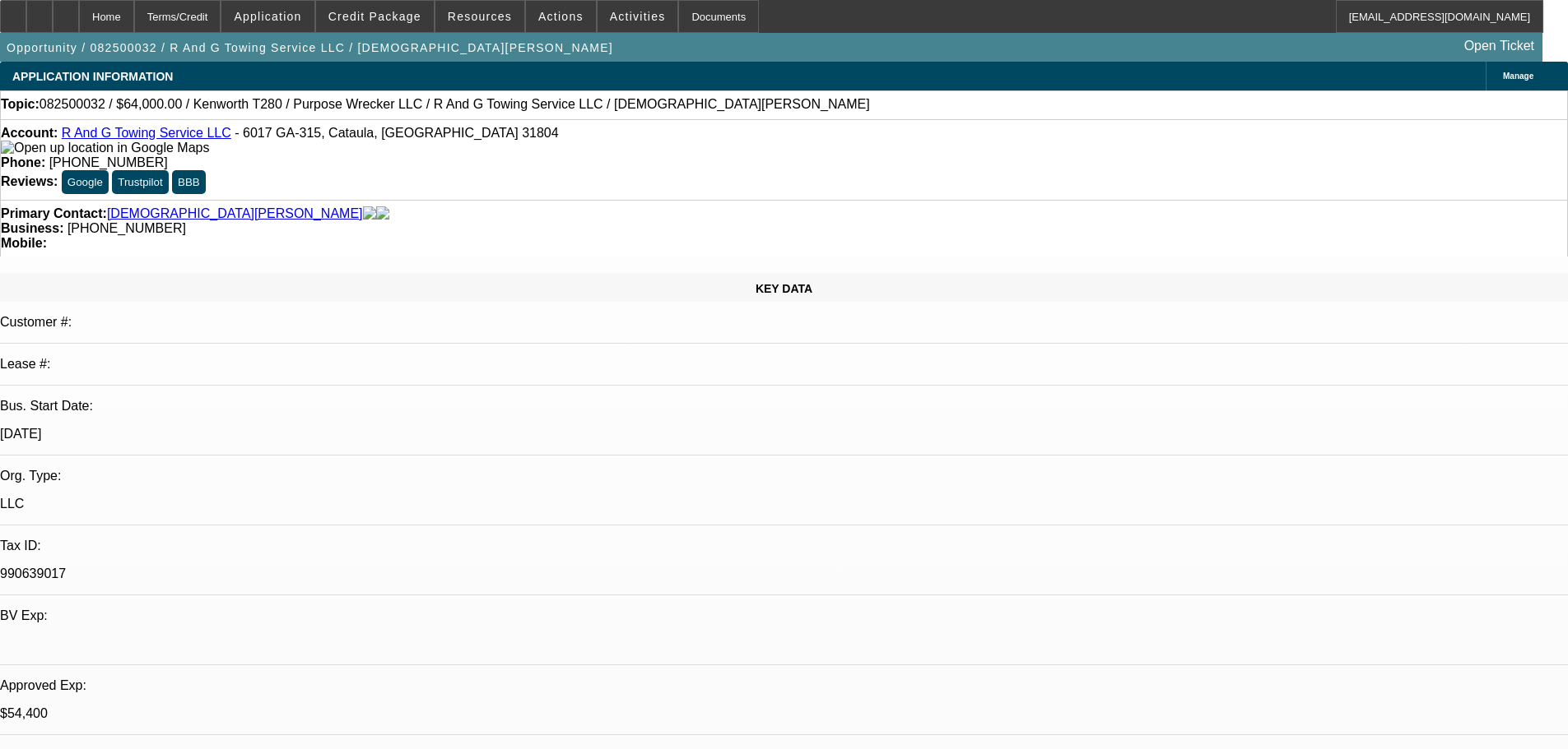
select select "0"
select select "3"
select select "0"
select select "6"
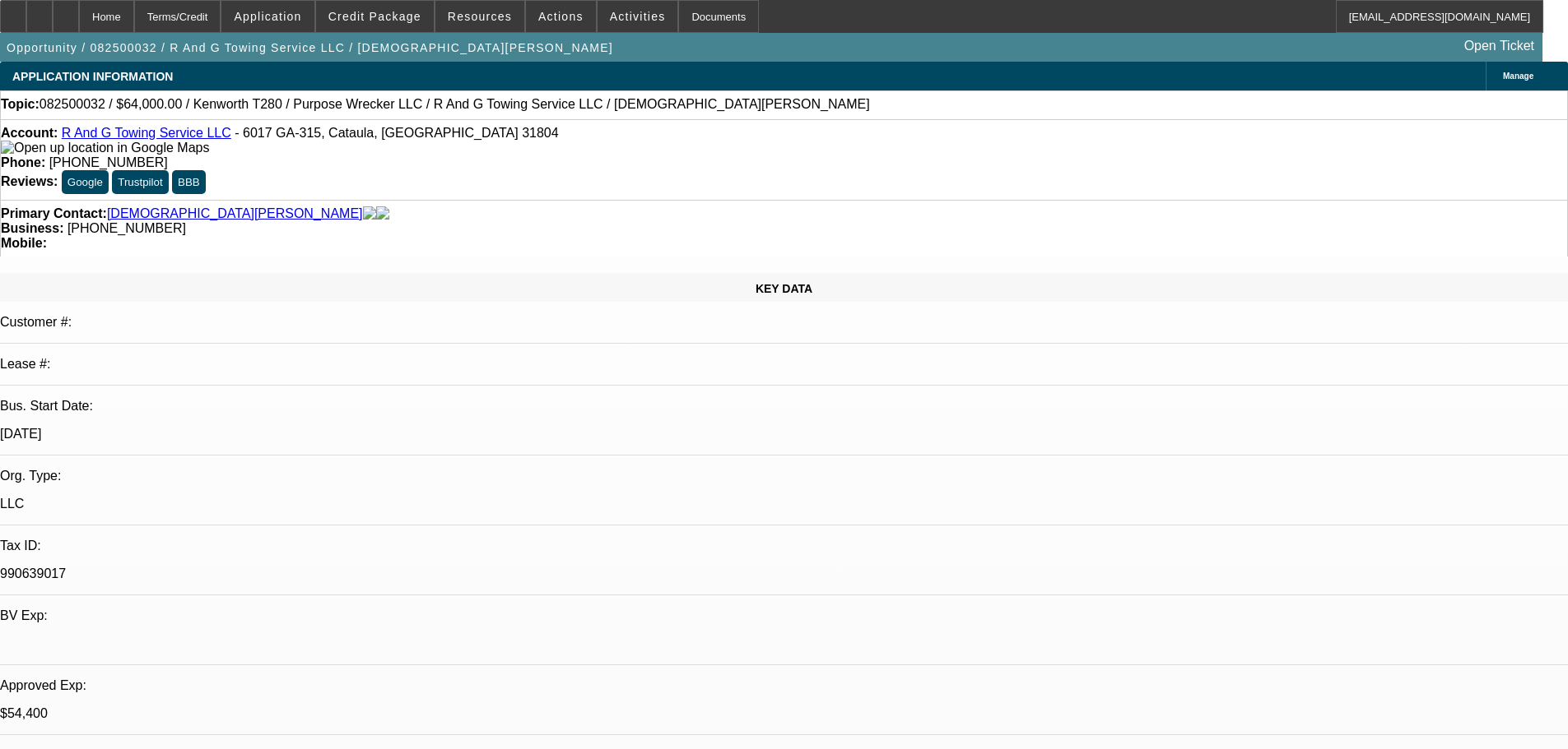
select select "0"
select select "3"
select select "0"
select select "6"
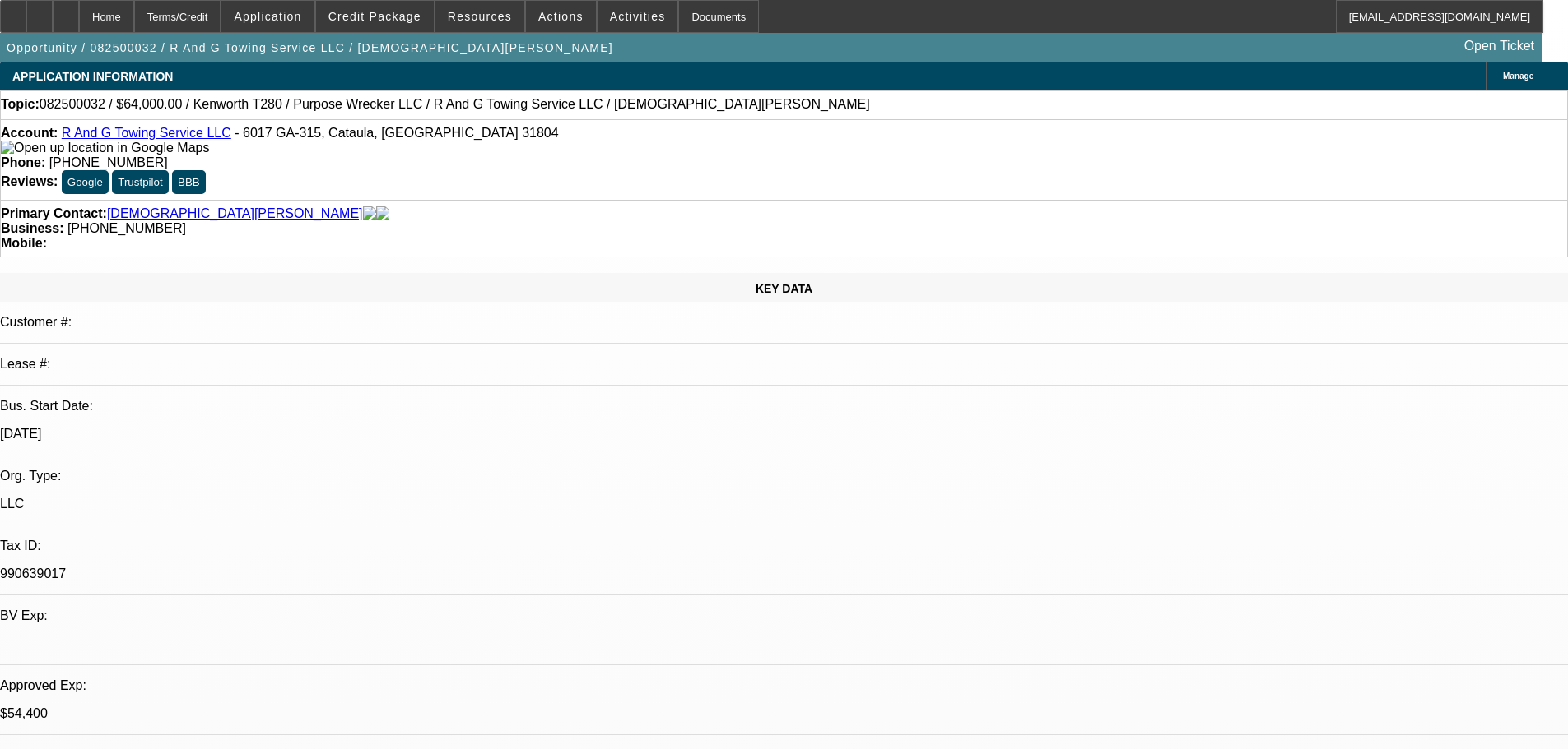
select select "0.15"
select select "2"
select select "0"
select select "6"
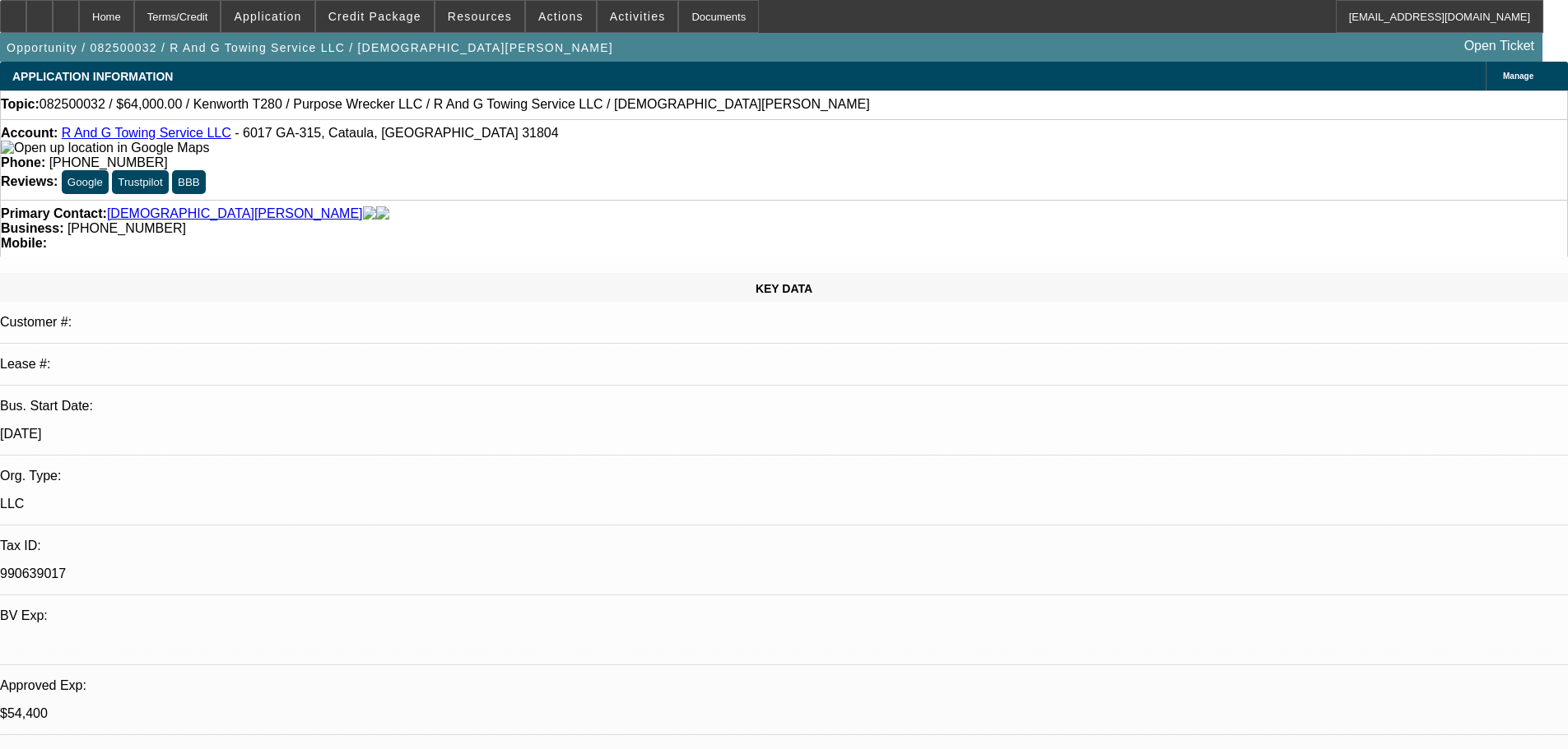
select select "0.15"
select select "2"
select select "0"
select select "6"
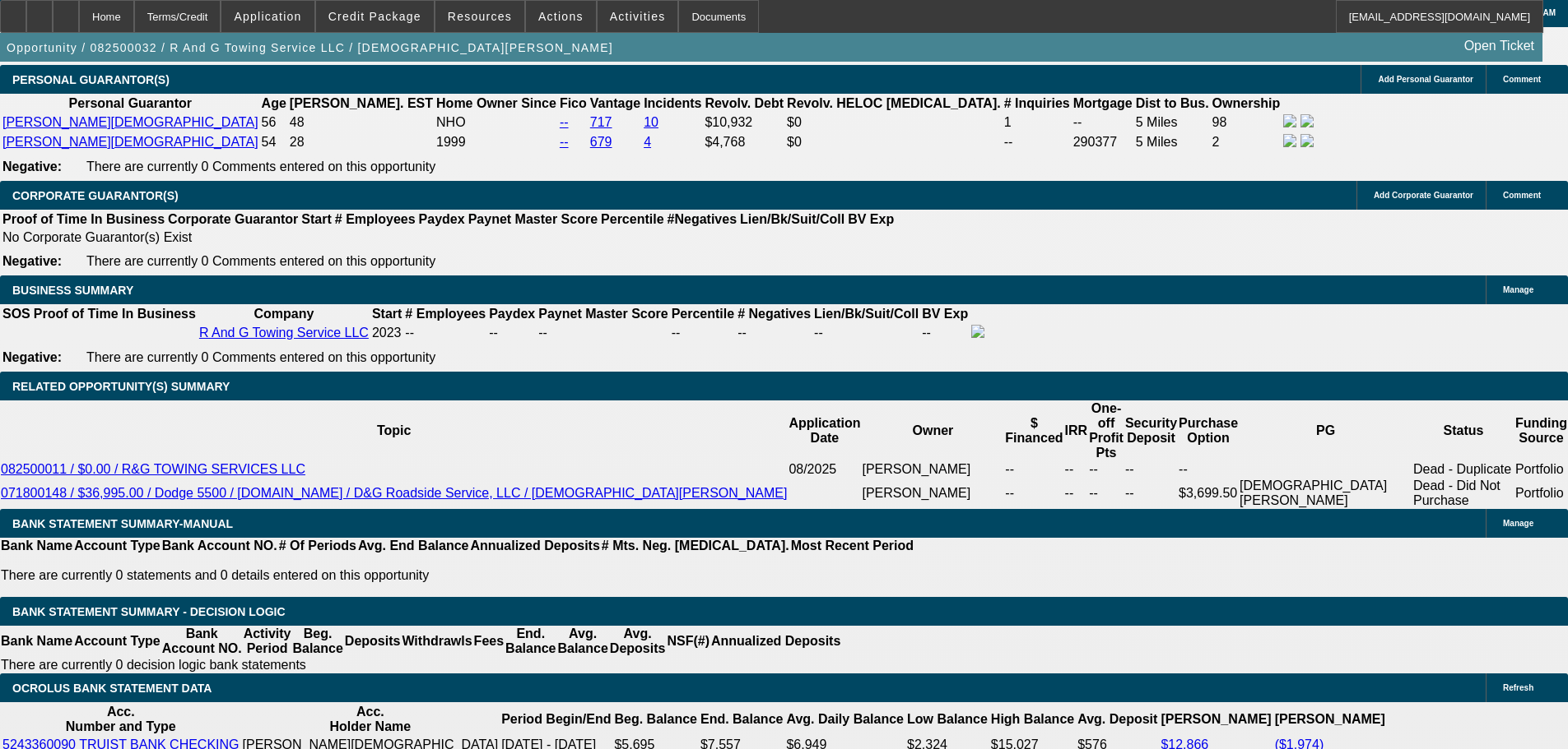
scroll to position [2468, 0]
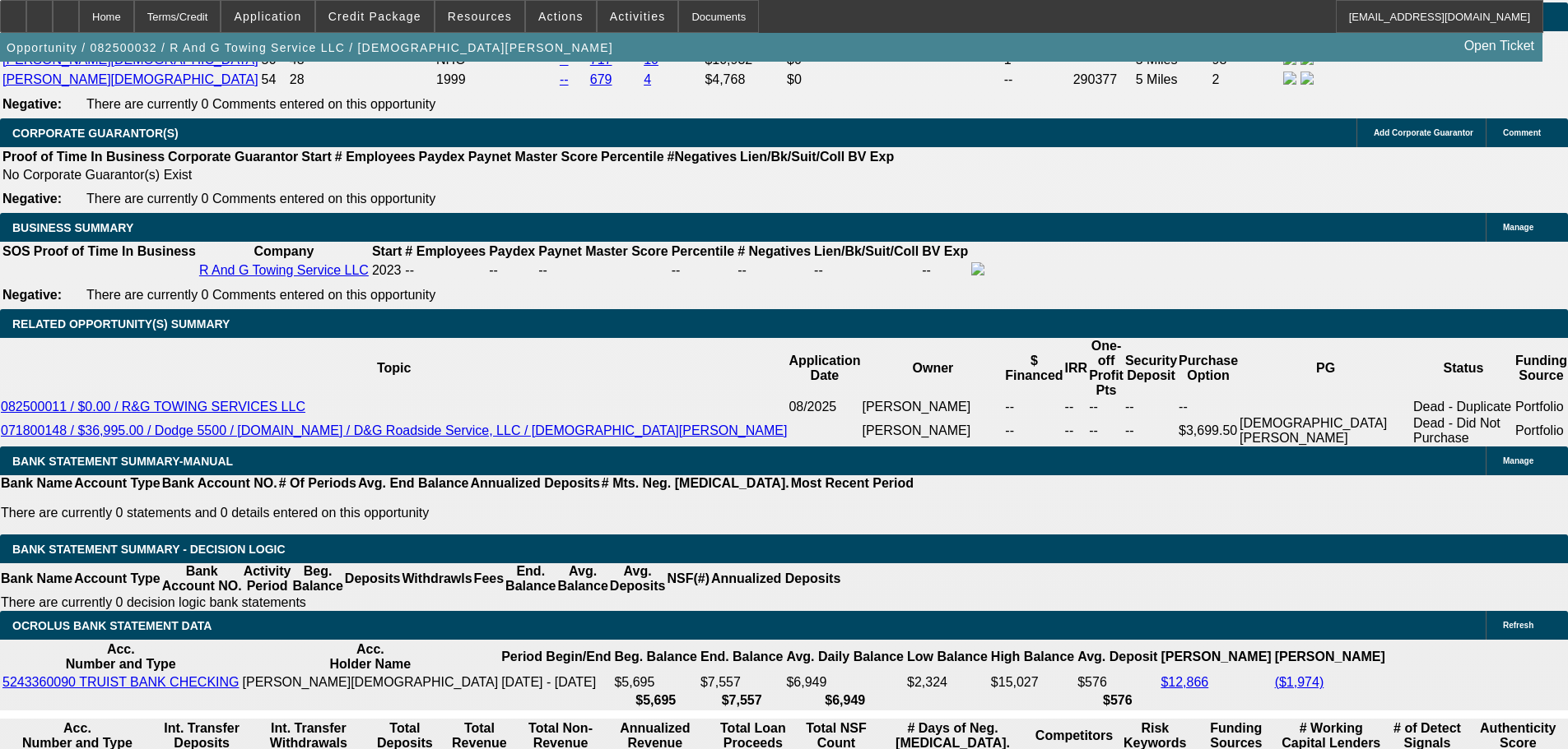
drag, startPoint x: 1405, startPoint y: 194, endPoint x: 1403, endPoint y: 183, distance: 11.2
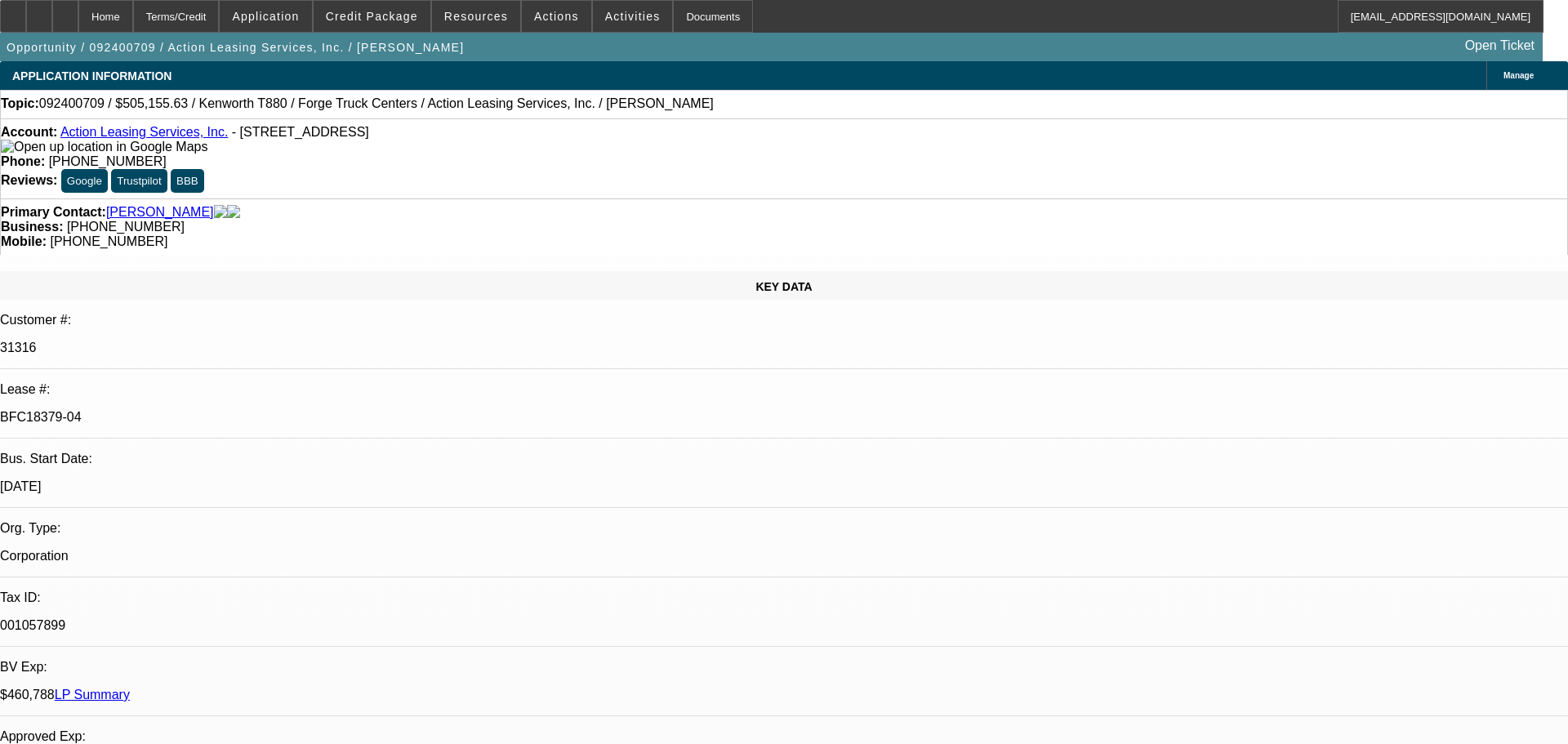
select select "0.1"
select select "2"
select select "0"
select select "6"
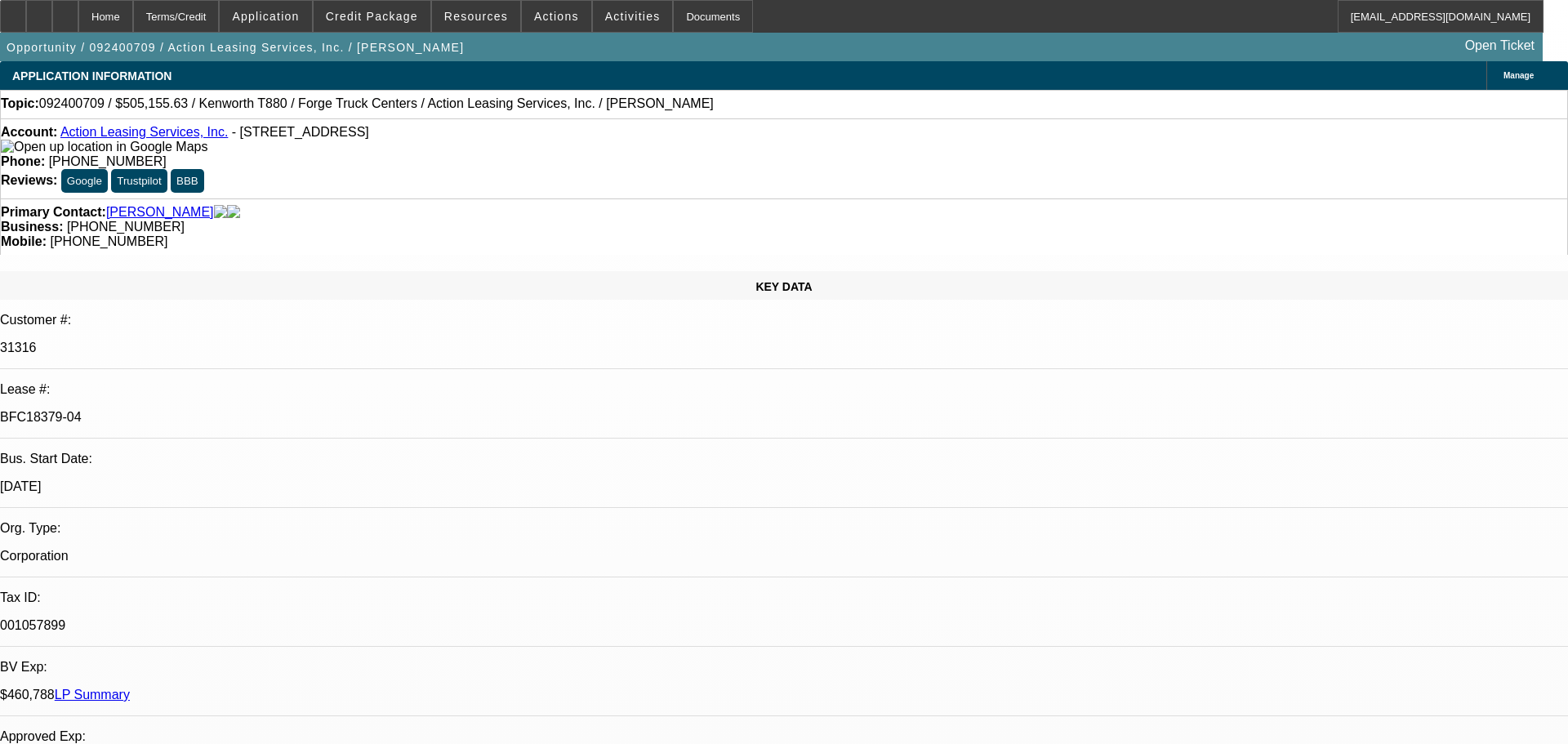
select select "0.1"
select select "2"
select select "0"
select select "6"
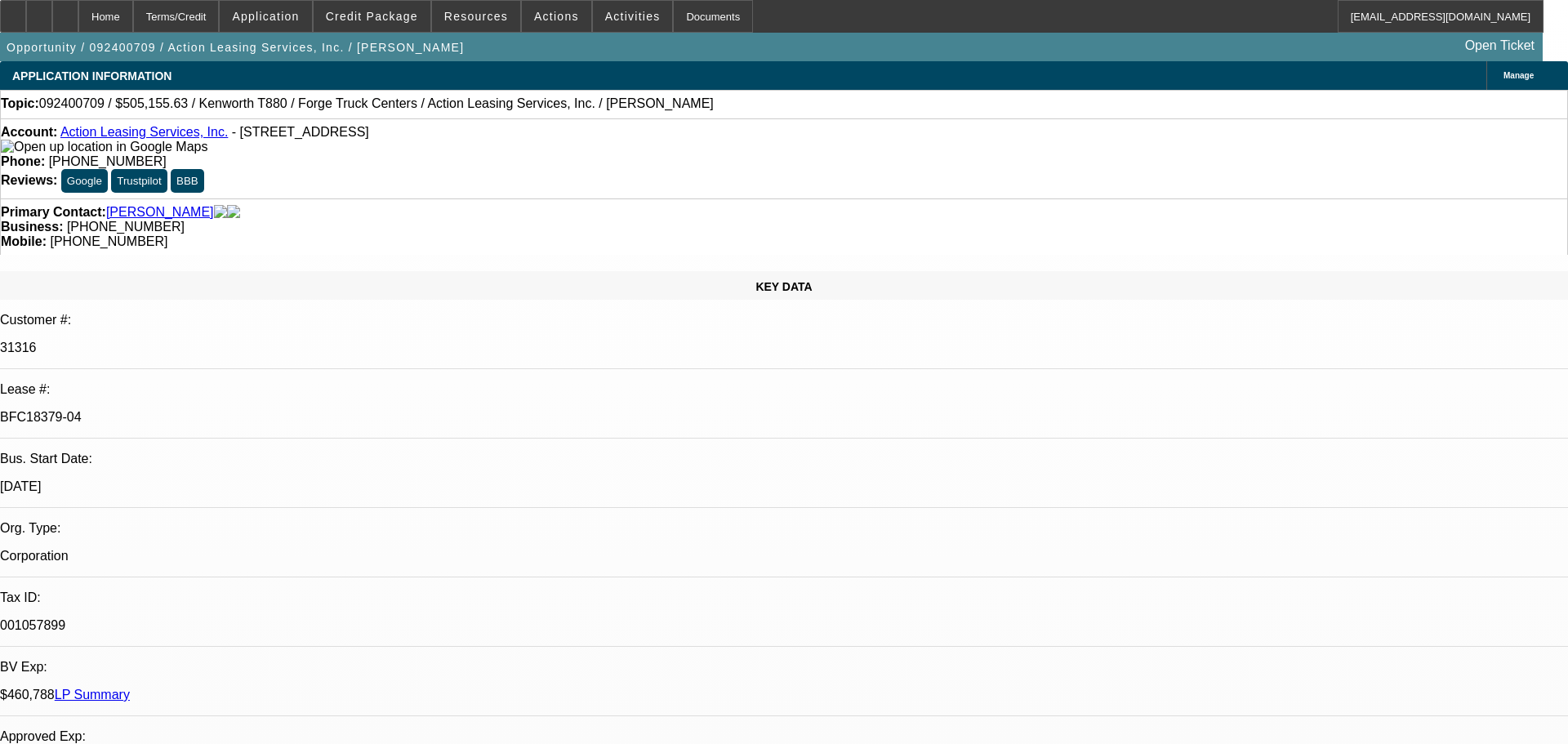
select select "0"
select select "3"
select select "0"
select select "6"
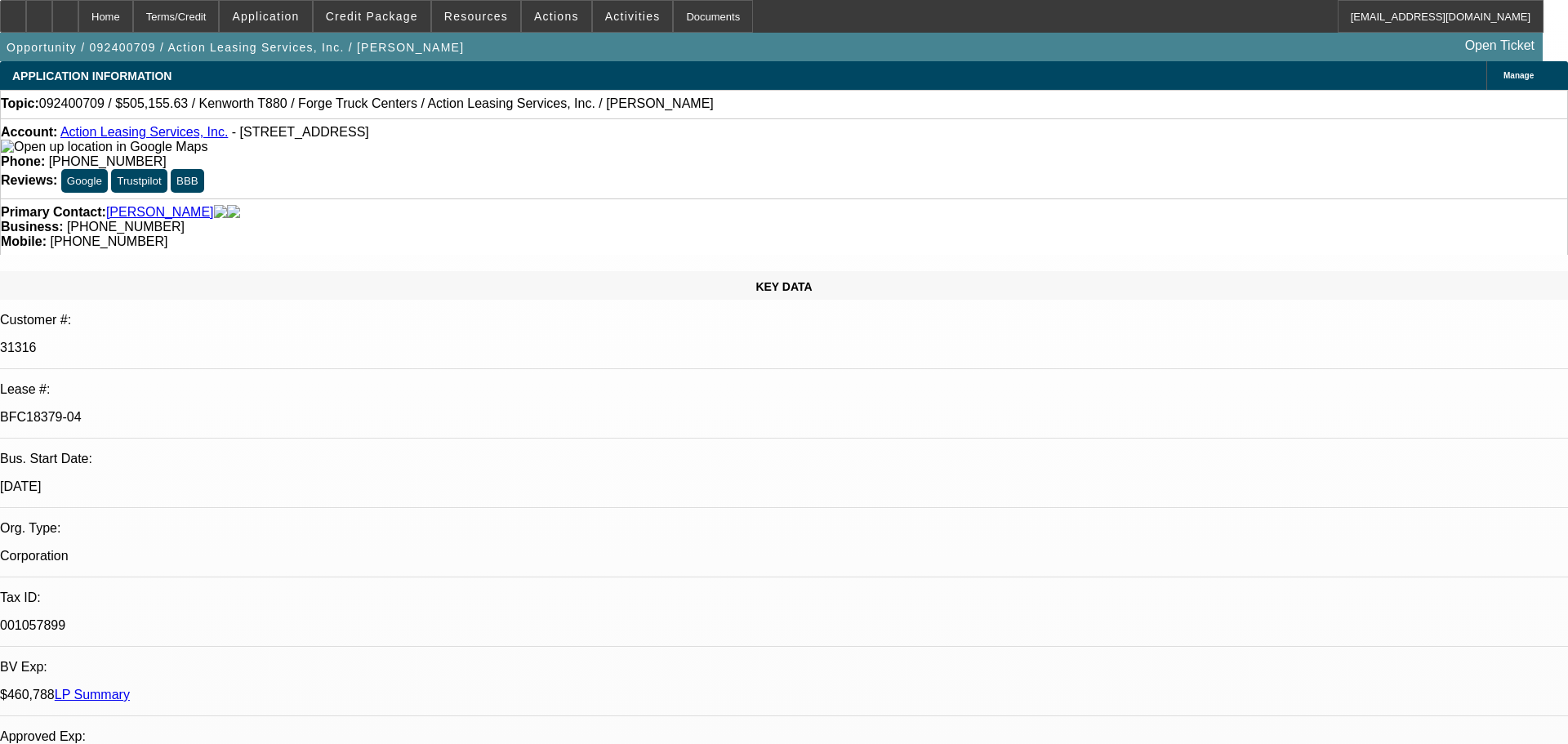
select select "0"
select select "3"
select select "0"
select select "6"
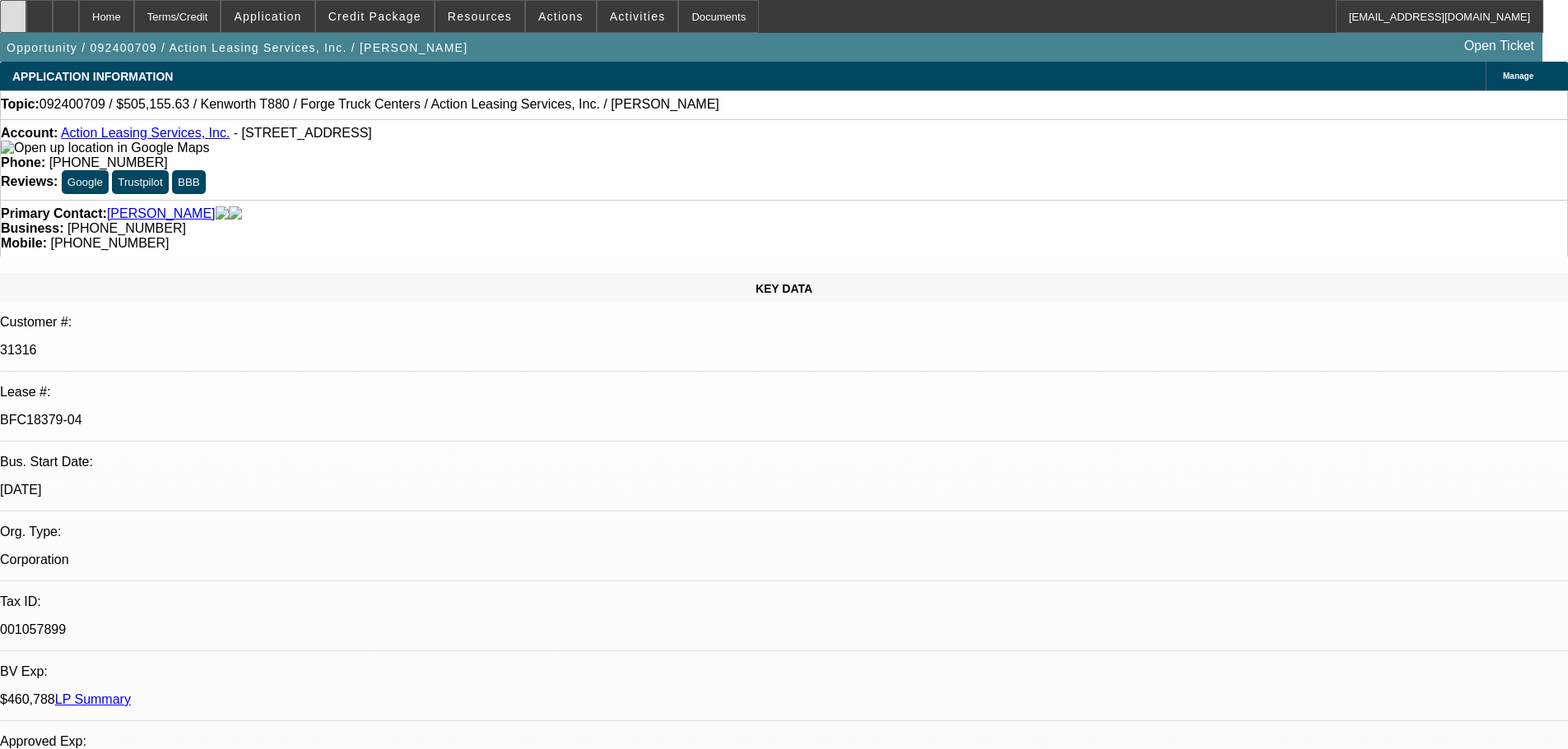
click at [27, 8] on div at bounding box center [13, 16] width 27 height 33
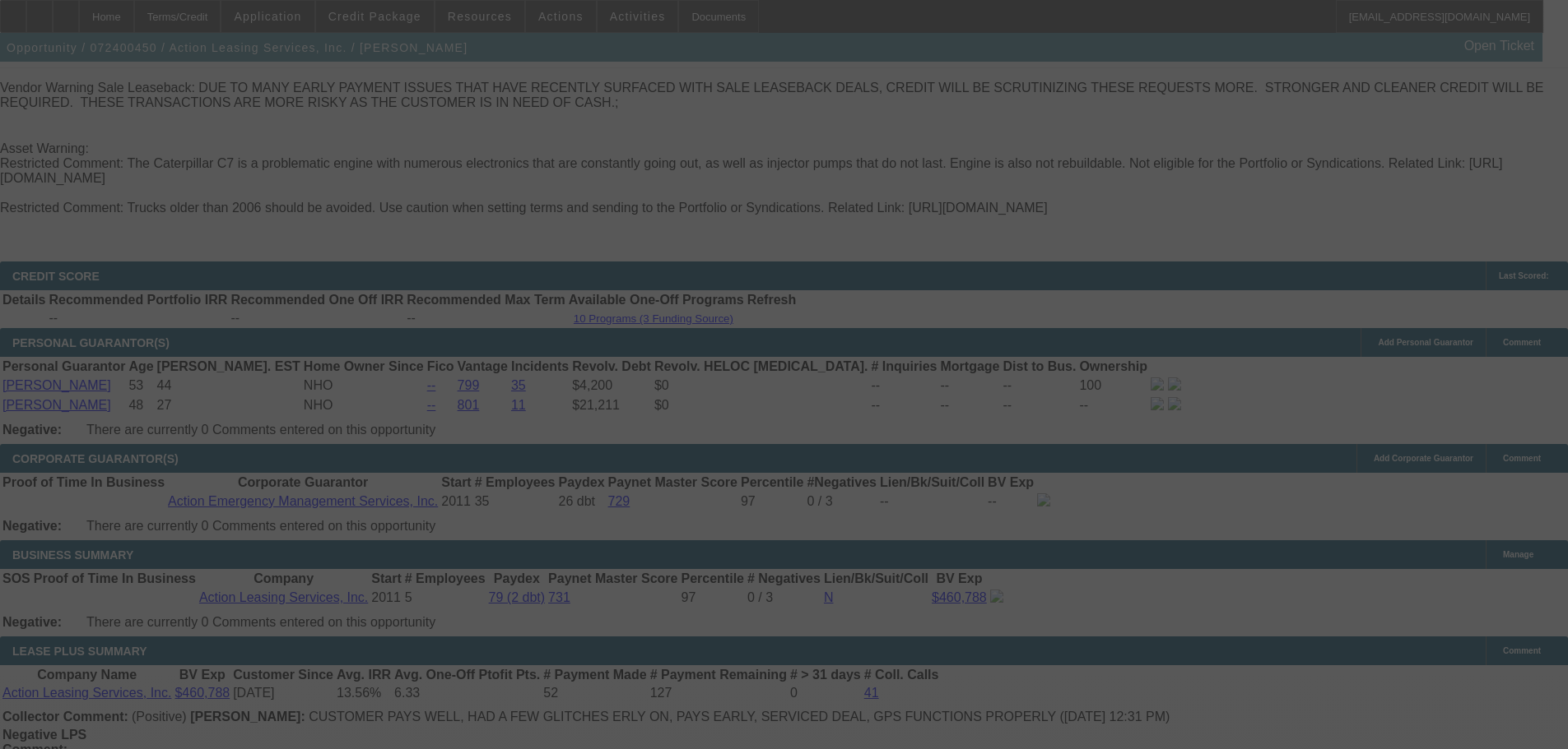
scroll to position [2652, 0]
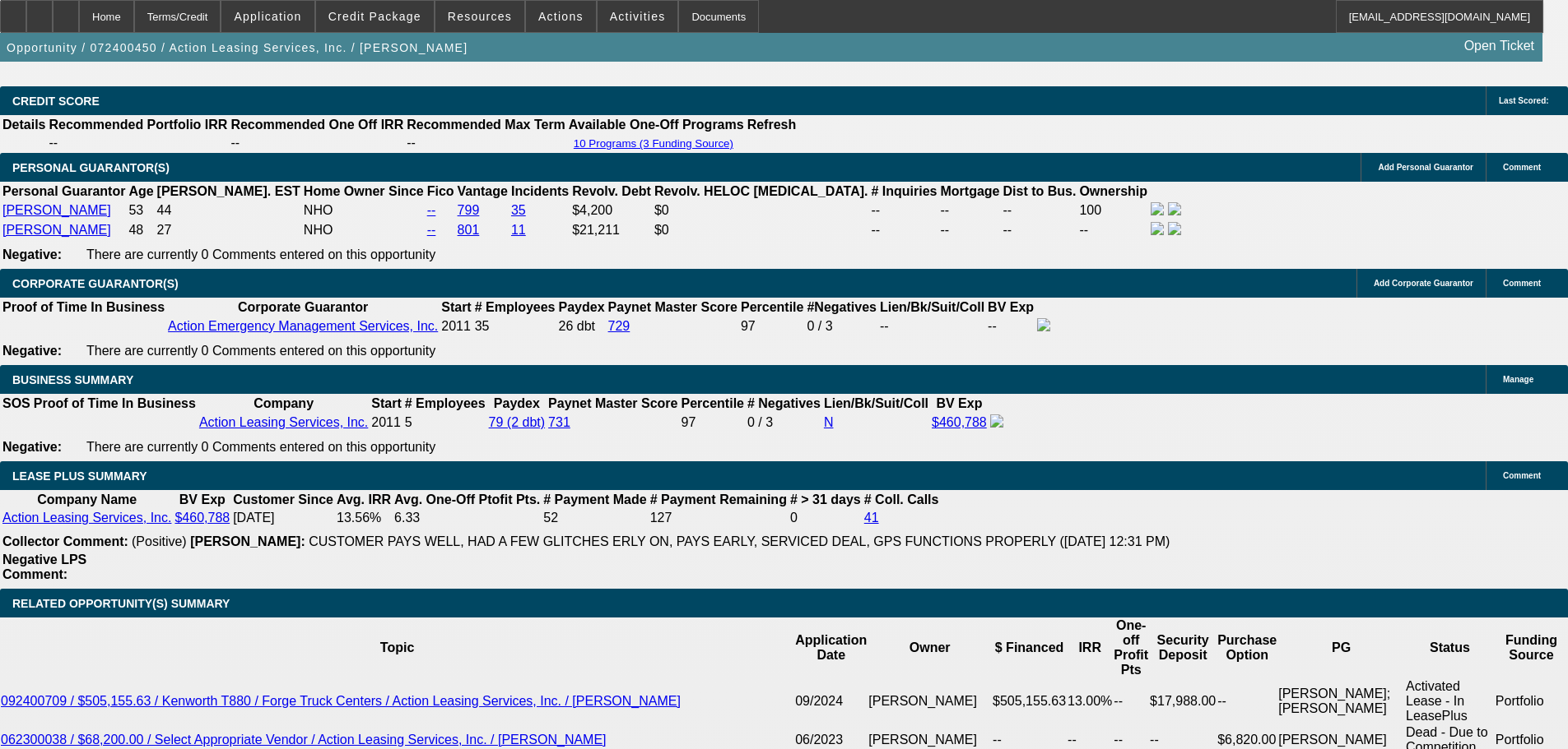
select select "0"
select select "3"
select select "0"
select select "6"
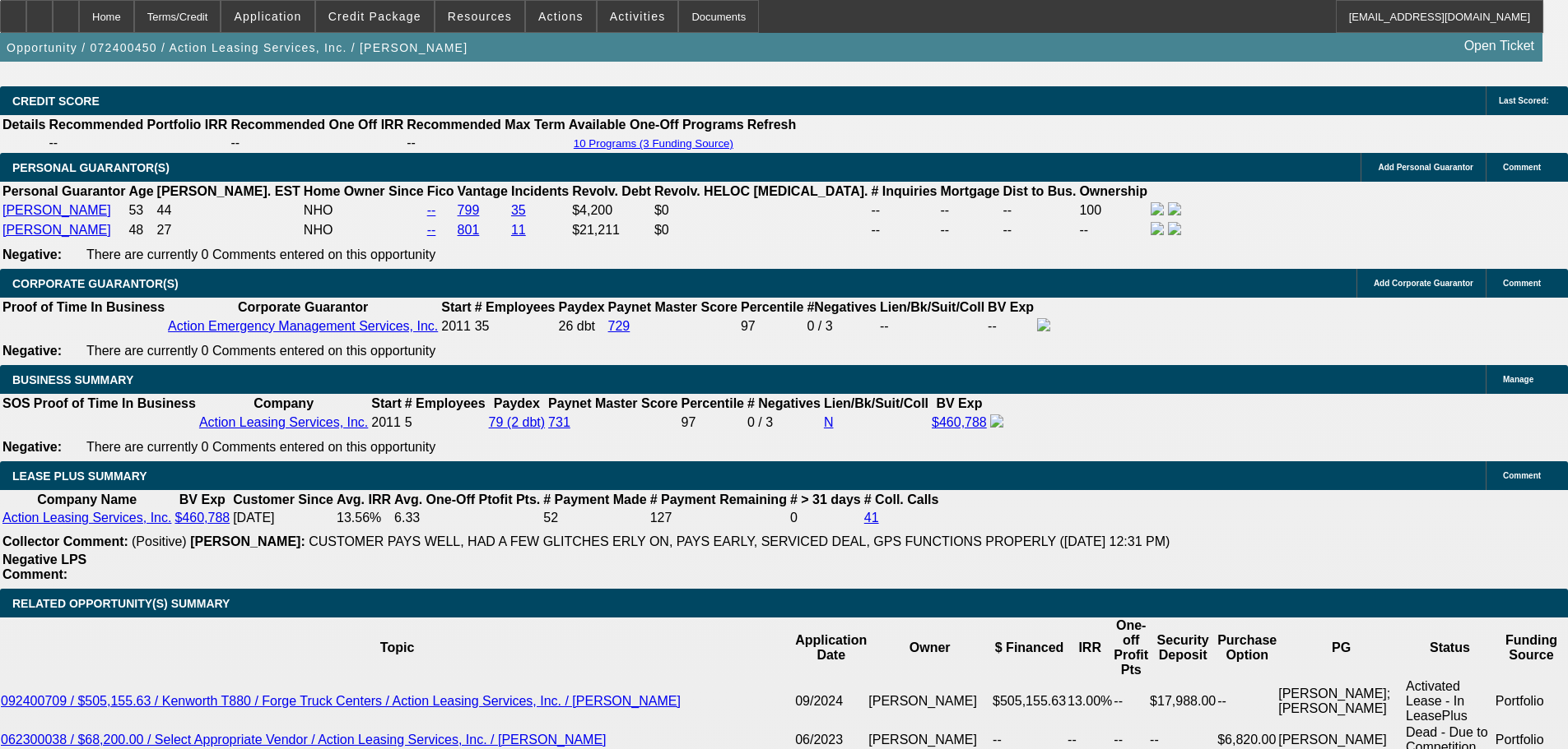
select select "0"
select select "3"
select select "0"
select select "6"
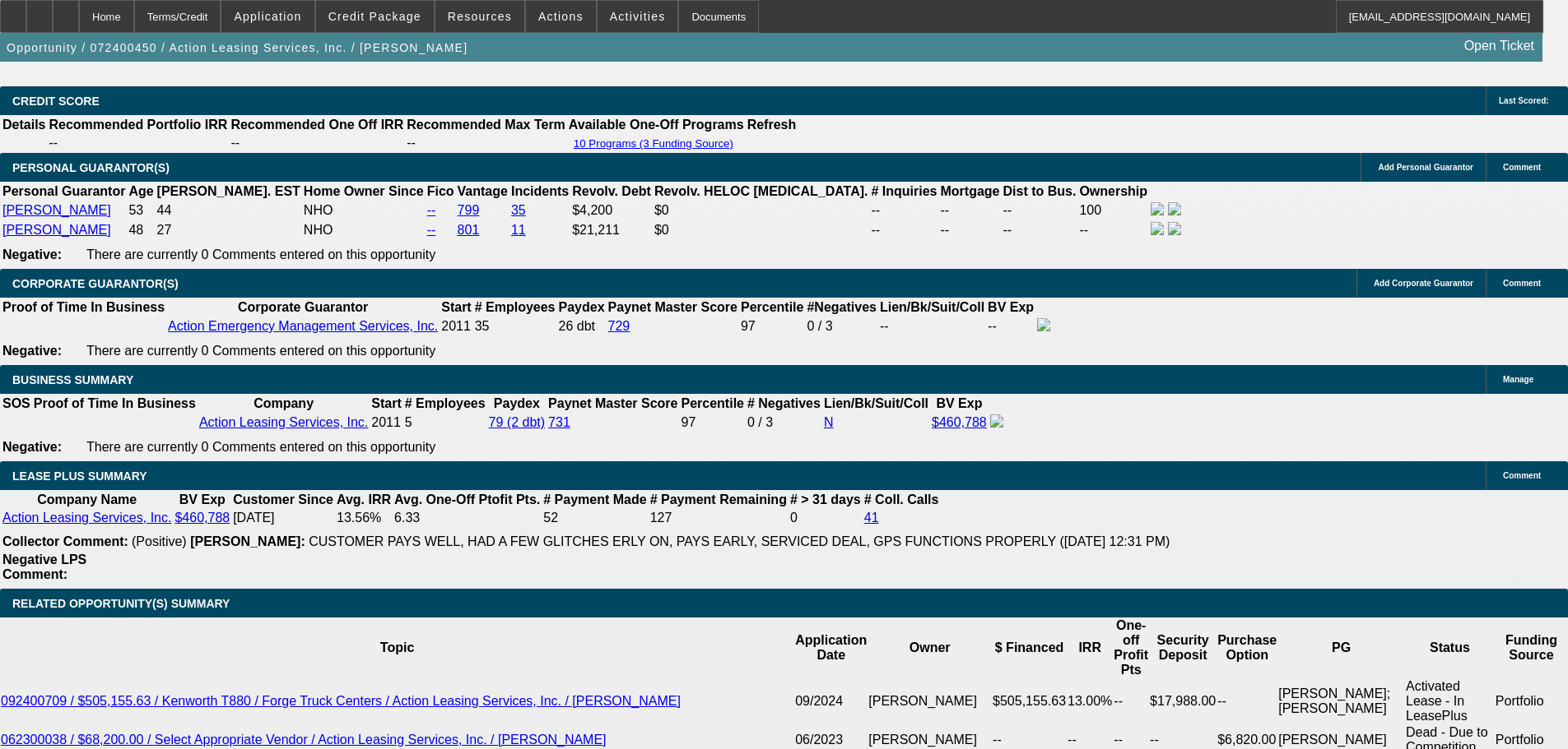
select select "0"
select select "3"
select select "0"
select select "6"
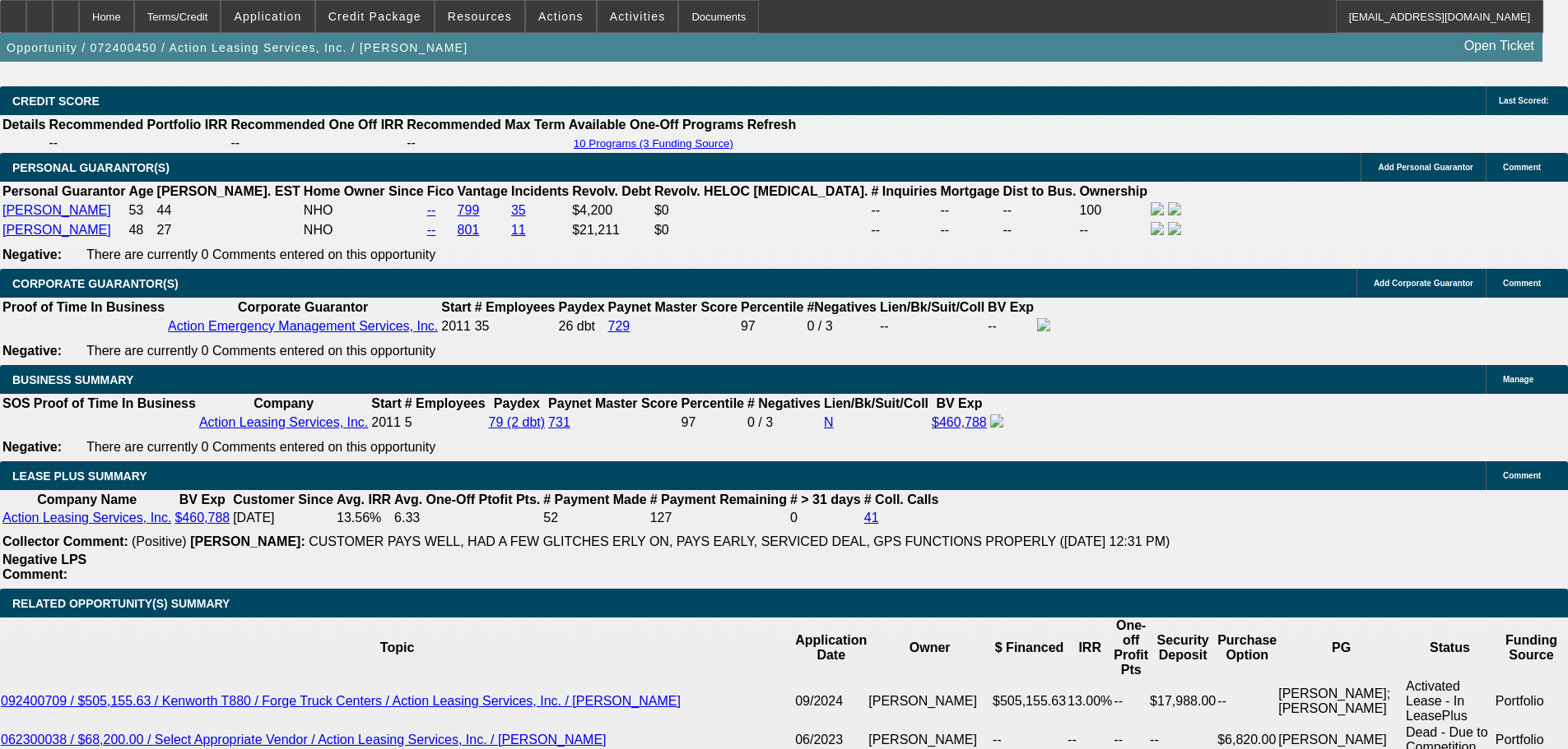
select select "0"
select select "2"
select select "0"
select select "6"
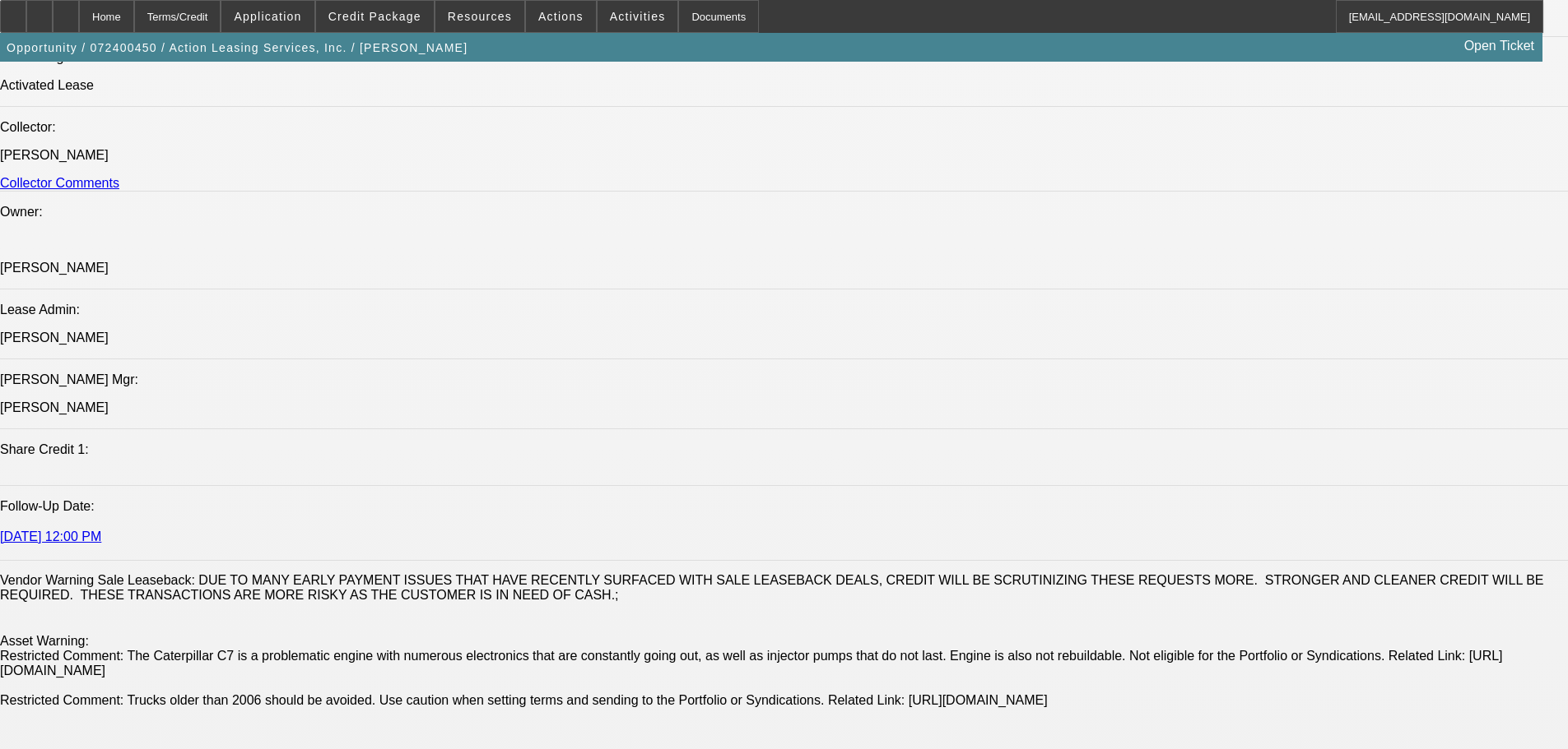
scroll to position [0, 0]
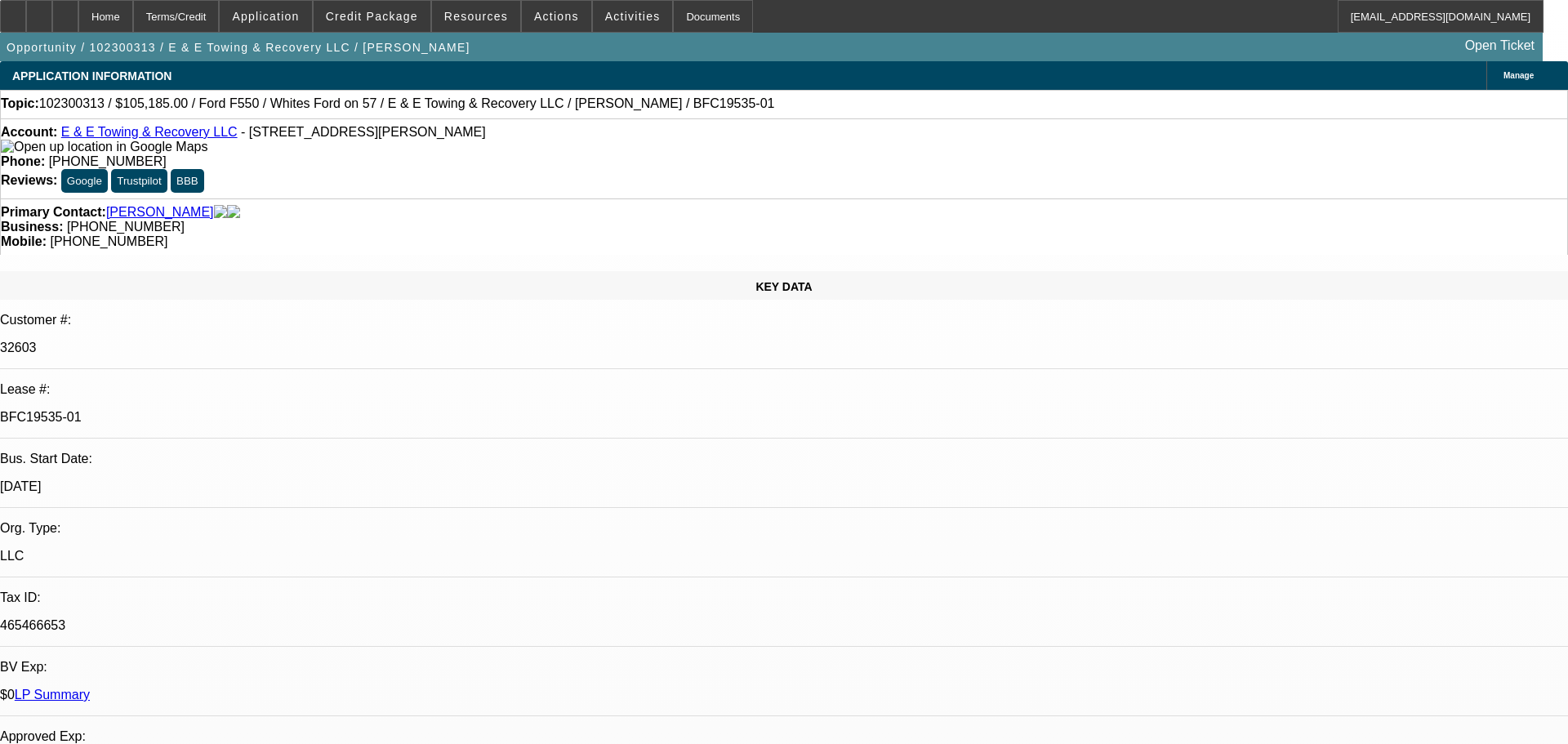
select select "0"
select select "6"
select select "0"
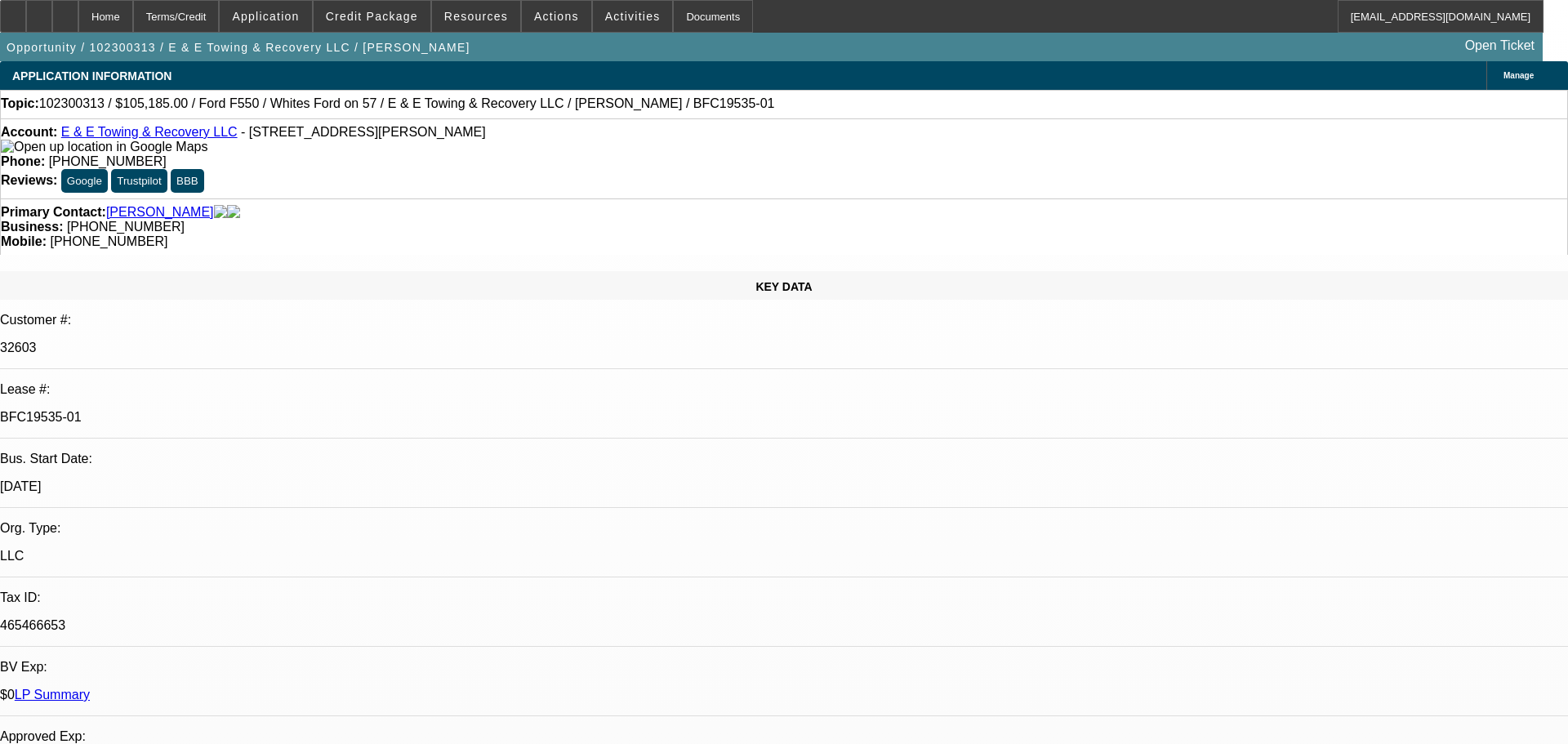
select select "0"
select select "0.1"
select select "4"
select select "0"
select select "2"
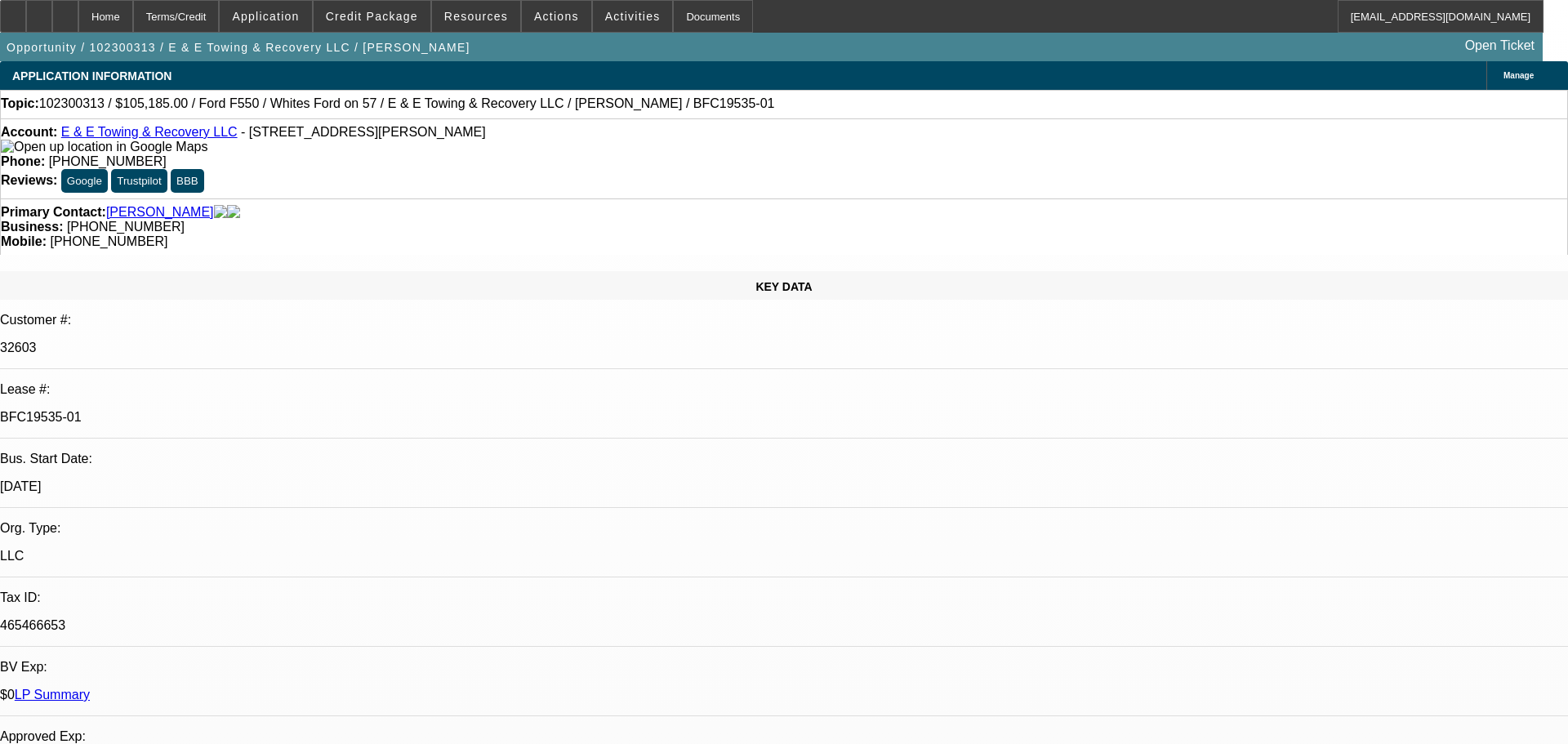
select select "2"
select select "0.1"
select select "4"
select select "0"
select select "2"
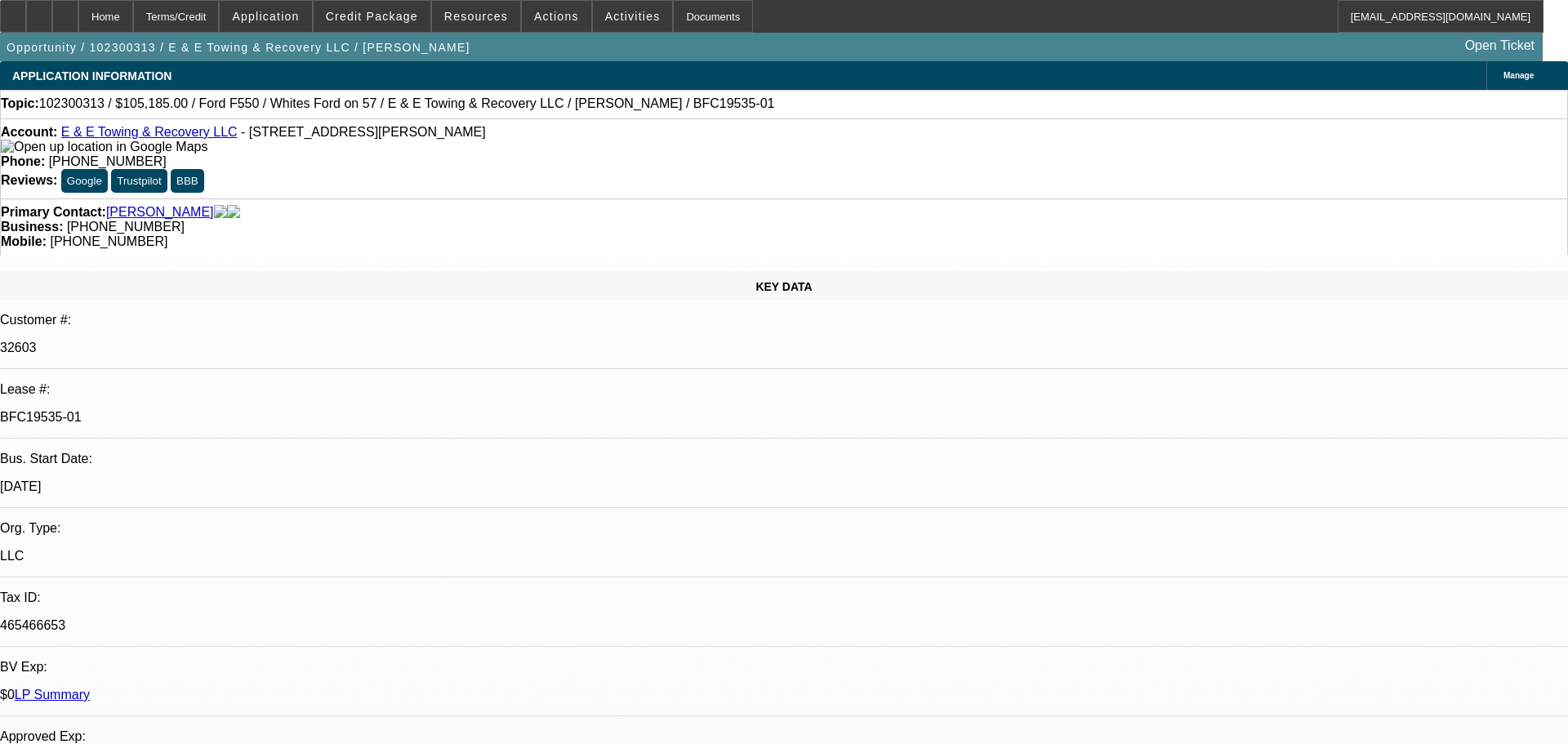
select select "2"
select select "0.1"
select select "4"
select select "0"
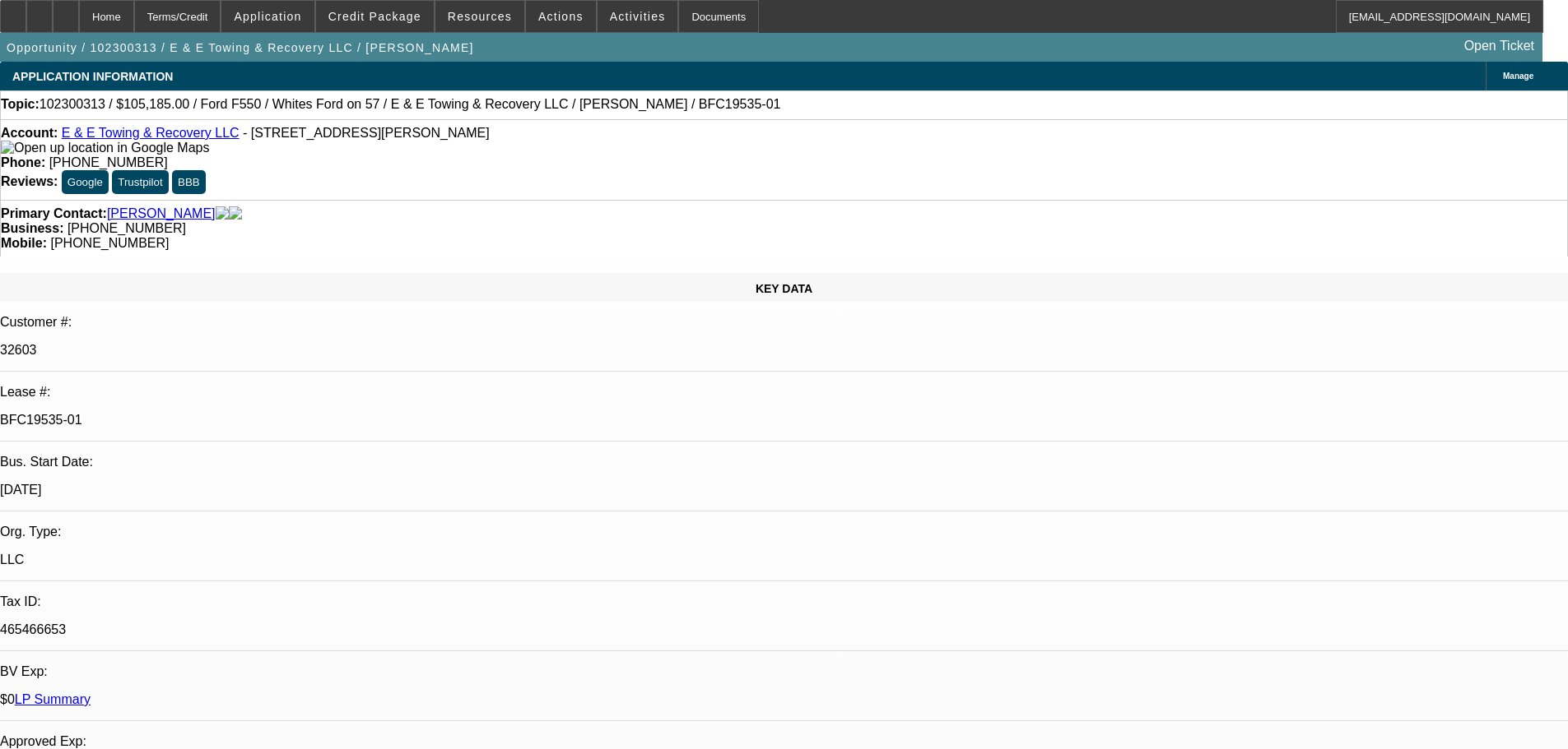
select select "0"
select select "6"
select select "0"
select select "0.1"
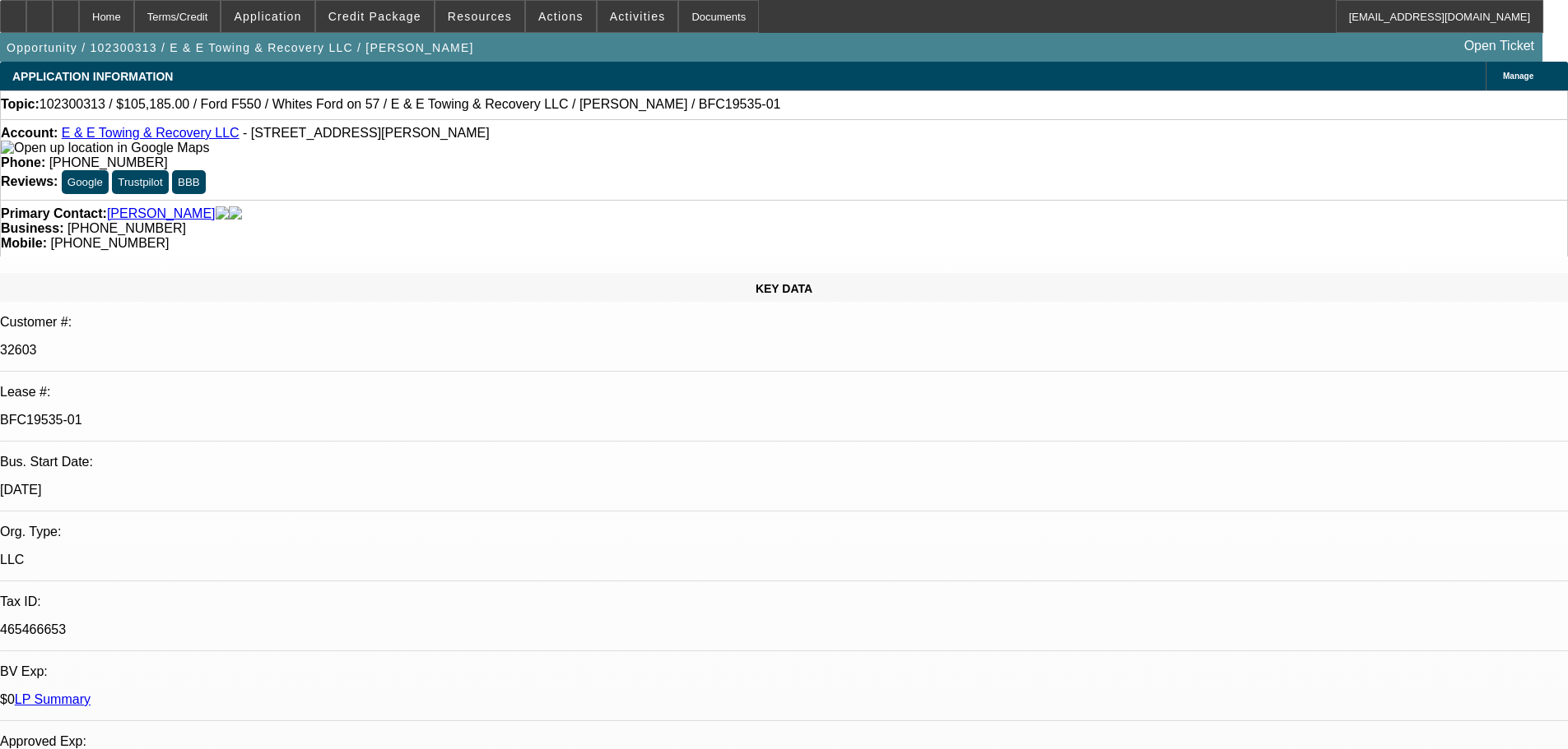
select select "4"
select select "0"
select select "2"
select select "0.1"
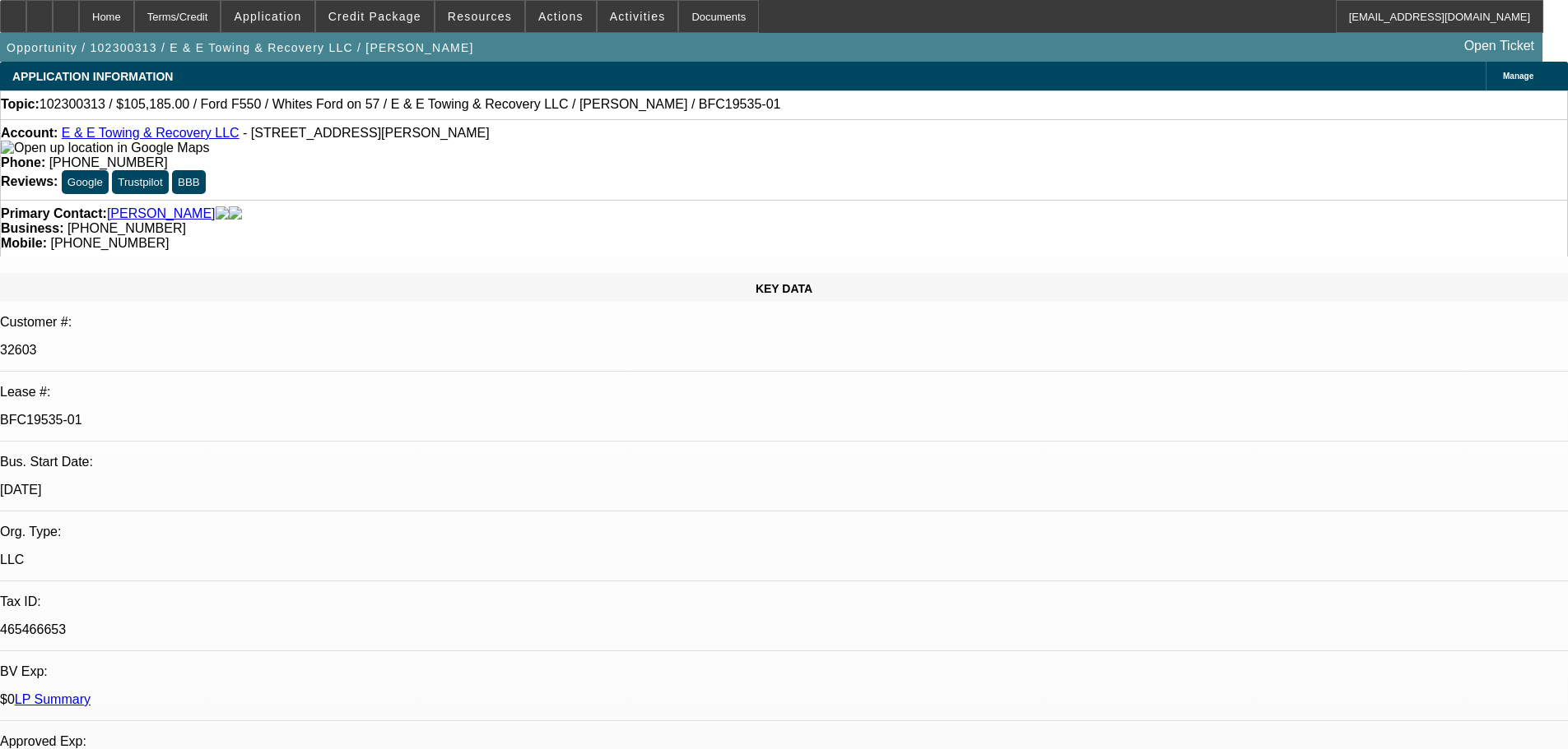
select select "4"
select select "0"
select select "2"
select select "0.1"
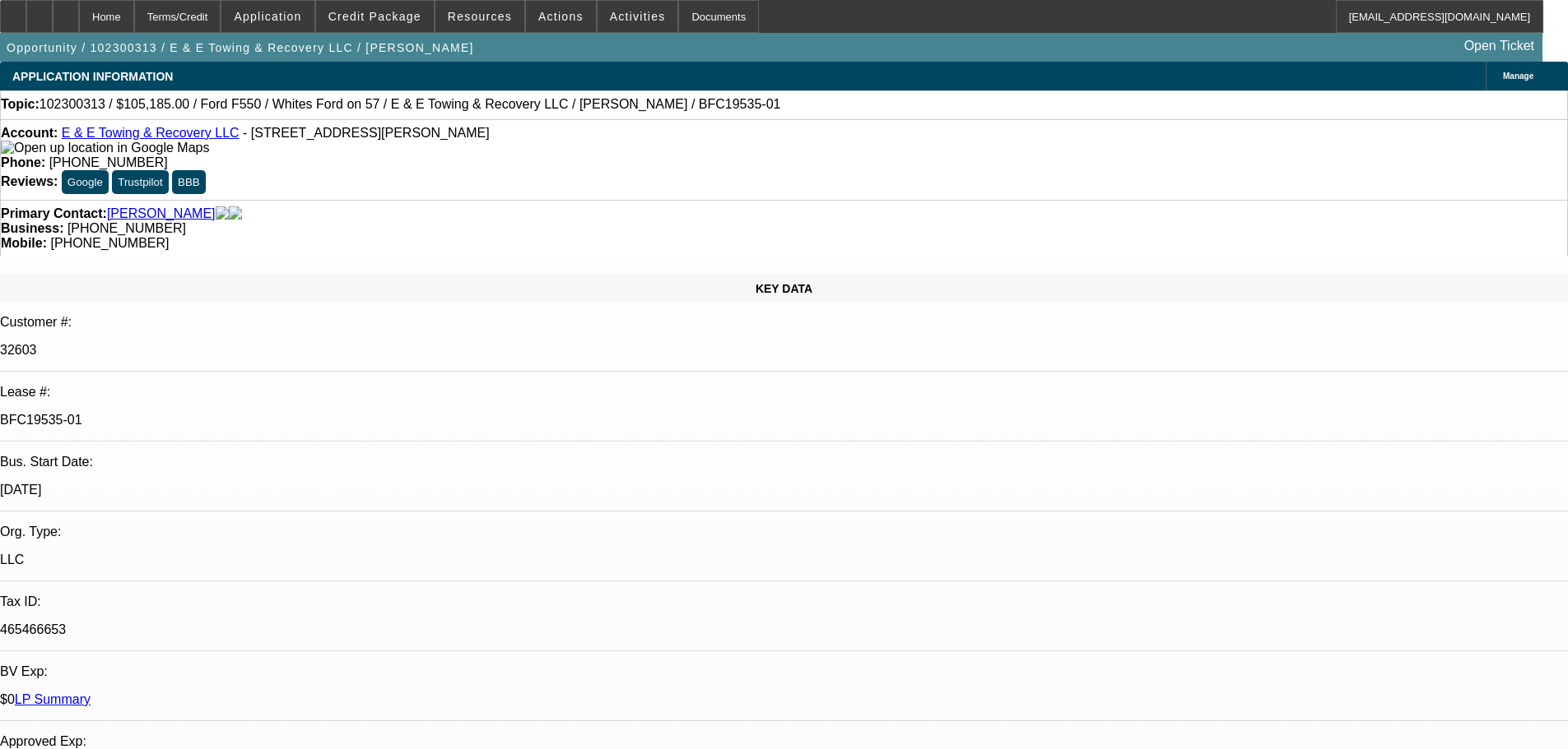
select select "4"
click at [13, 11] on icon at bounding box center [13, 11] width 0 height 0
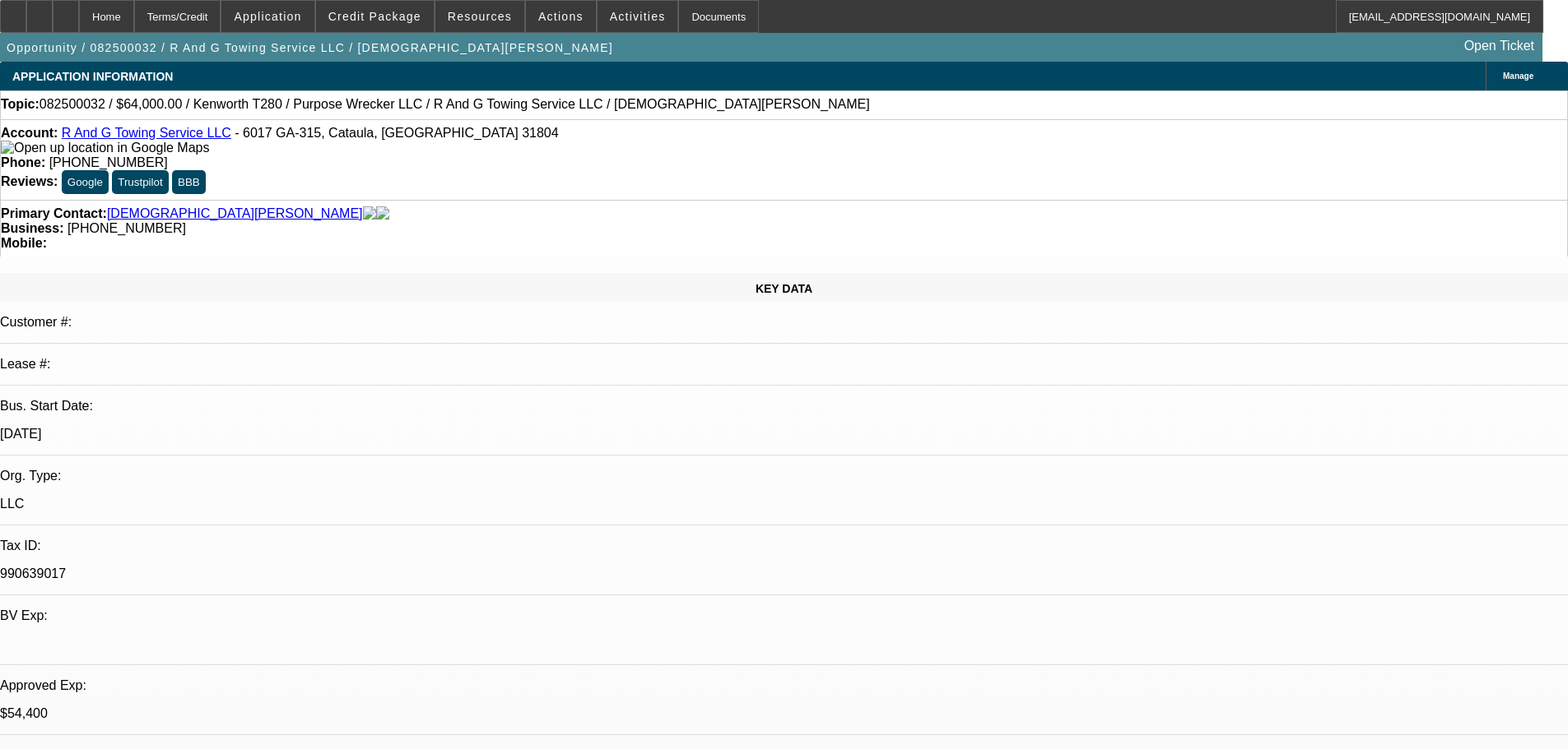
select select "0"
select select "3"
select select "0"
select select "6"
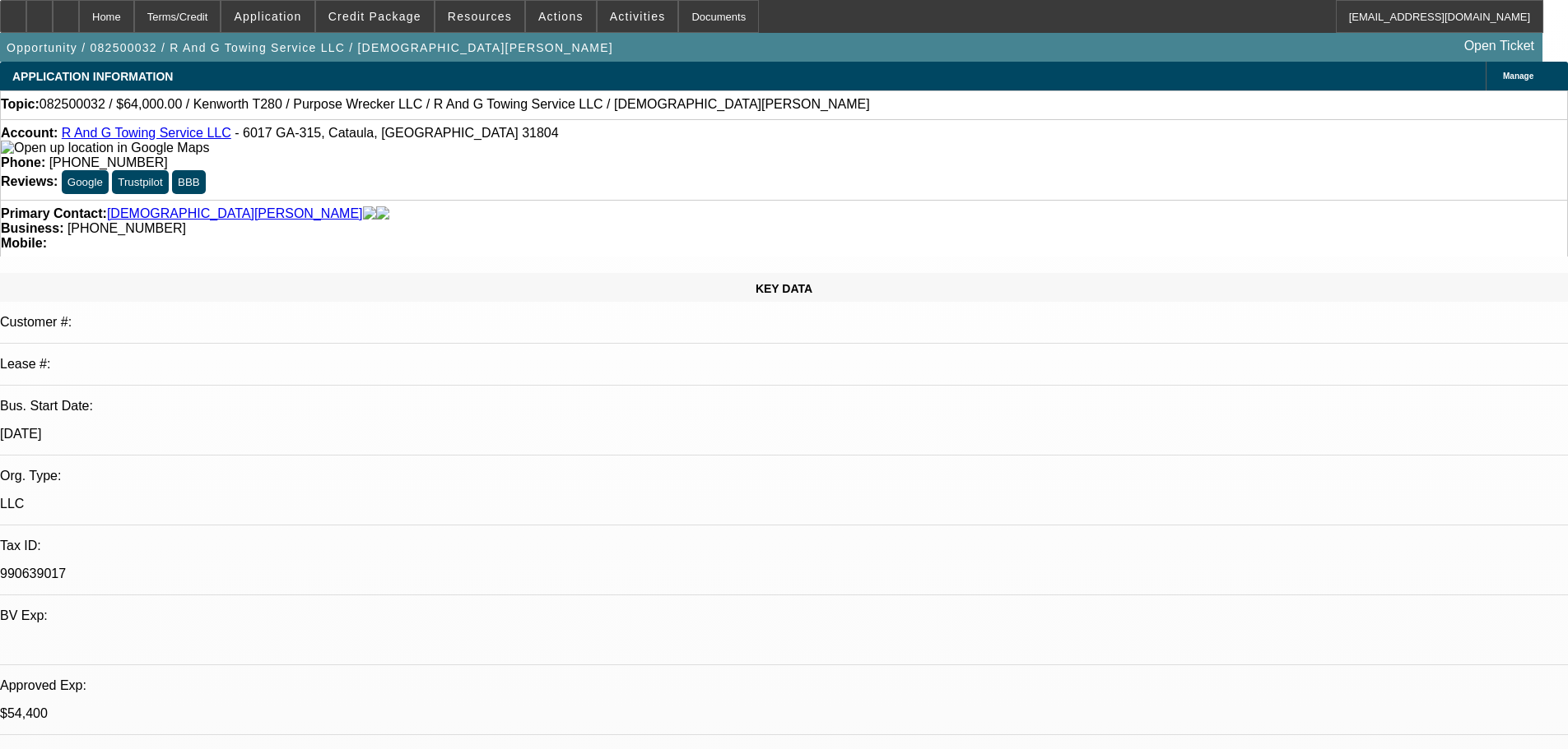
select select "0"
select select "3"
select select "0"
select select "6"
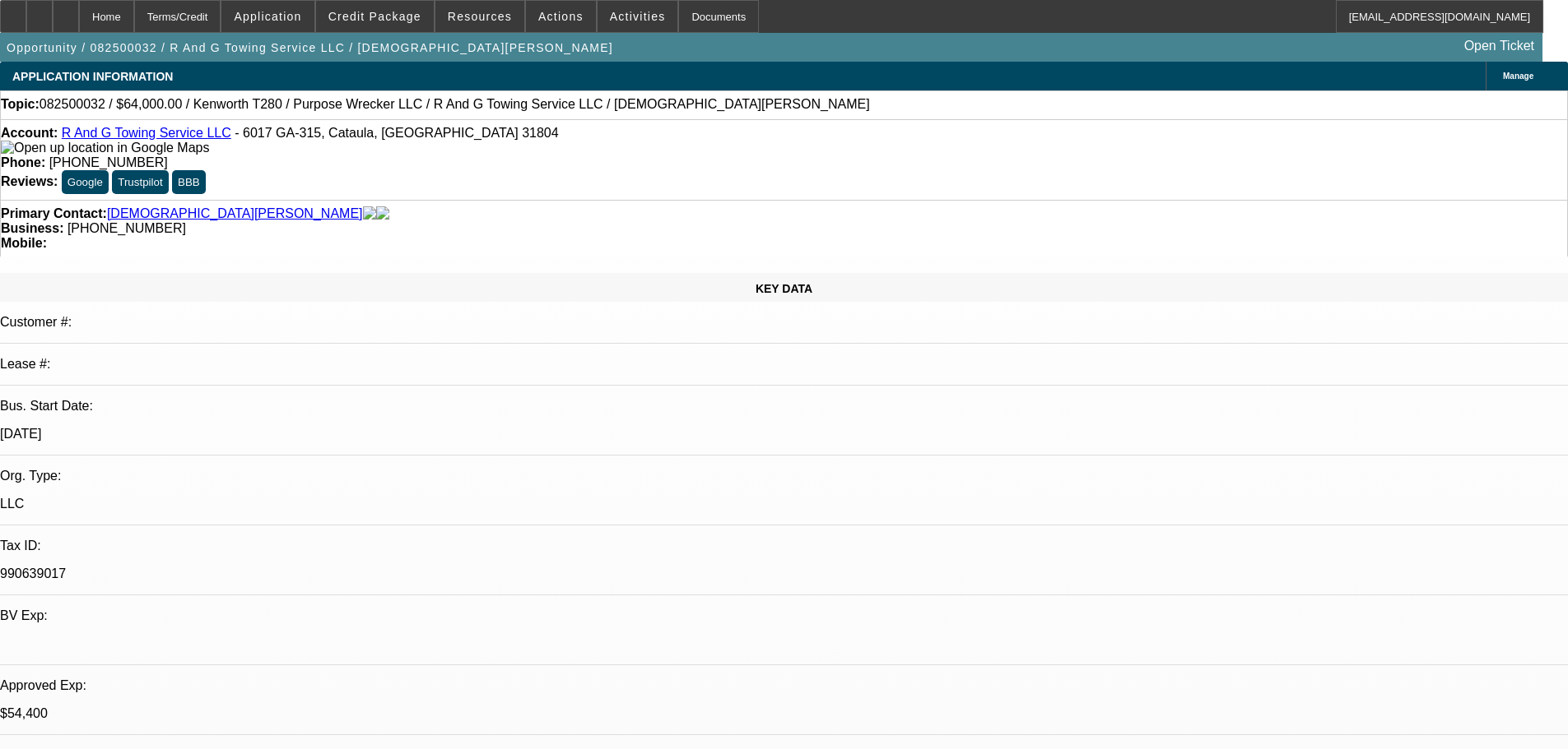
select select "0.15"
select select "2"
select select "0"
select select "6"
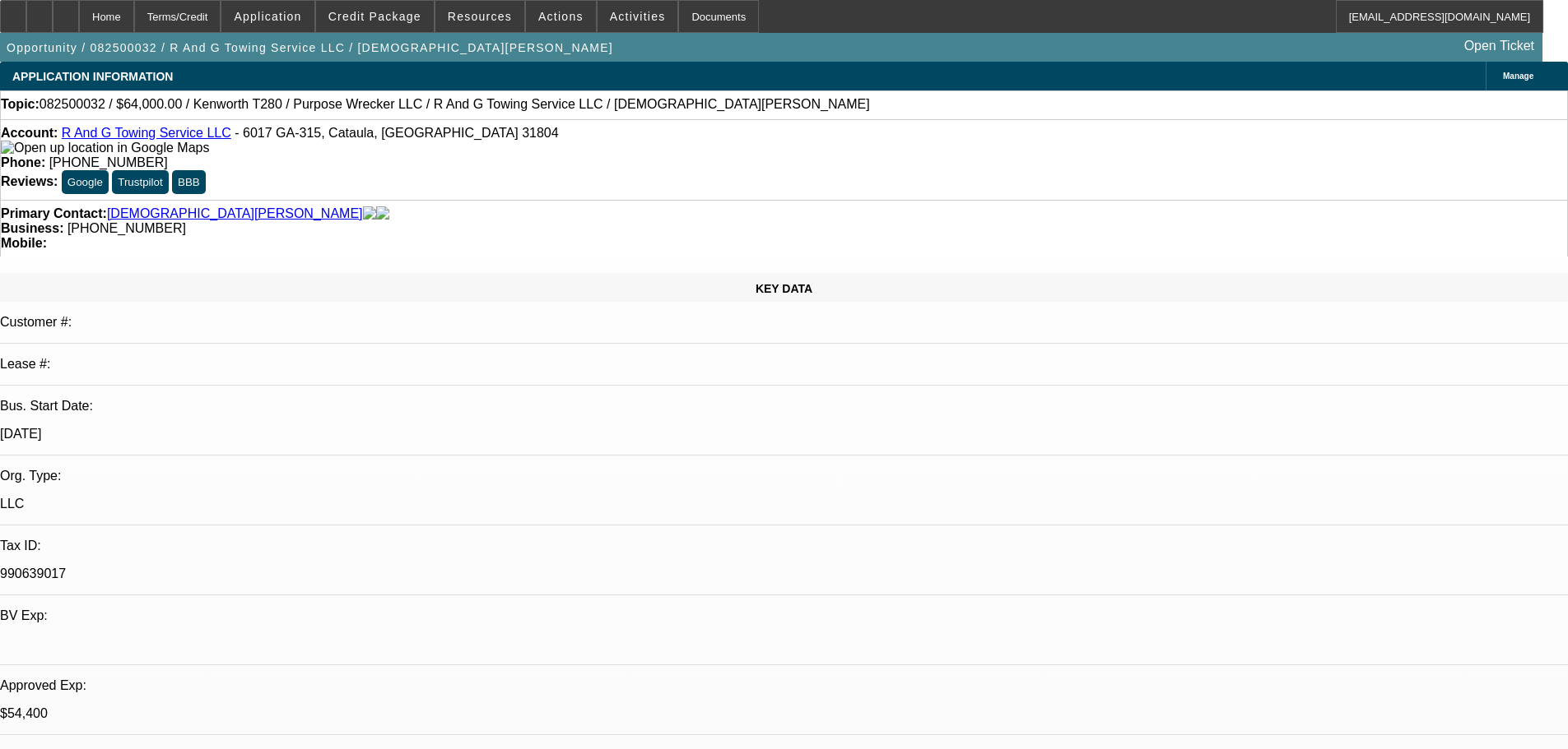
select select "0.15"
select select "2"
select select "0"
select select "6"
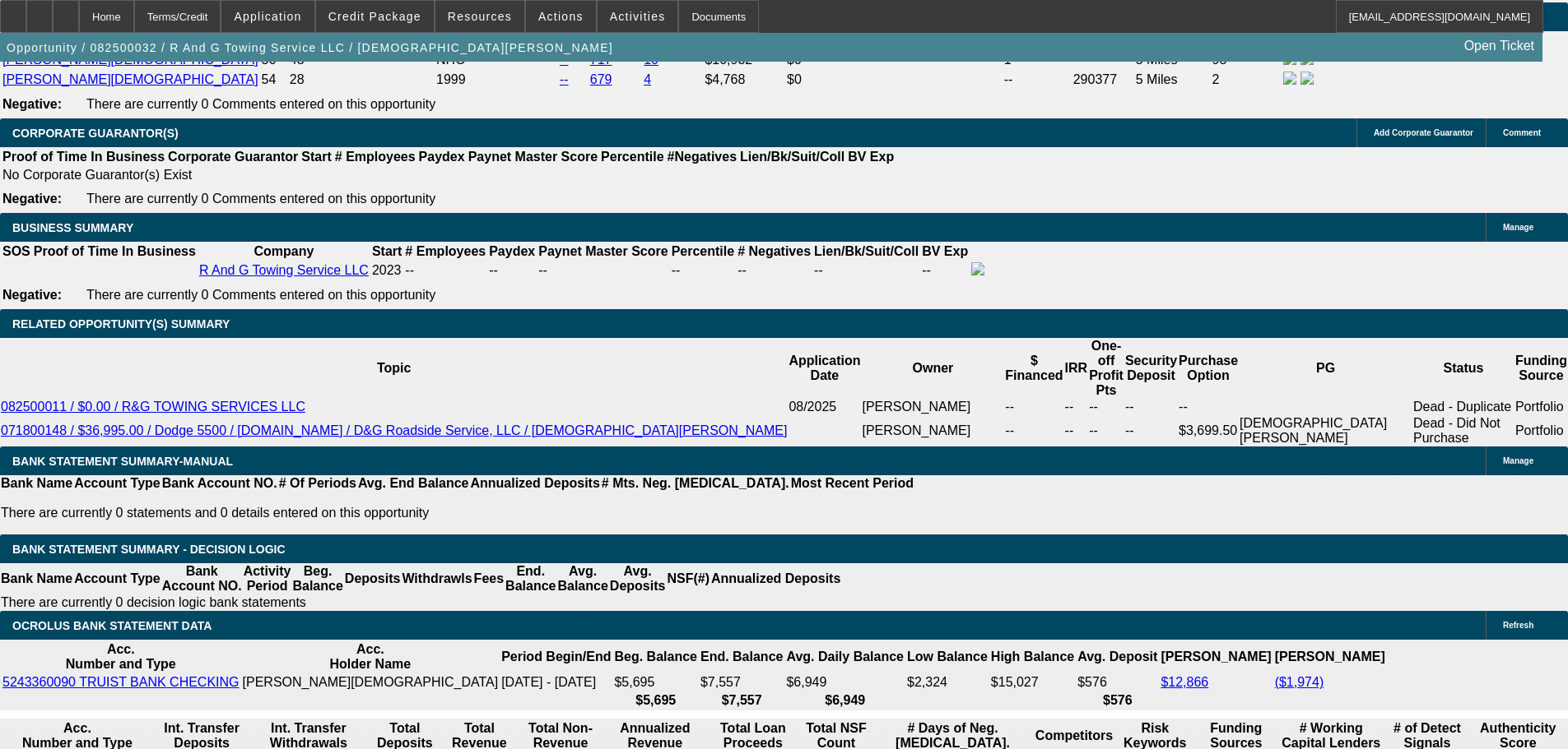
scroll to position [215, 0]
click at [79, 20] on div at bounding box center [65, 16] width 27 height 33
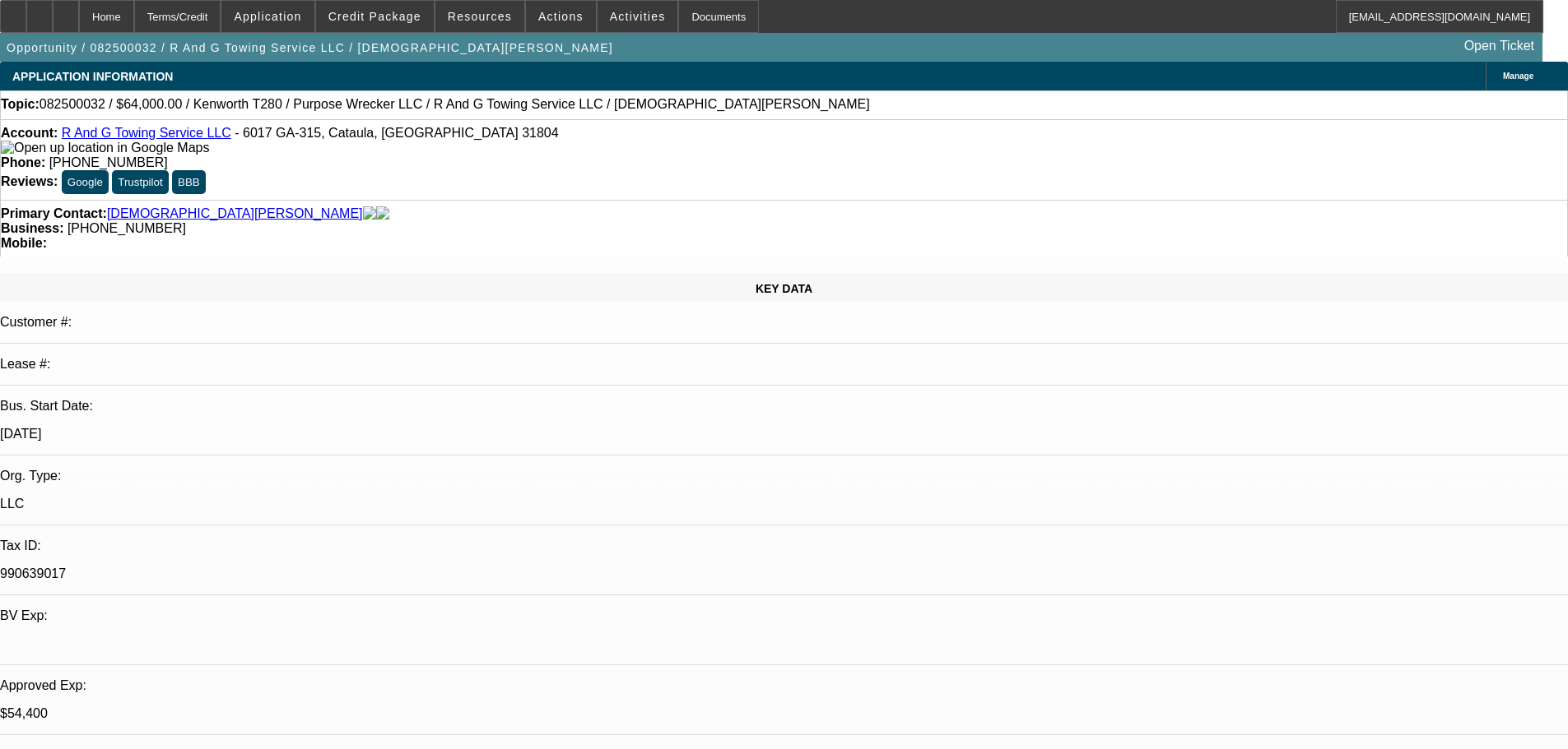
select select "0"
select select "3"
select select "0"
select select "6"
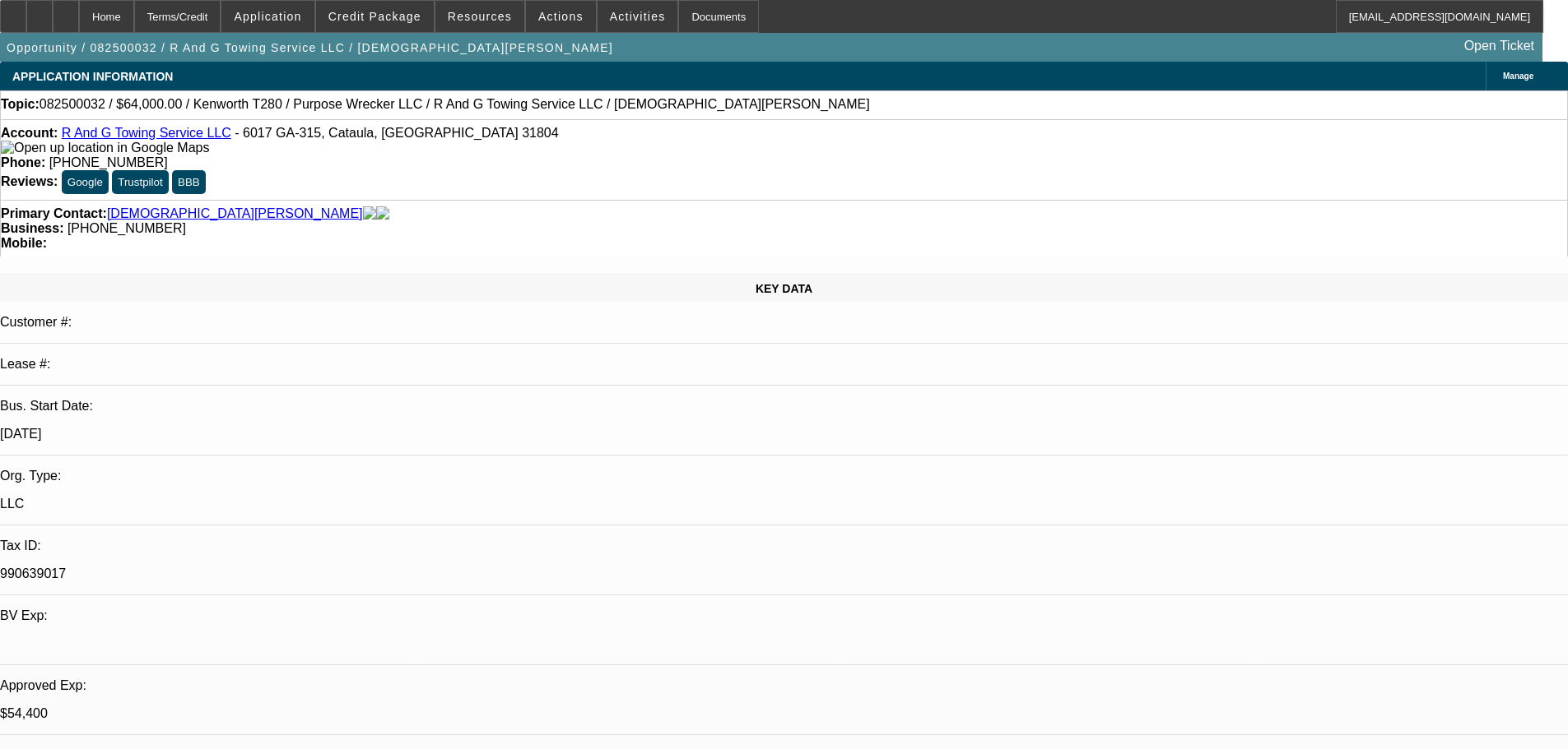
select select "0"
select select "3"
select select "0"
select select "6"
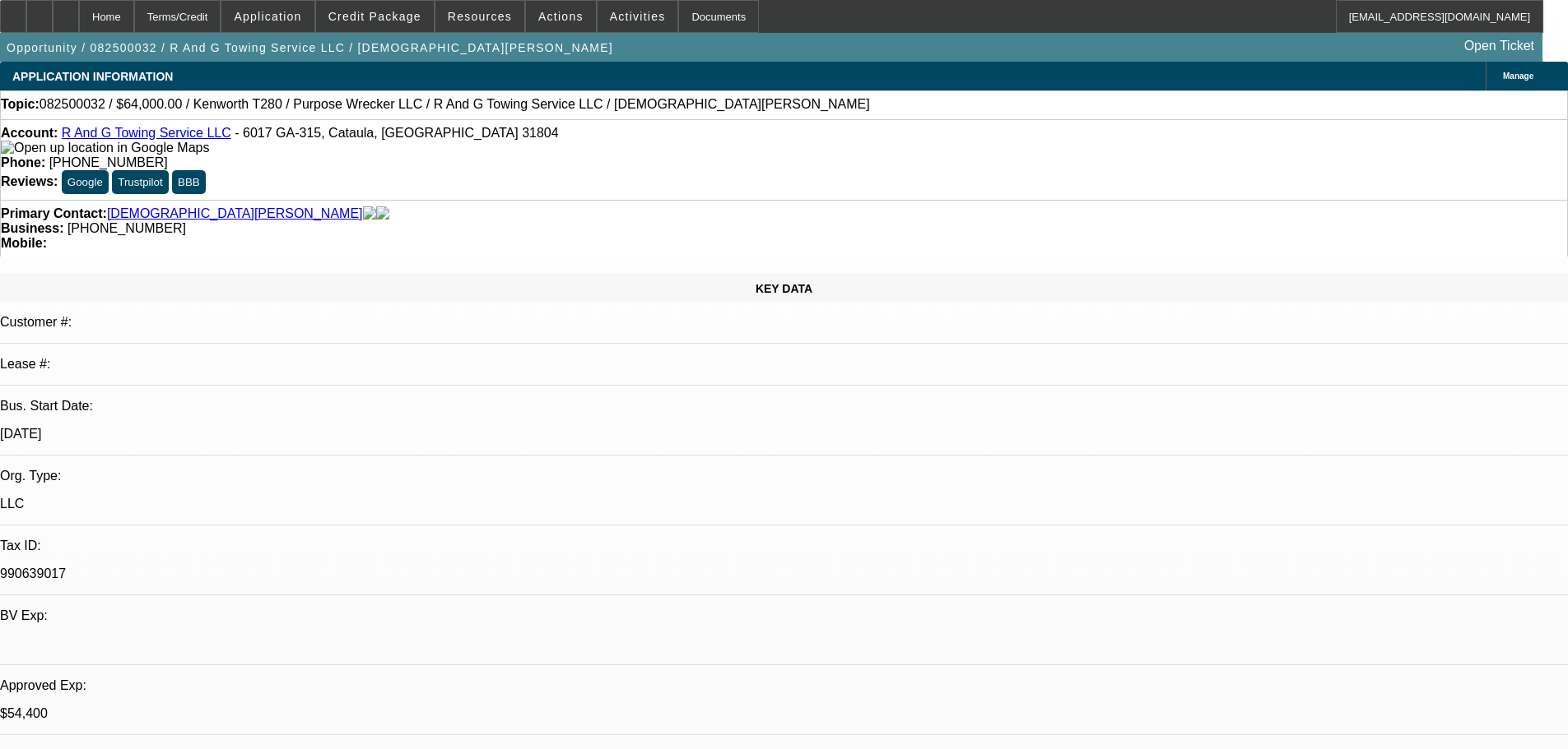
select select "0.15"
select select "2"
select select "0"
select select "6"
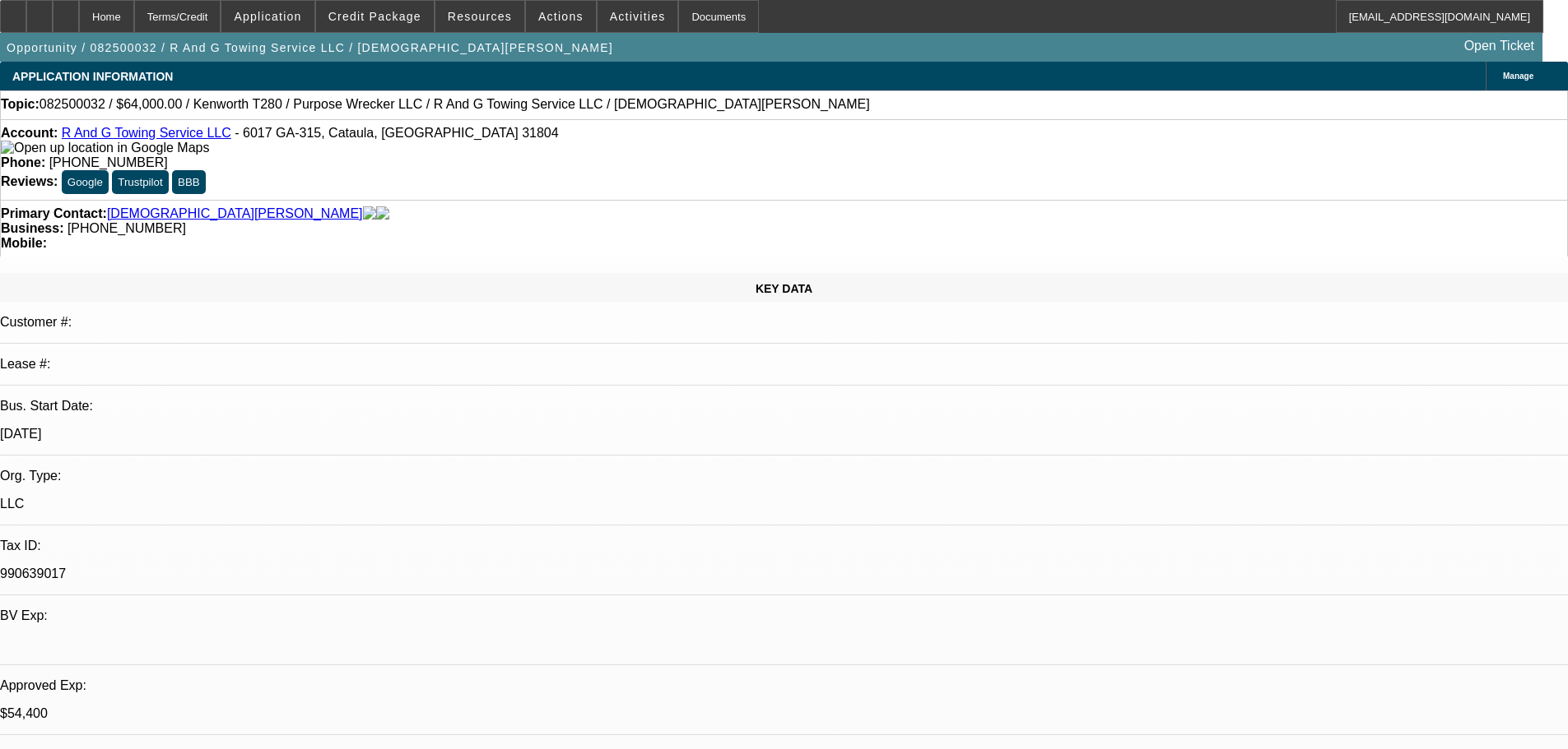
select select "0.15"
select select "2"
select select "0"
select select "6"
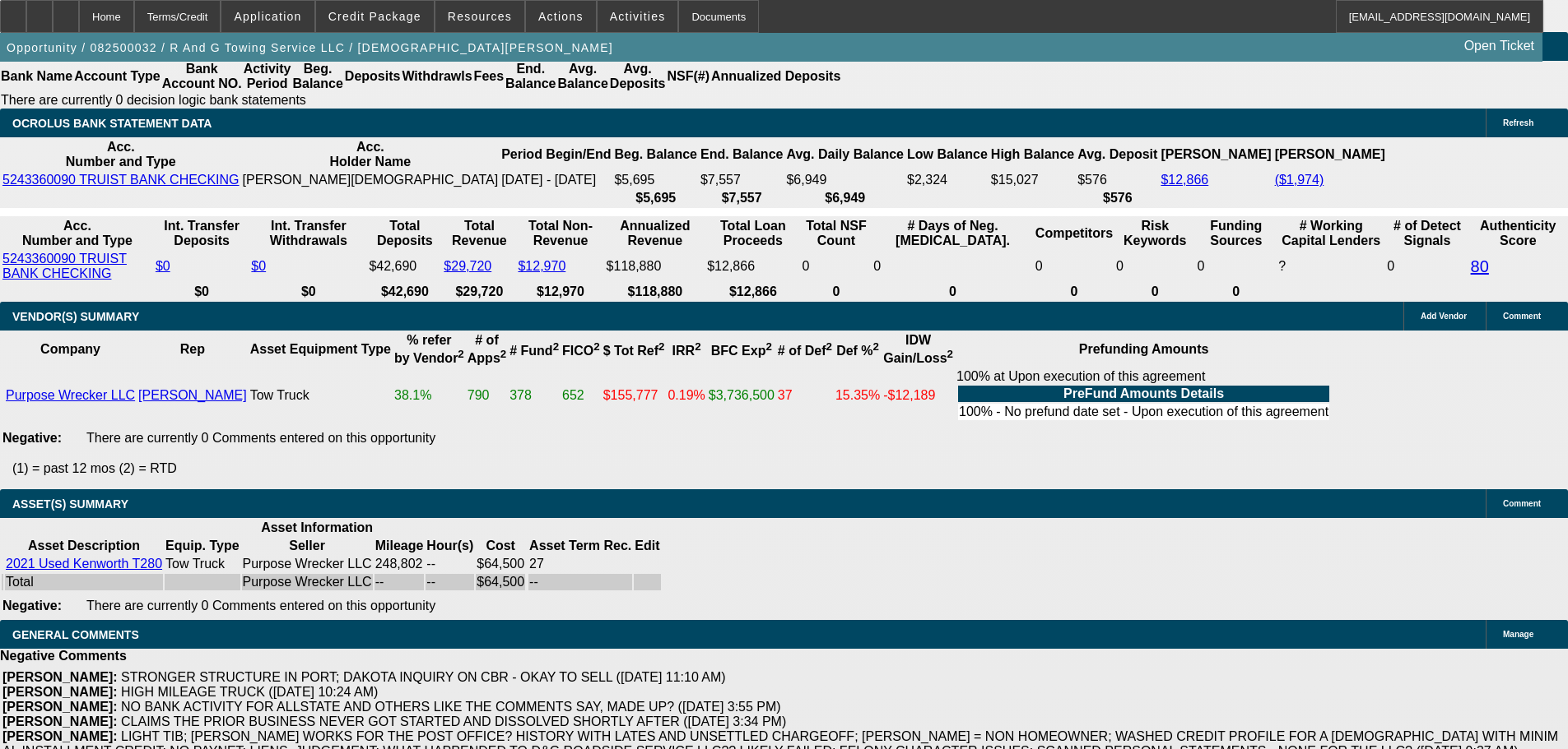
scroll to position [3166, 0]
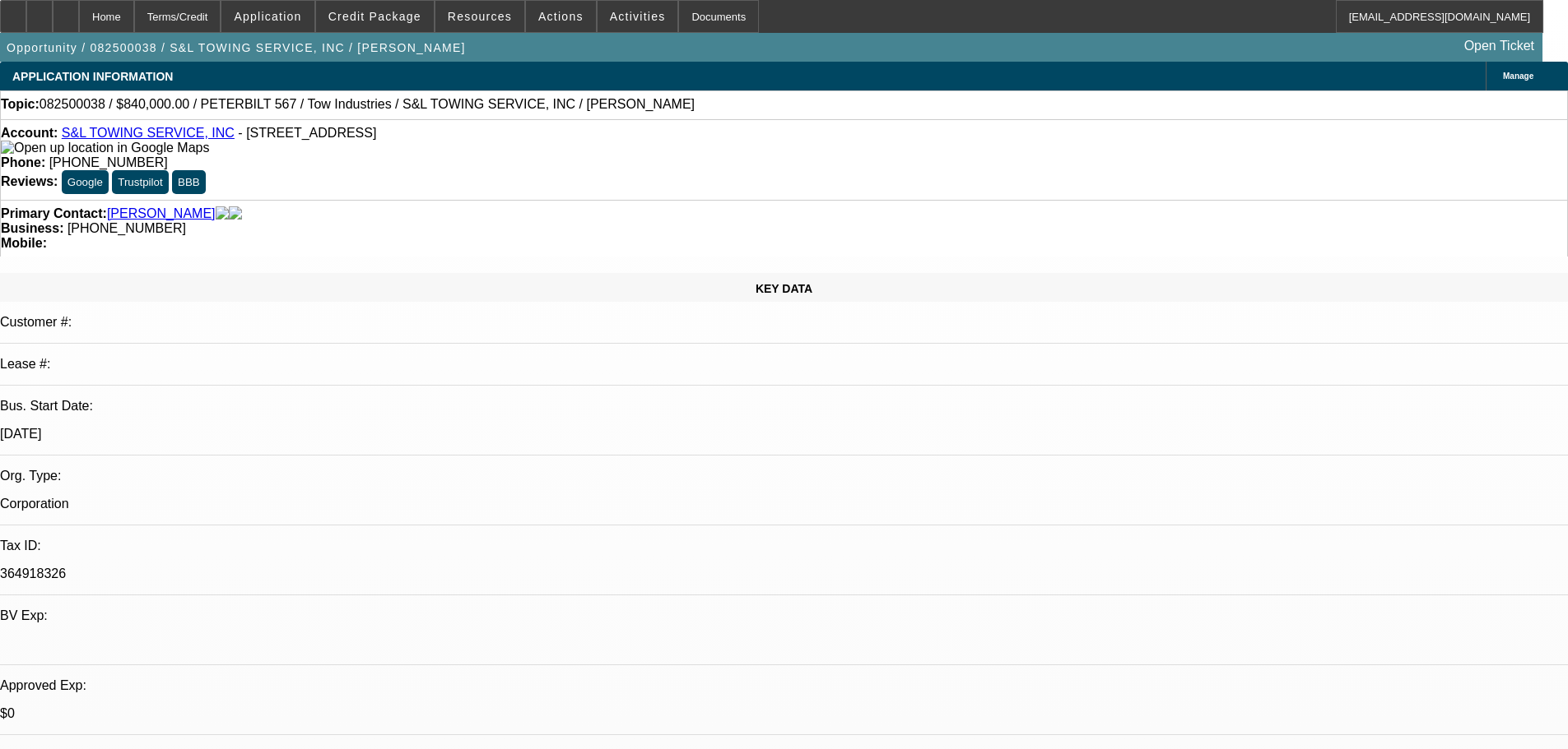
select select "0"
select select "2"
select select "0.1"
select select "4"
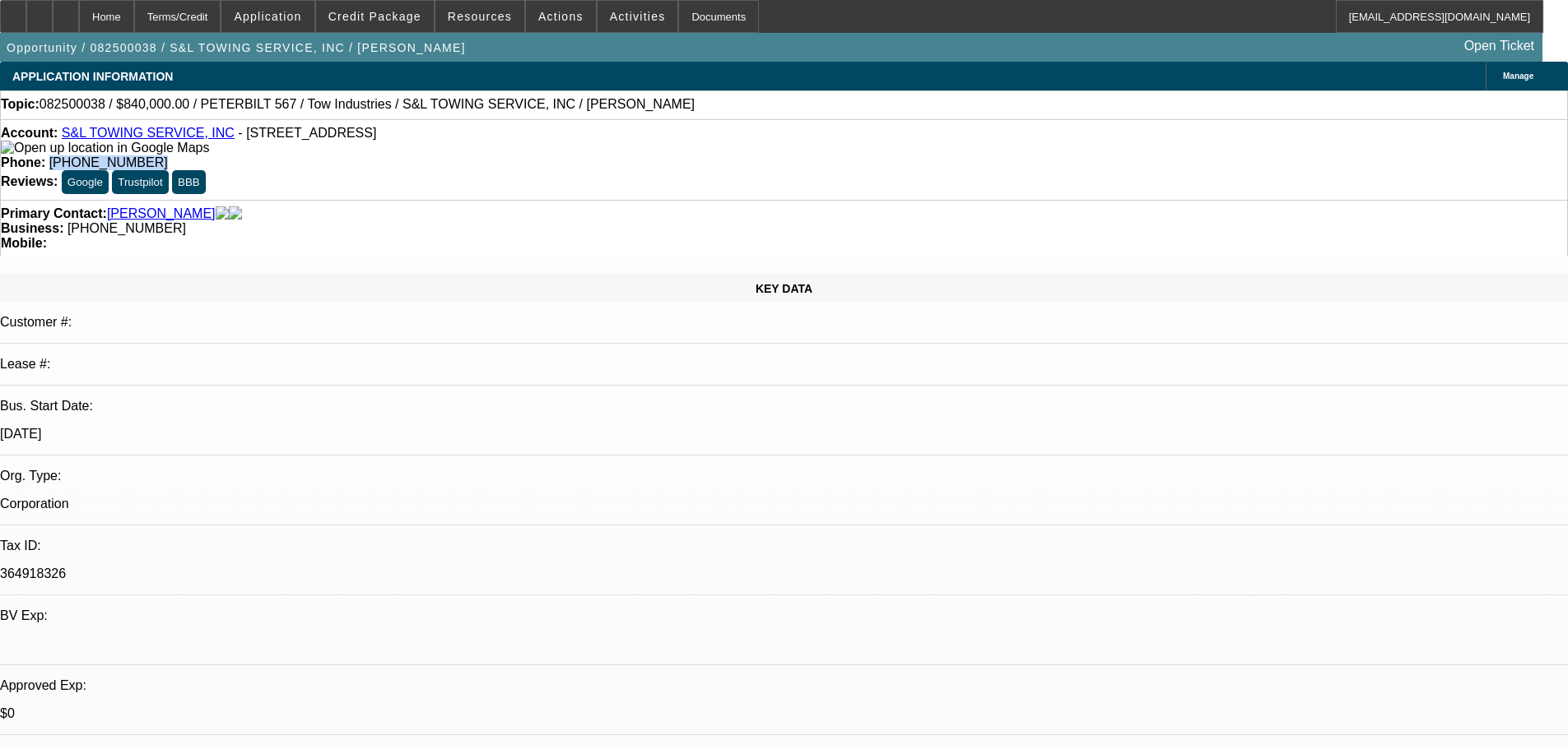
click at [170, 134] on link "S&L TOWING SERVICE, INC" at bounding box center [148, 133] width 172 height 14
